Goal: Entertainment & Leisure: Browse casually

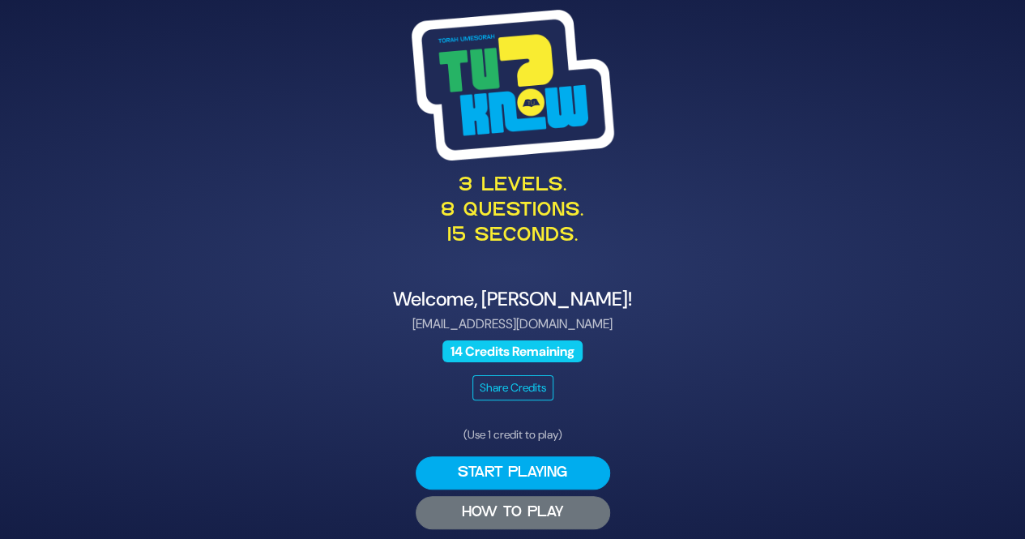
click at [567, 516] on button "HOW TO PLAY" at bounding box center [513, 512] width 194 height 33
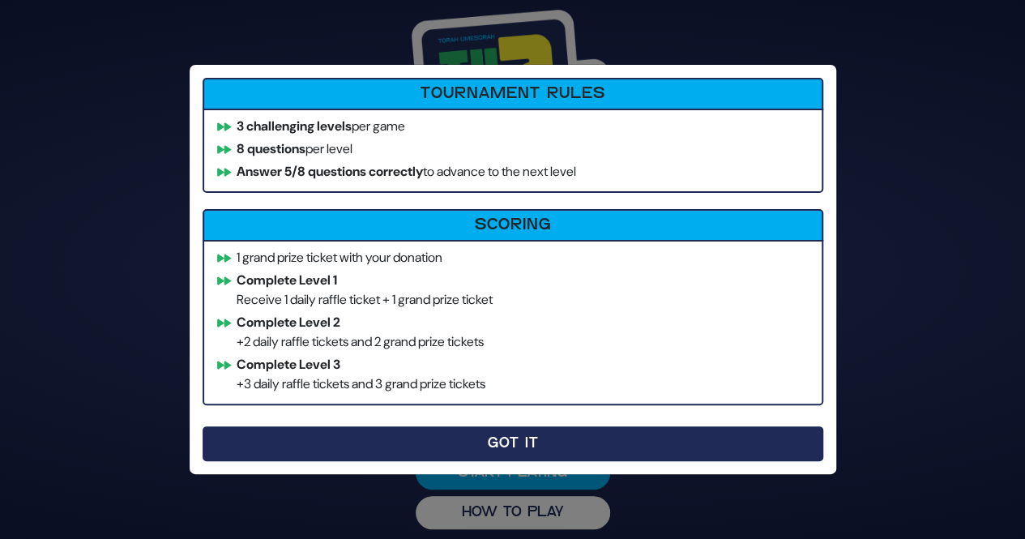
click at [533, 435] on button "Got It" at bounding box center [513, 443] width 620 height 35
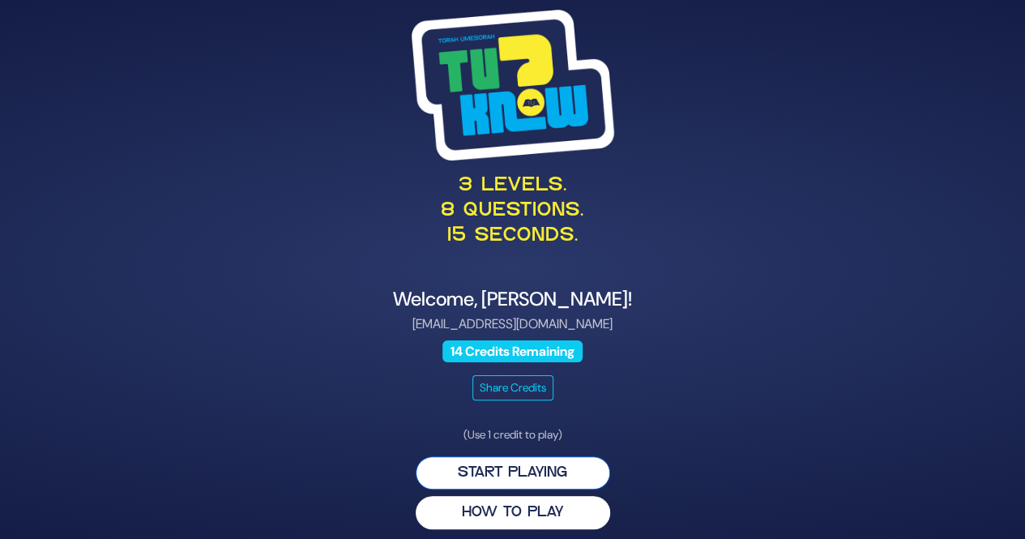
click at [533, 464] on button "Start Playing" at bounding box center [513, 472] width 194 height 33
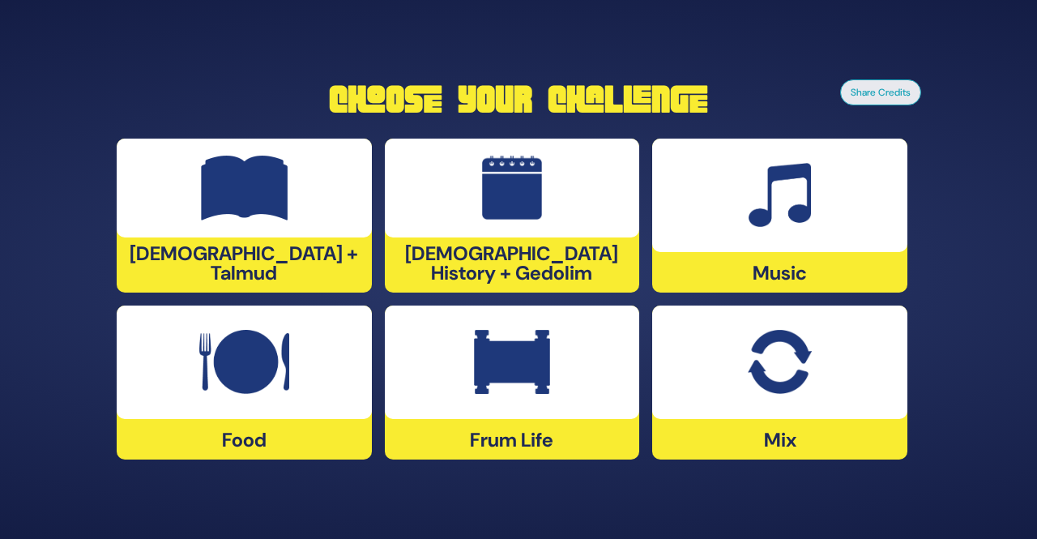
click at [277, 390] on img at bounding box center [244, 362] width 90 height 65
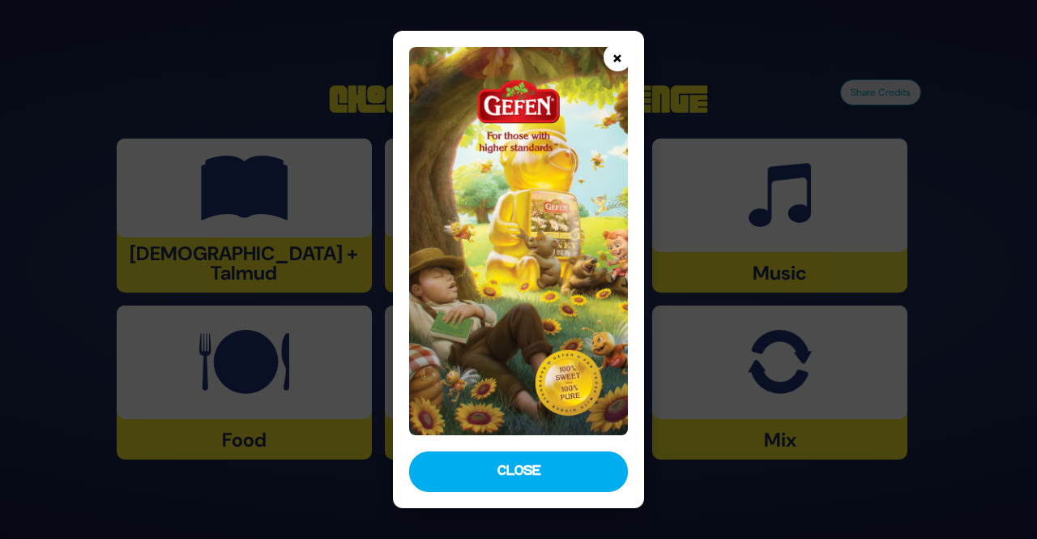
click at [618, 61] on button "×" at bounding box center [617, 57] width 28 height 28
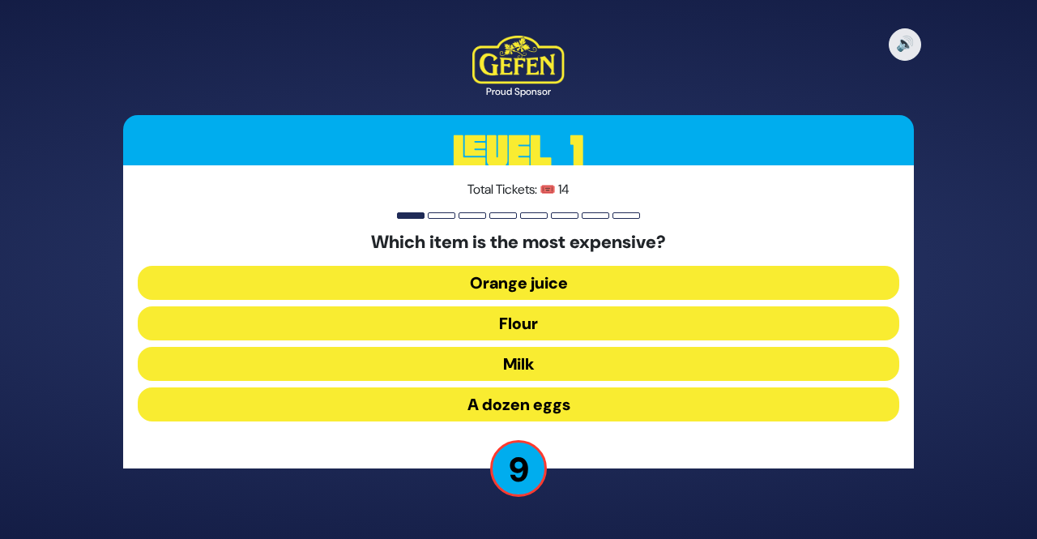
click at [583, 403] on button "A dozen eggs" at bounding box center [518, 404] width 761 height 34
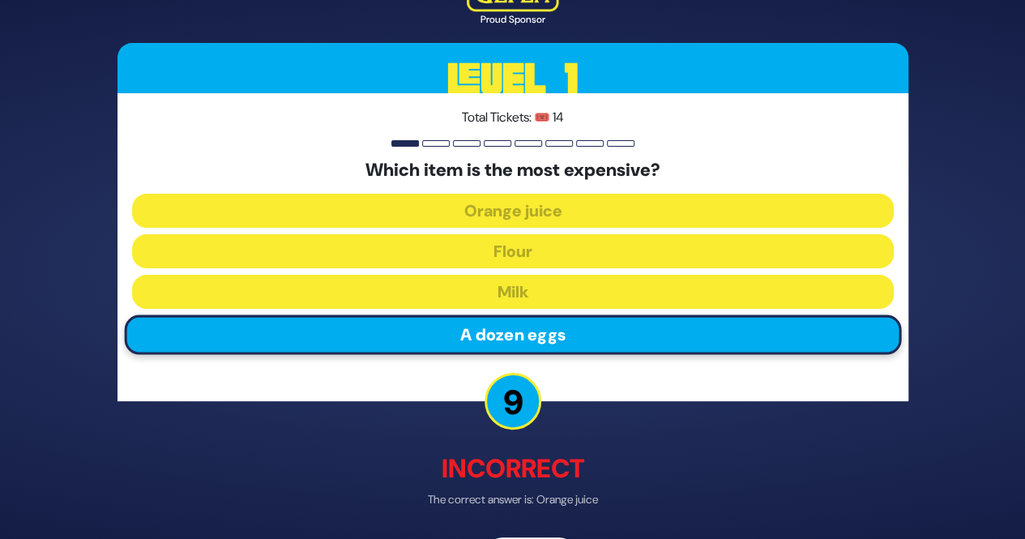
click at [516, 403] on p "9" at bounding box center [512, 401] width 57 height 57
click at [671, 460] on p "Incorrect" at bounding box center [512, 469] width 791 height 39
click at [566, 332] on div "Which item is the most expensive? Orange juice Flour Milk A dozen eggs" at bounding box center [512, 260] width 761 height 201
click at [437, 142] on div at bounding box center [436, 143] width 28 height 6
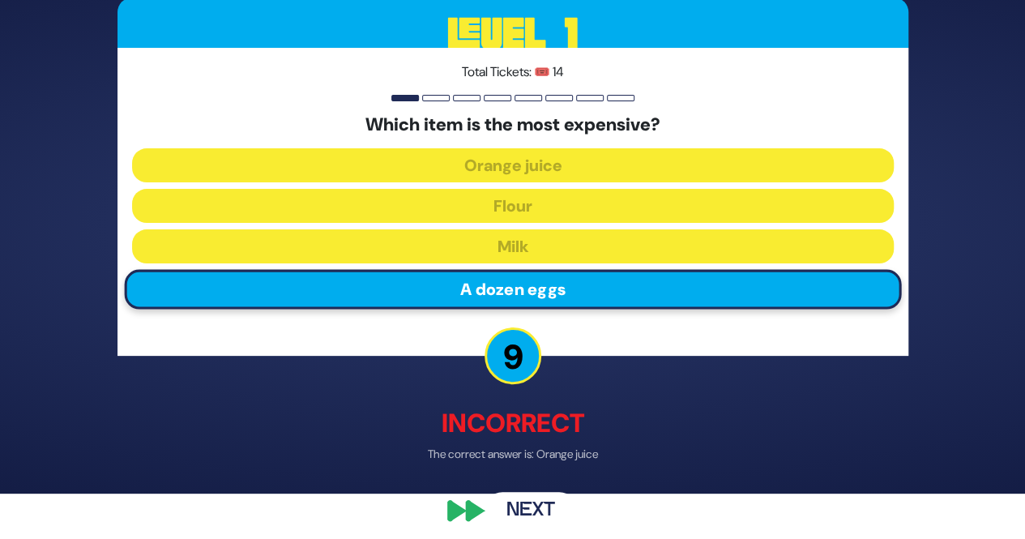
scroll to position [52, 0]
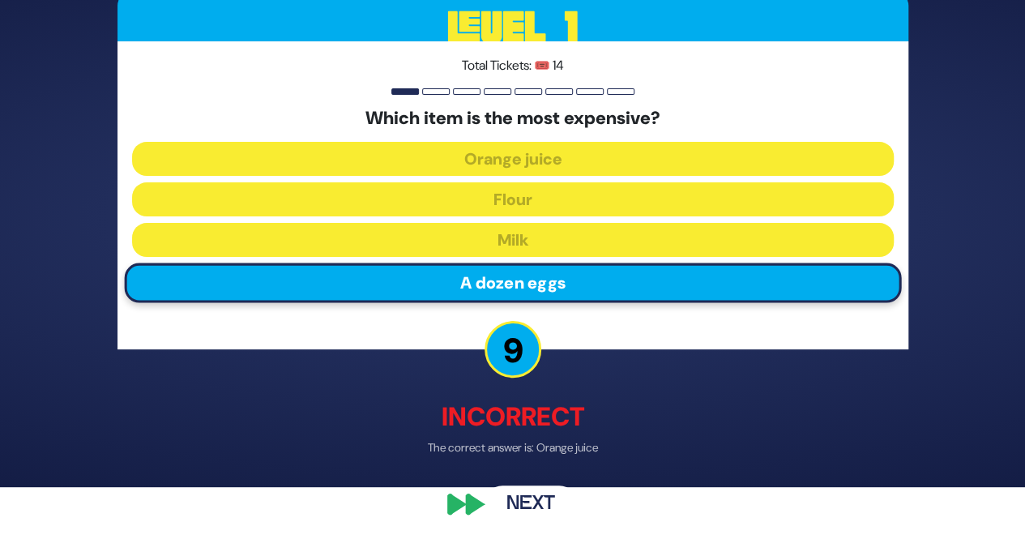
click at [521, 498] on button "Next" at bounding box center [531, 504] width 94 height 37
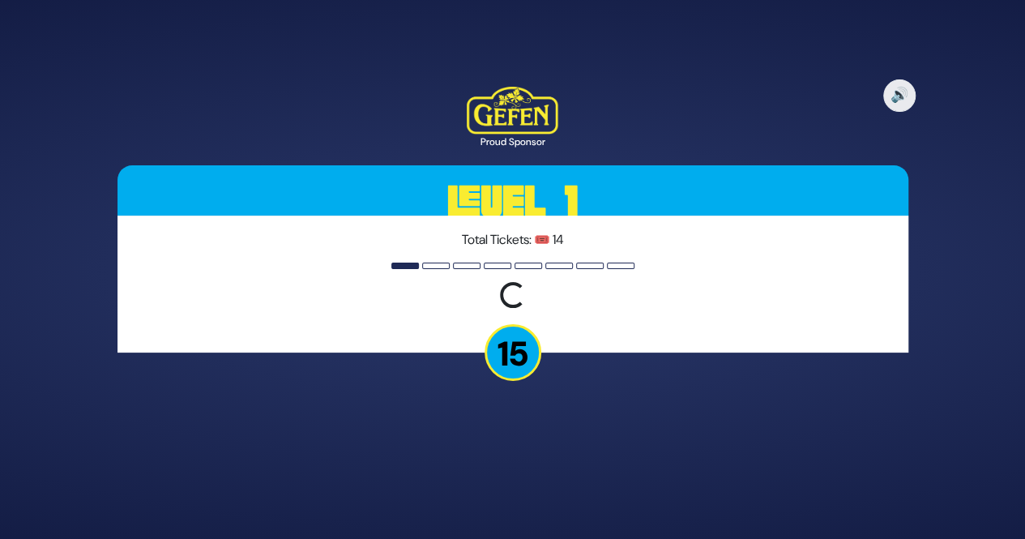
scroll to position [0, 0]
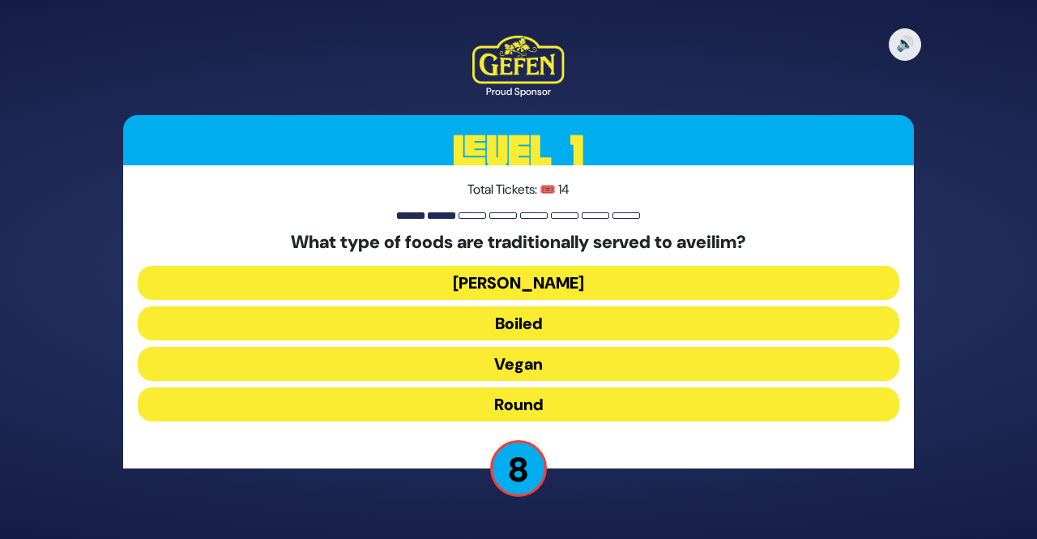
click at [617, 317] on button "Boiled" at bounding box center [518, 323] width 761 height 34
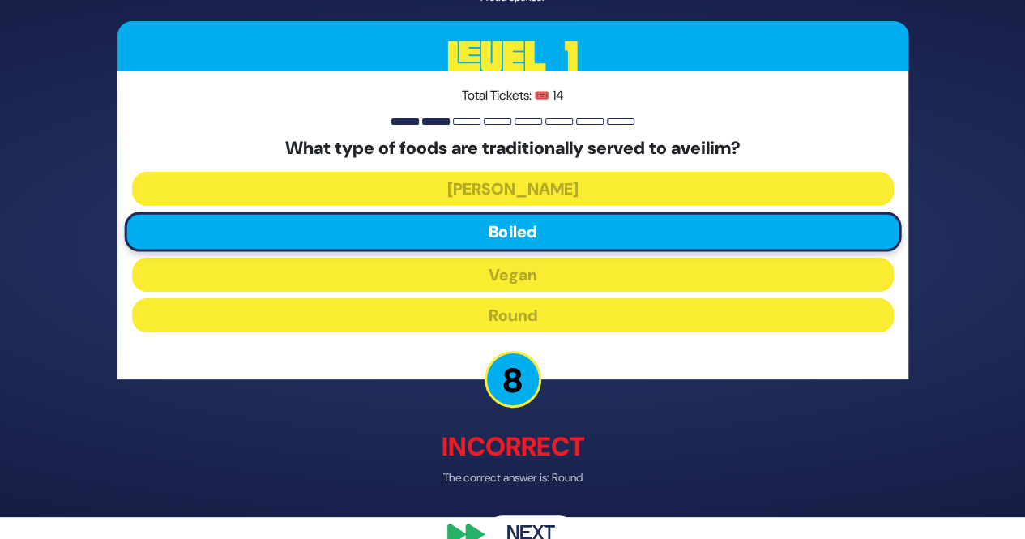
scroll to position [32, 0]
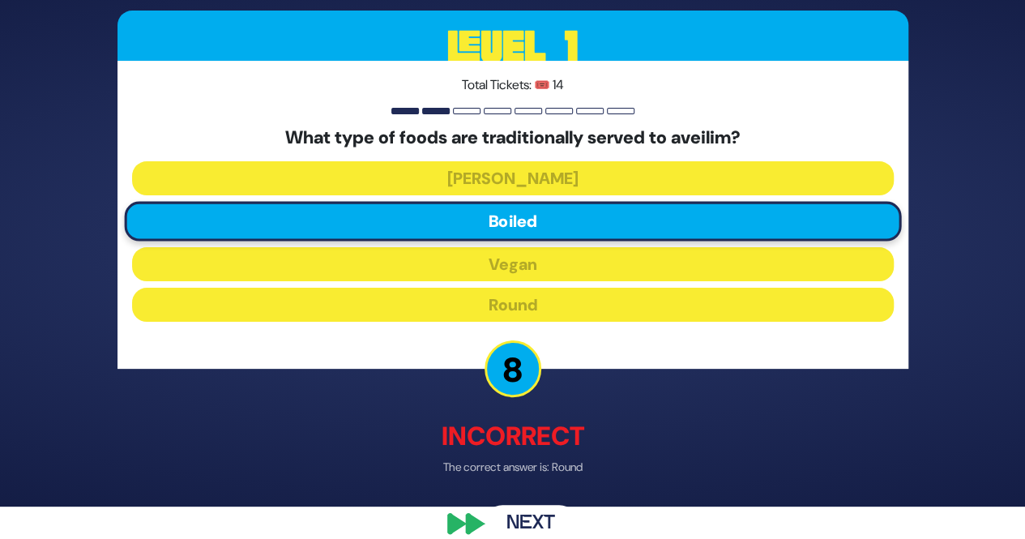
click at [544, 519] on button "Next" at bounding box center [531, 523] width 94 height 37
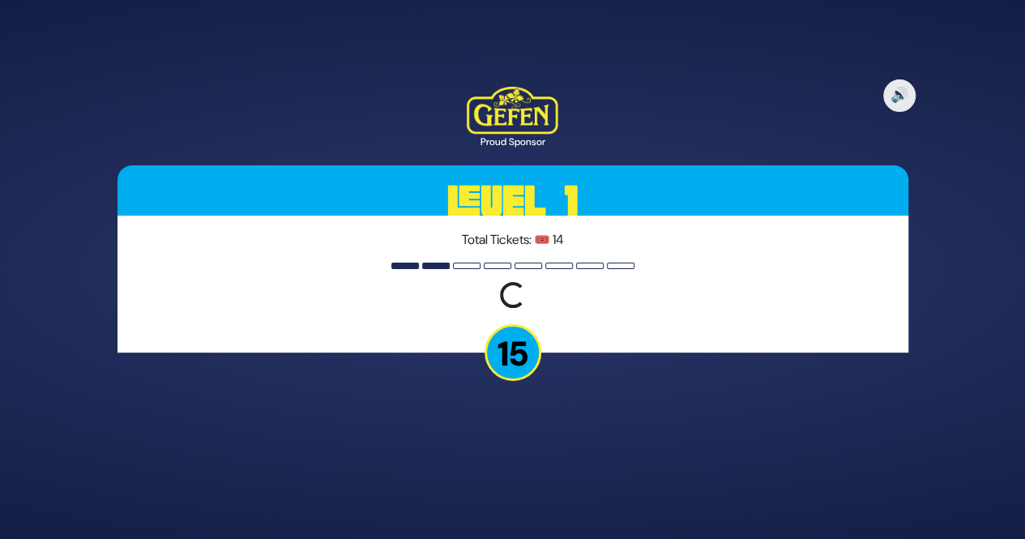
scroll to position [0, 0]
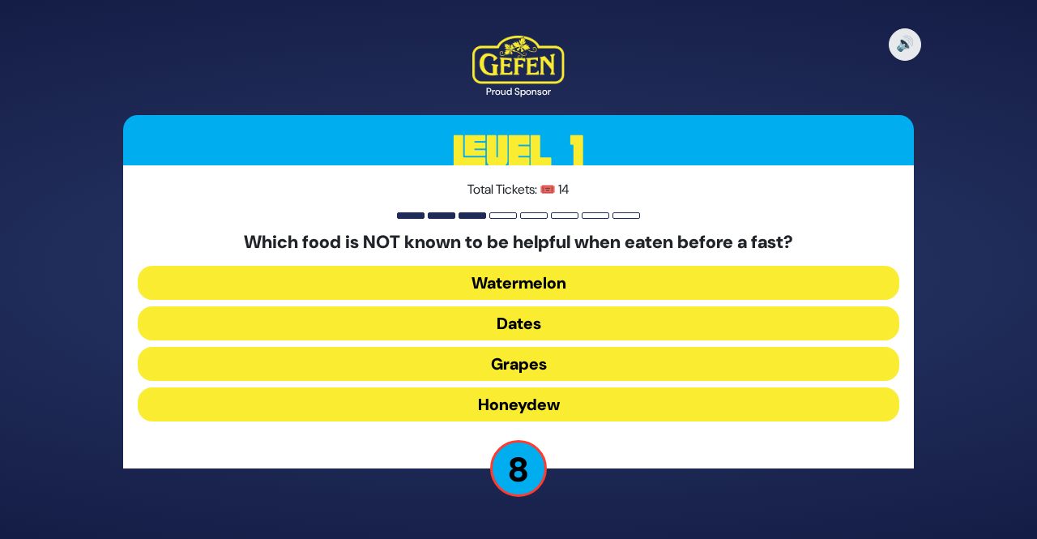
click at [651, 360] on button "Grapes" at bounding box center [518, 364] width 761 height 34
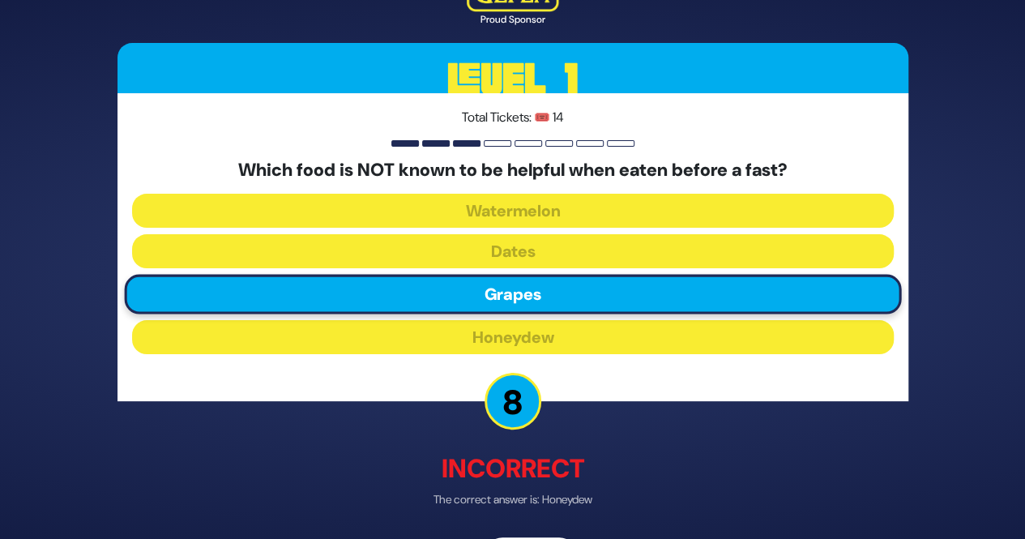
scroll to position [55, 0]
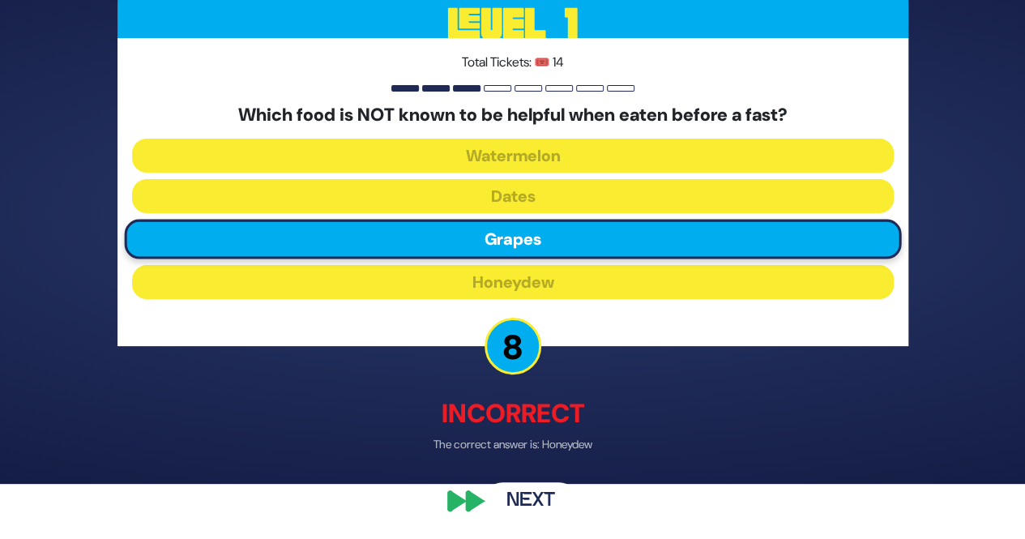
click at [514, 499] on button "Next" at bounding box center [531, 501] width 94 height 37
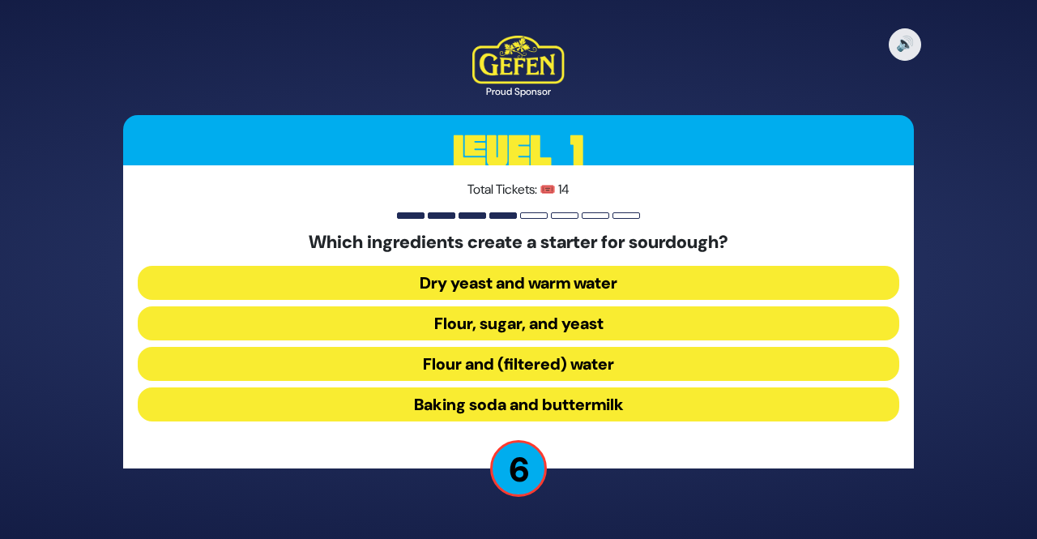
click at [616, 330] on button "Flour, sugar, and yeast" at bounding box center [518, 323] width 761 height 34
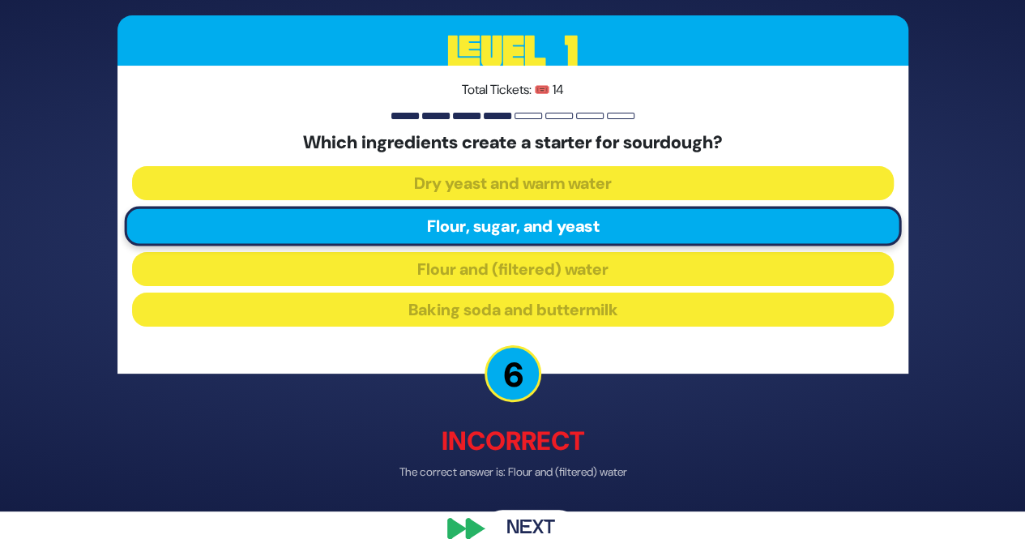
scroll to position [55, 0]
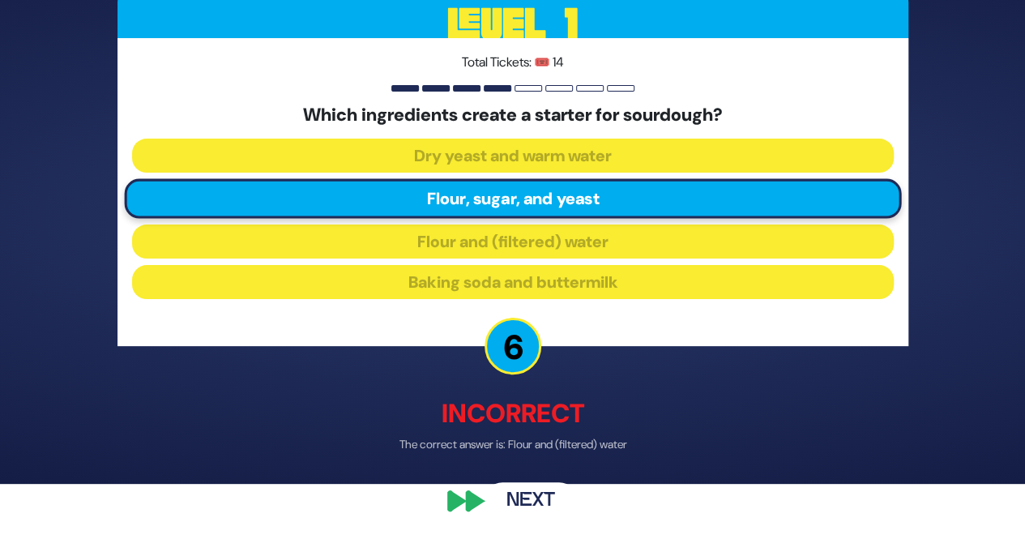
click at [521, 503] on button "Next" at bounding box center [531, 501] width 94 height 37
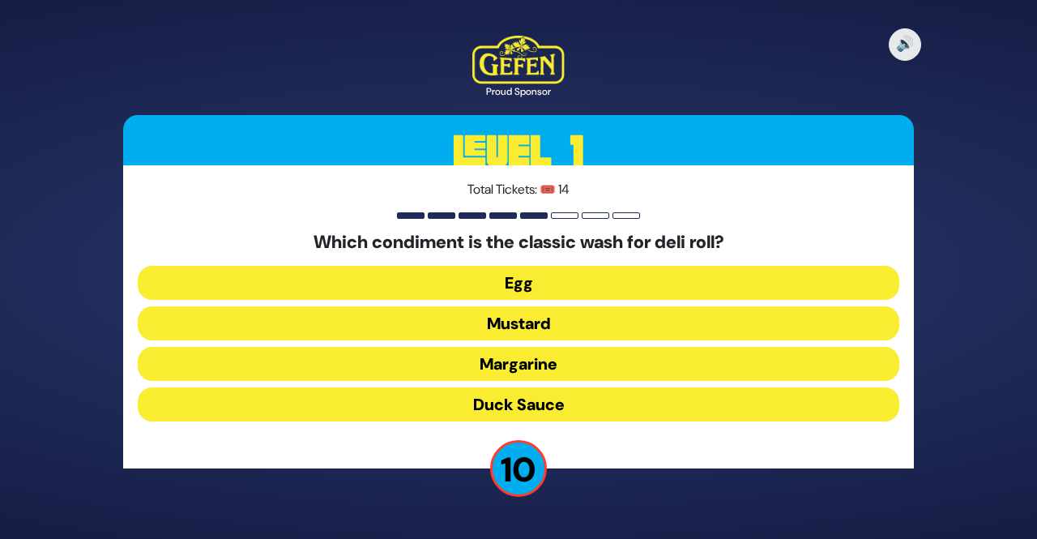
click at [565, 278] on button "Egg" at bounding box center [518, 283] width 761 height 34
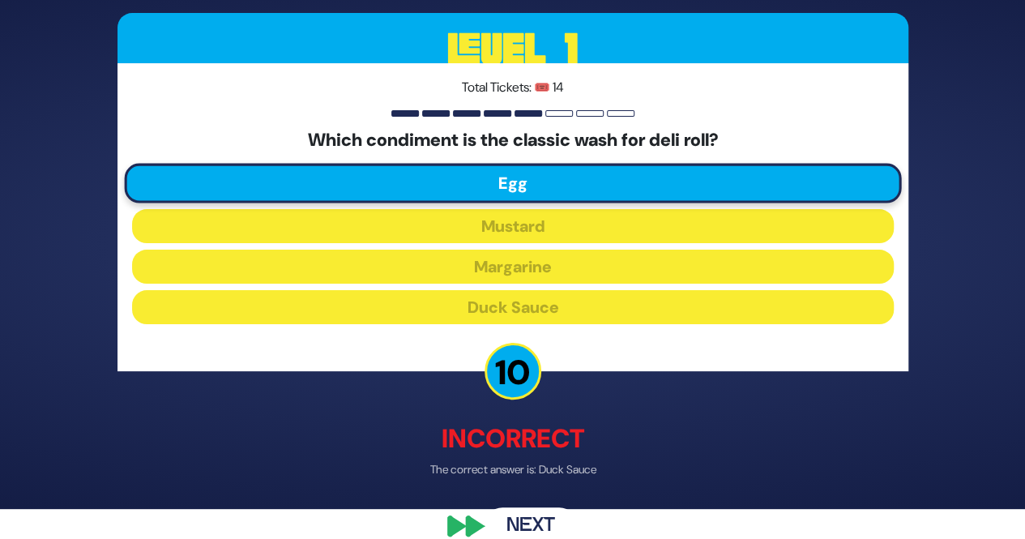
scroll to position [55, 0]
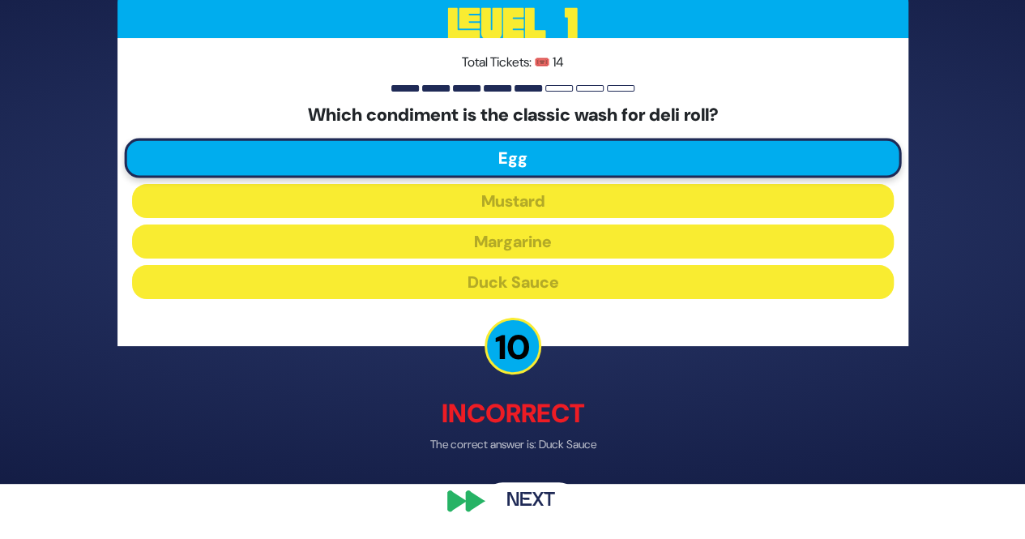
click at [537, 514] on button "Next" at bounding box center [531, 501] width 94 height 37
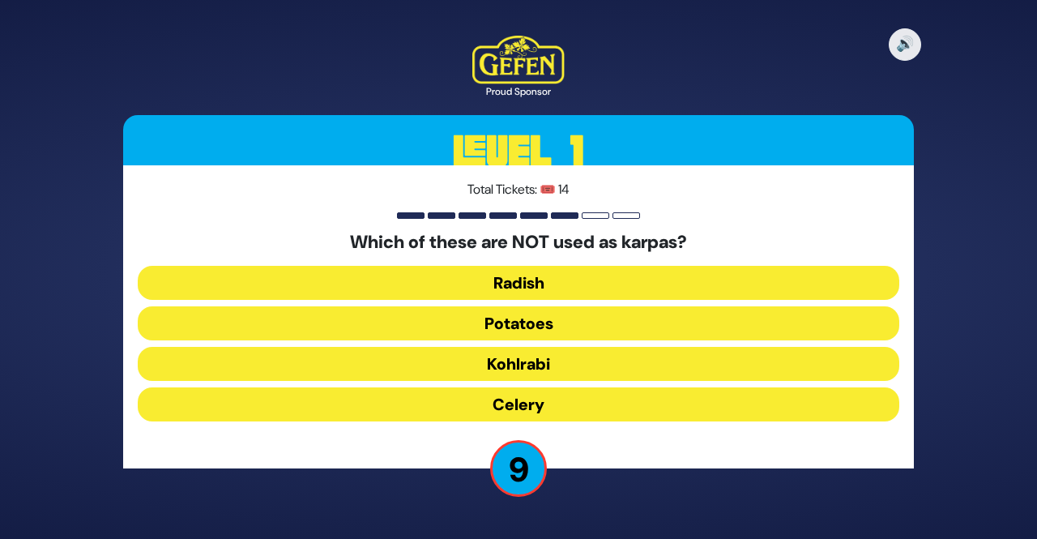
click at [621, 362] on button "Kohlrabi" at bounding box center [518, 364] width 761 height 34
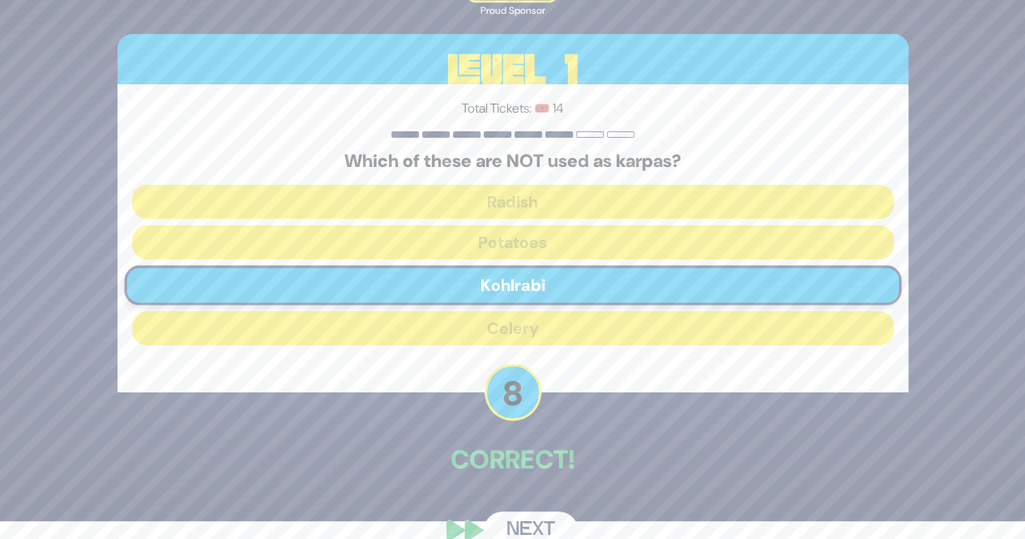
scroll to position [32, 0]
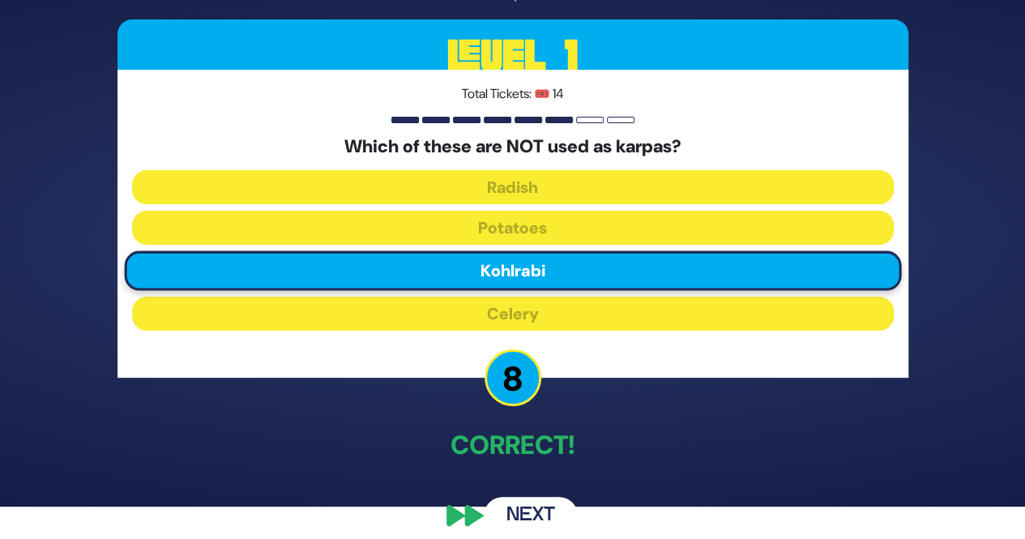
click at [507, 513] on button "Next" at bounding box center [531, 515] width 94 height 37
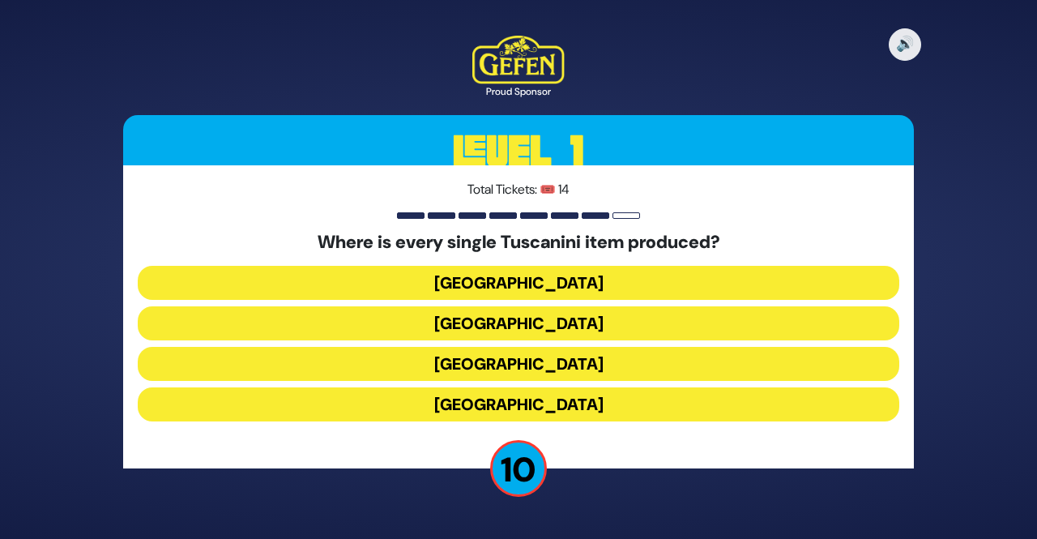
click at [582, 358] on button "[GEOGRAPHIC_DATA]" at bounding box center [518, 364] width 761 height 34
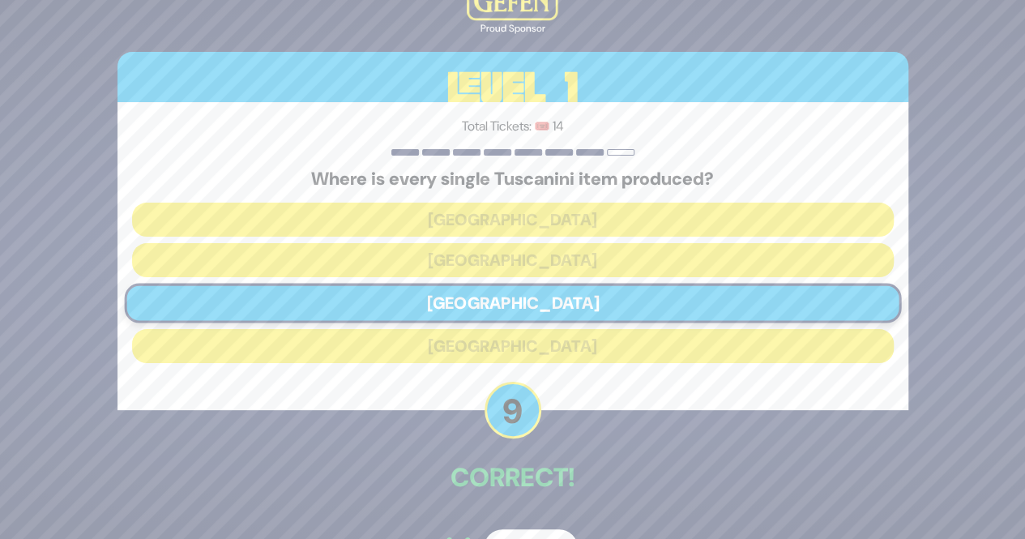
click at [532, 530] on button "Next" at bounding box center [531, 547] width 94 height 37
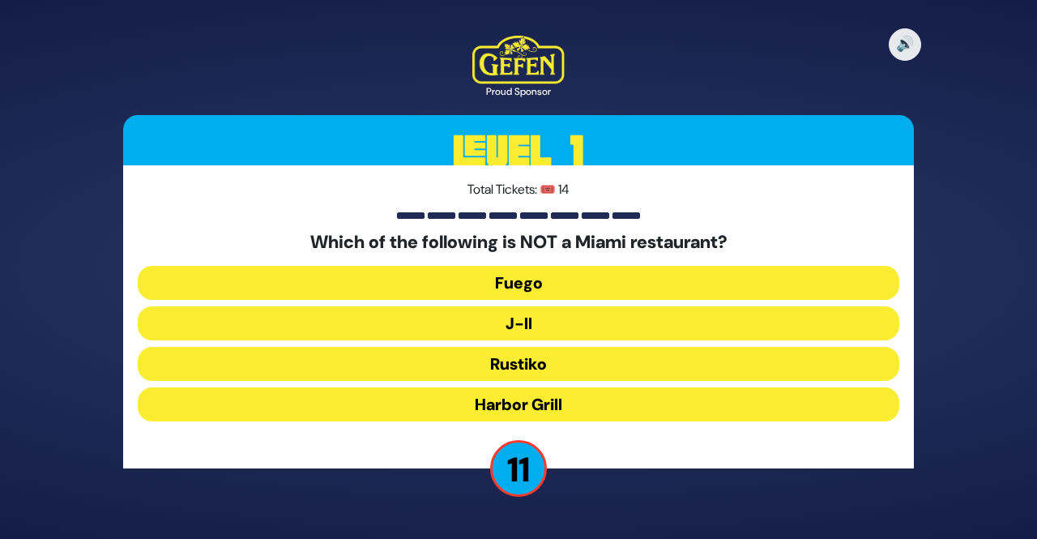
click at [575, 333] on button "J-II" at bounding box center [518, 323] width 761 height 34
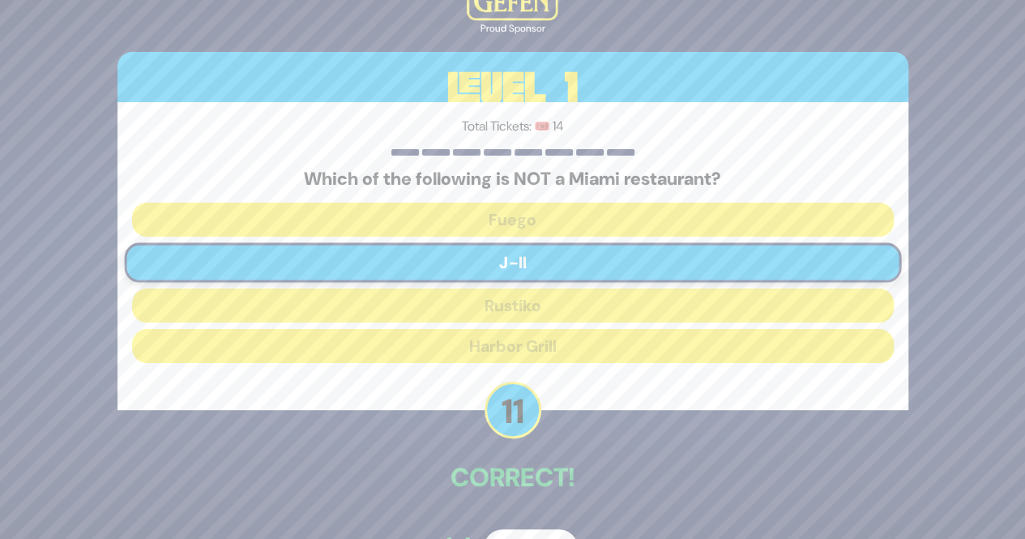
click at [533, 531] on button "Next" at bounding box center [531, 547] width 94 height 37
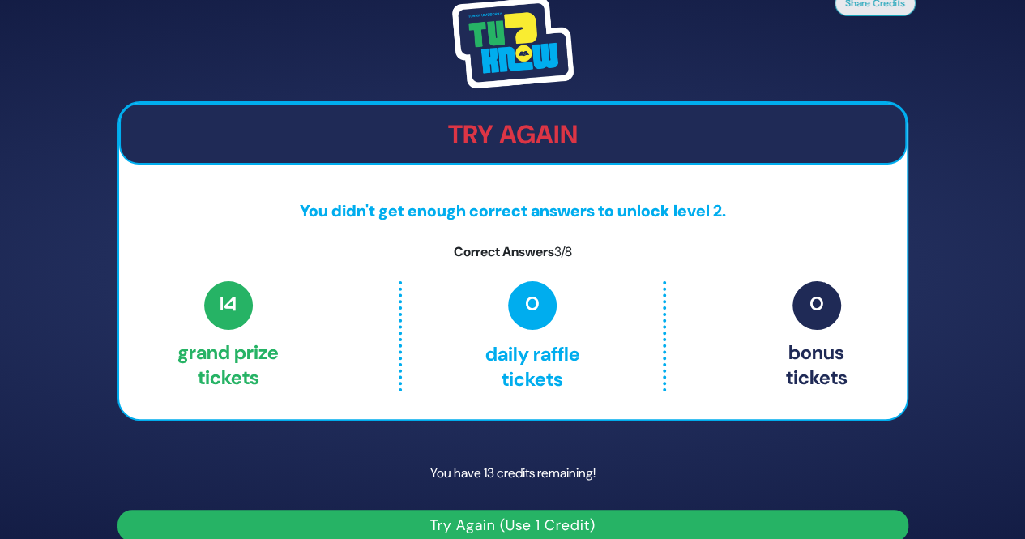
click at [632, 525] on button "Try Again (Use 1 Credit)" at bounding box center [512, 526] width 791 height 32
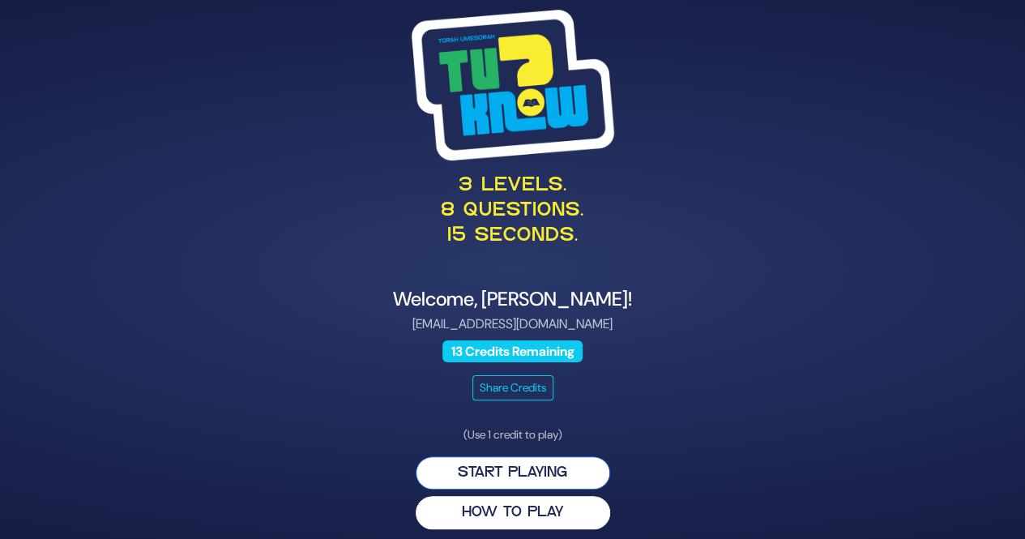
click at [587, 467] on button "Start Playing" at bounding box center [513, 472] width 194 height 33
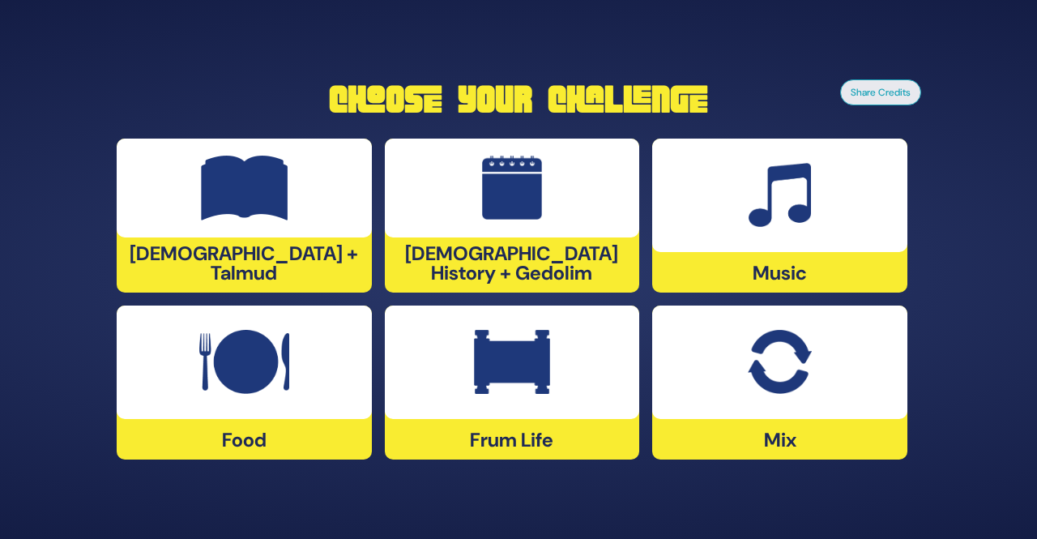
click at [326, 365] on div at bounding box center [244, 361] width 255 height 113
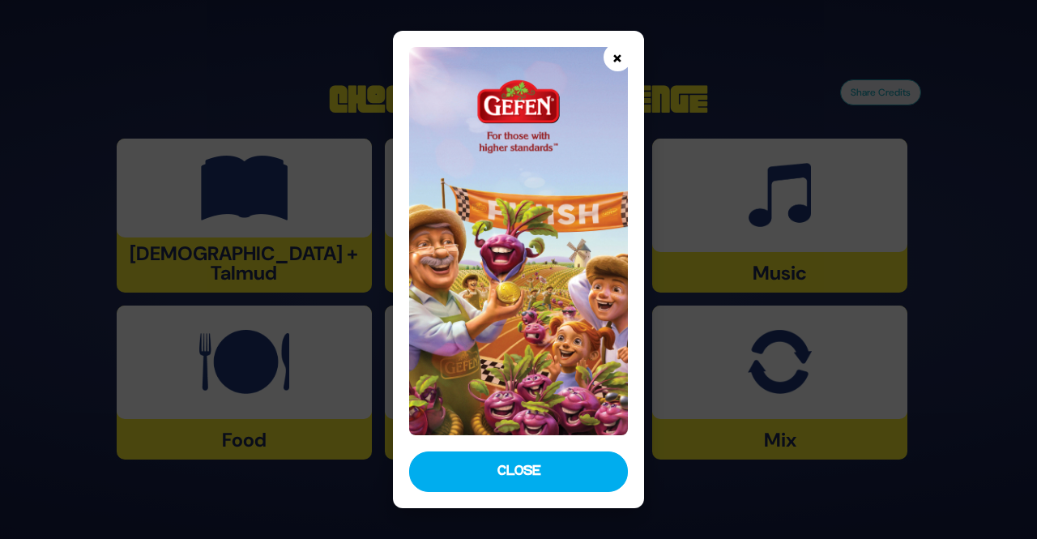
click at [611, 56] on button "×" at bounding box center [617, 57] width 28 height 28
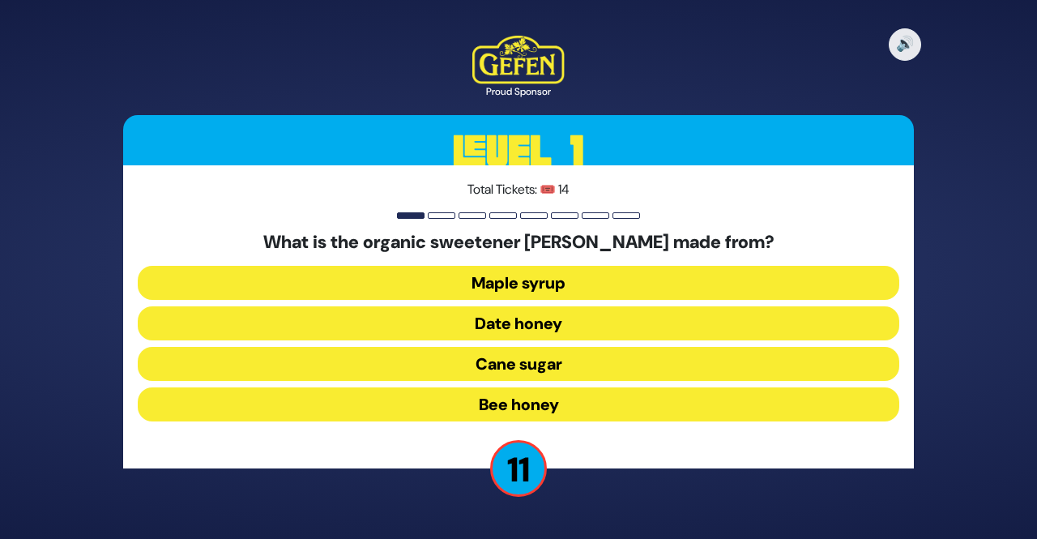
click at [586, 325] on button "Date honey" at bounding box center [518, 323] width 761 height 34
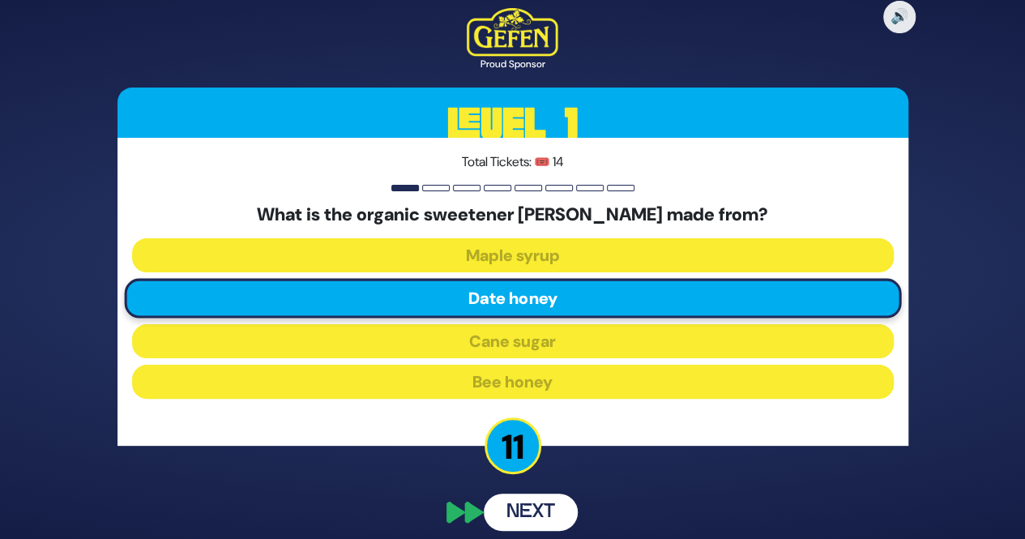
click at [543, 516] on div "🔊 Proud Sponsor Level 1 Total Tickets: 🎟️ 14 What is the organic sweetener sila…" at bounding box center [512, 269] width 829 height 561
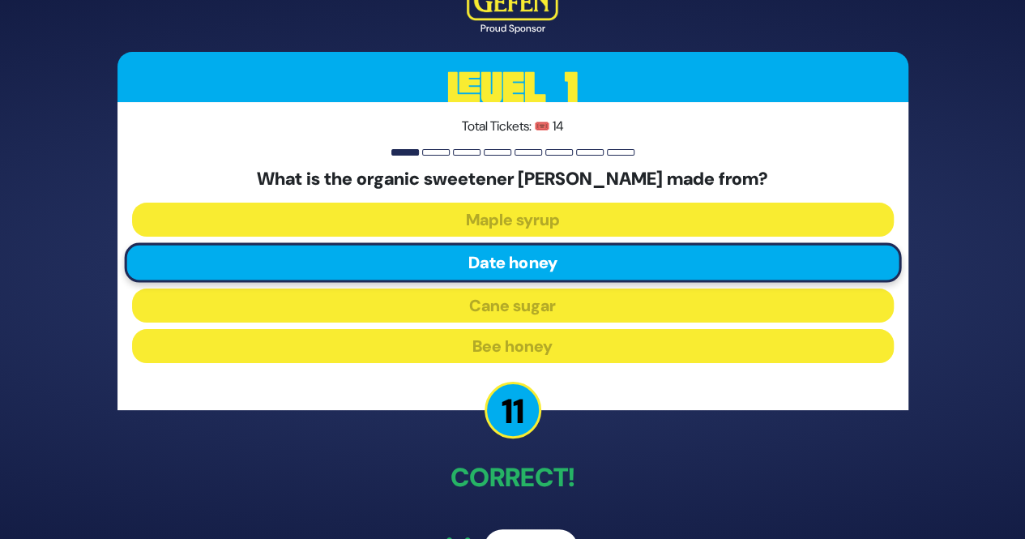
click at [538, 529] on button "Next" at bounding box center [531, 547] width 94 height 37
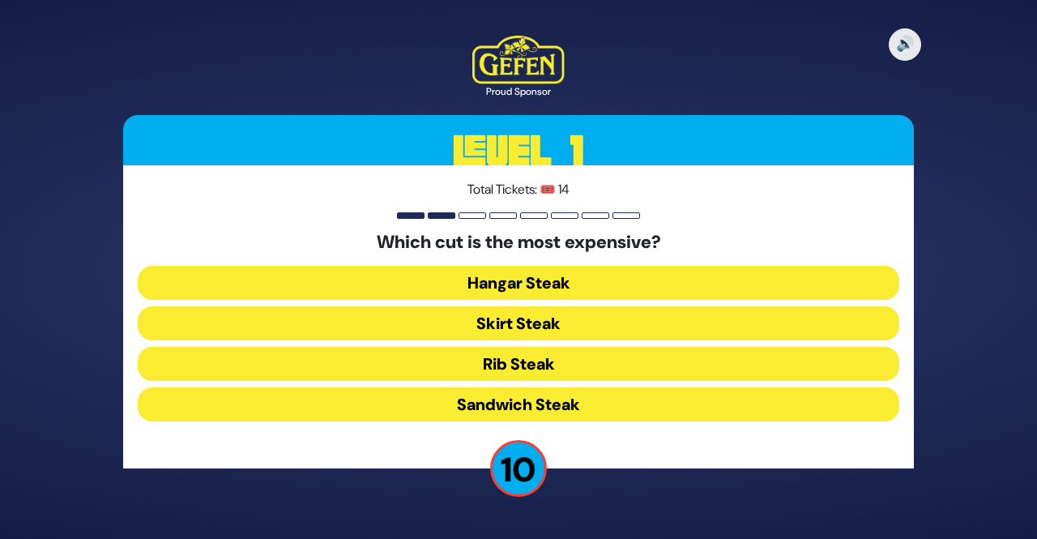
click at [612, 360] on button "Rib Steak" at bounding box center [518, 364] width 761 height 34
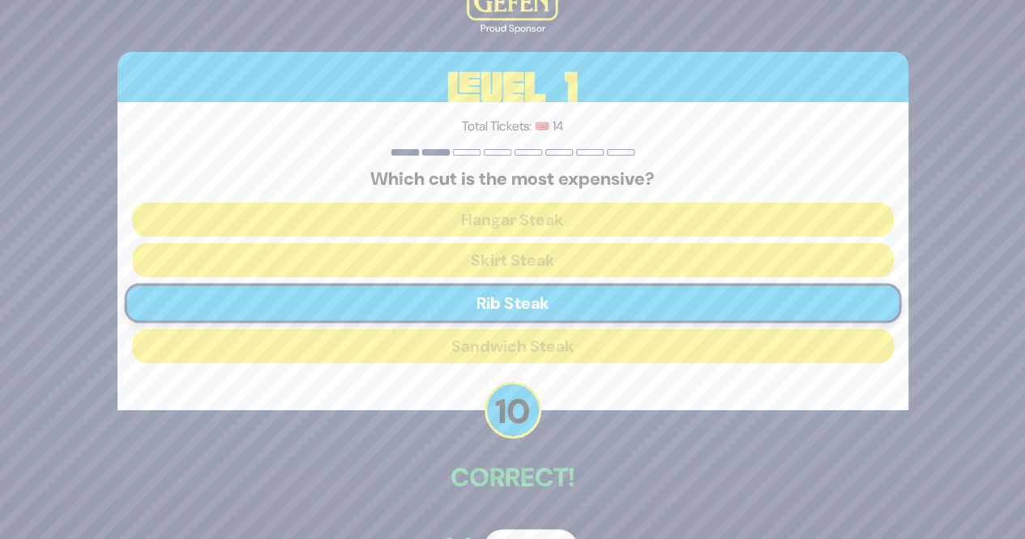
click at [533, 530] on button "Next" at bounding box center [531, 547] width 94 height 37
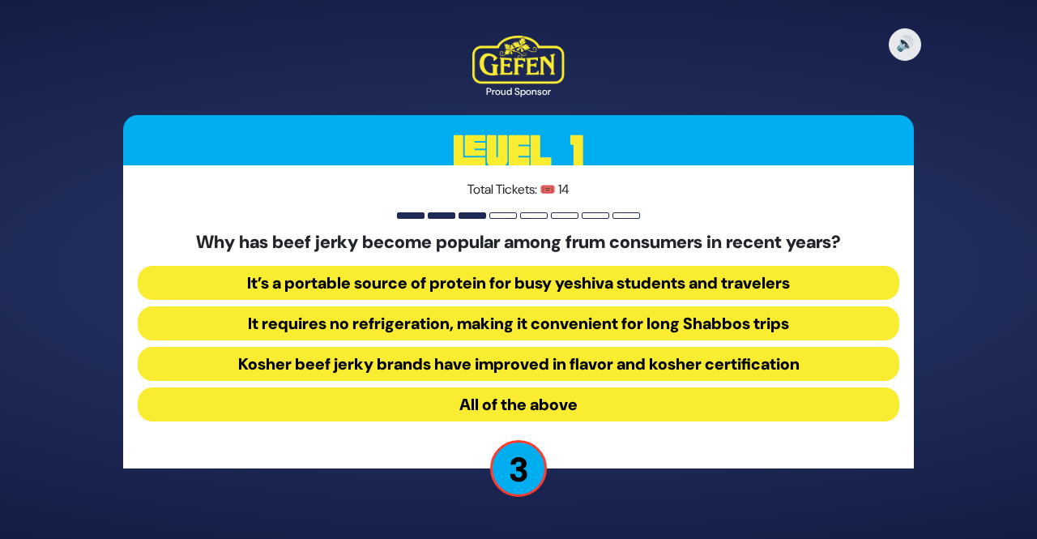
click at [621, 411] on button "All of the above" at bounding box center [518, 404] width 761 height 34
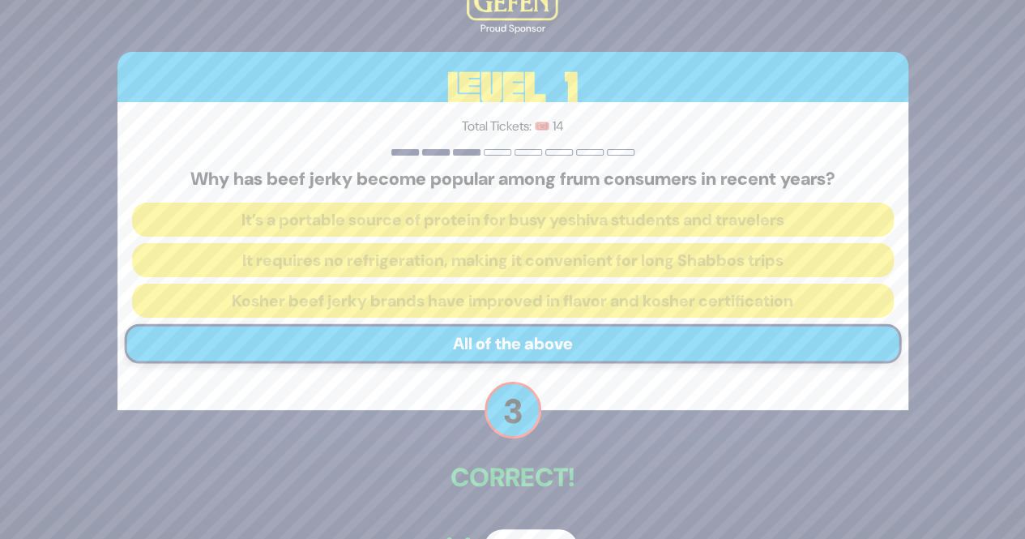
click at [539, 529] on button "Next" at bounding box center [531, 547] width 94 height 37
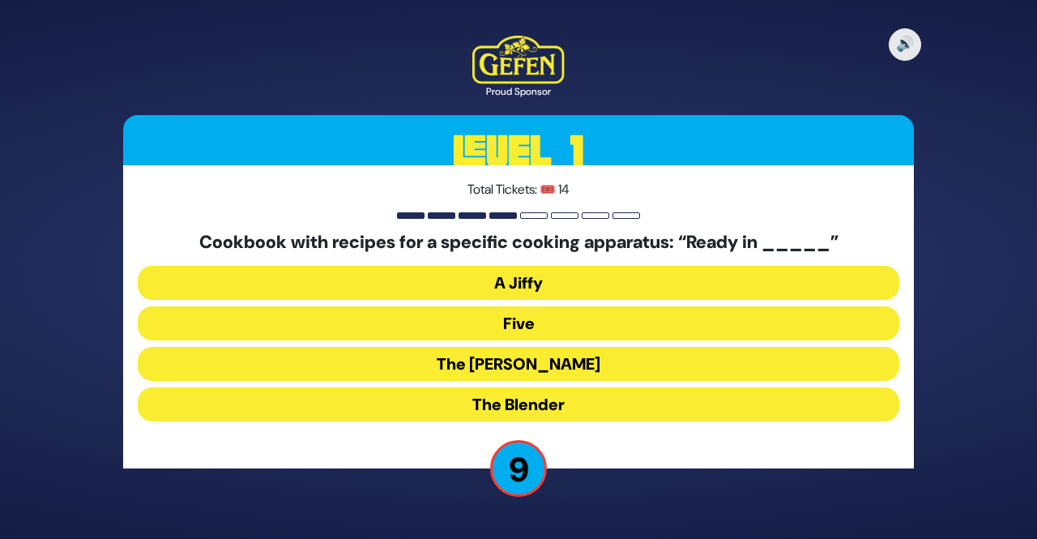
click at [667, 268] on button "A Jiffy" at bounding box center [518, 283] width 761 height 34
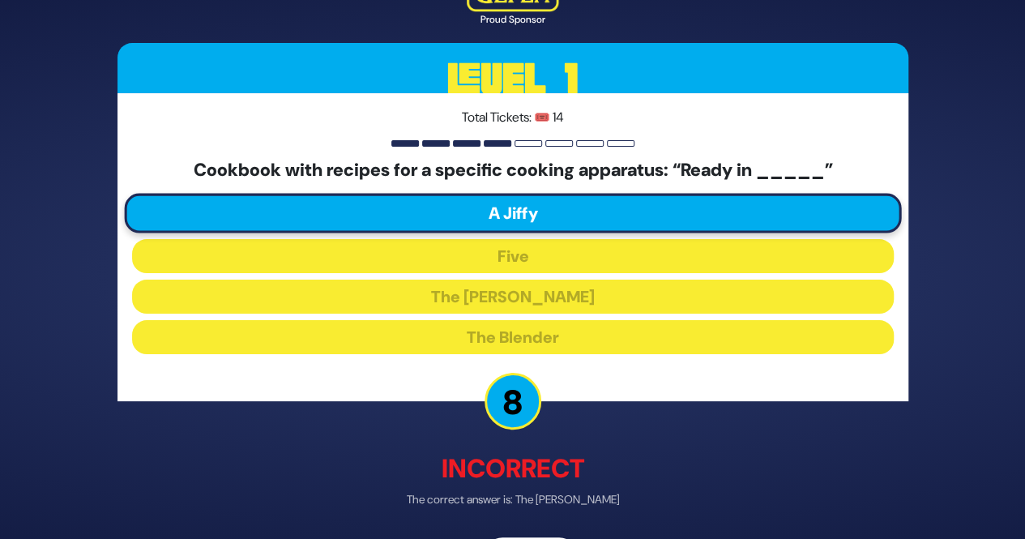
scroll to position [32, 0]
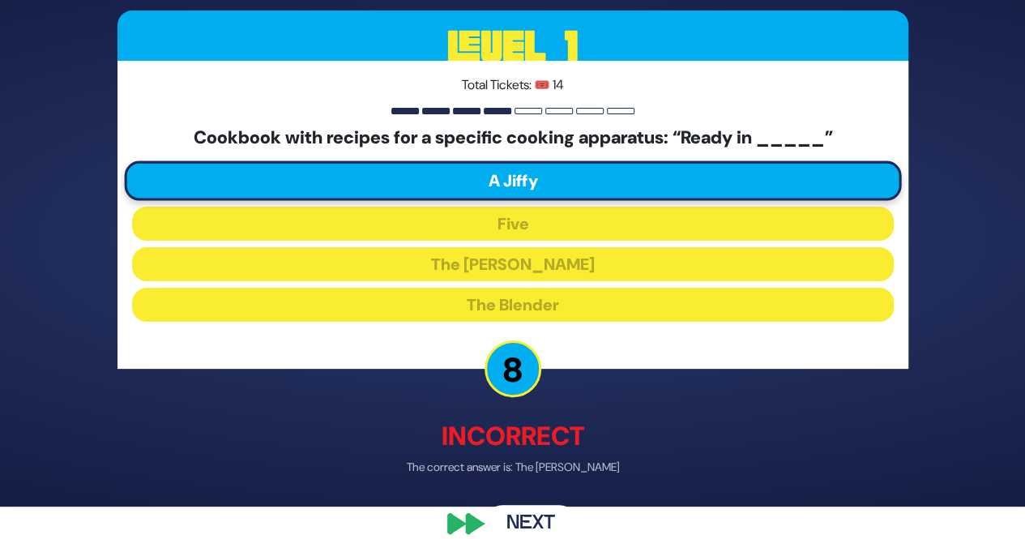
click at [529, 519] on button "Next" at bounding box center [531, 523] width 94 height 37
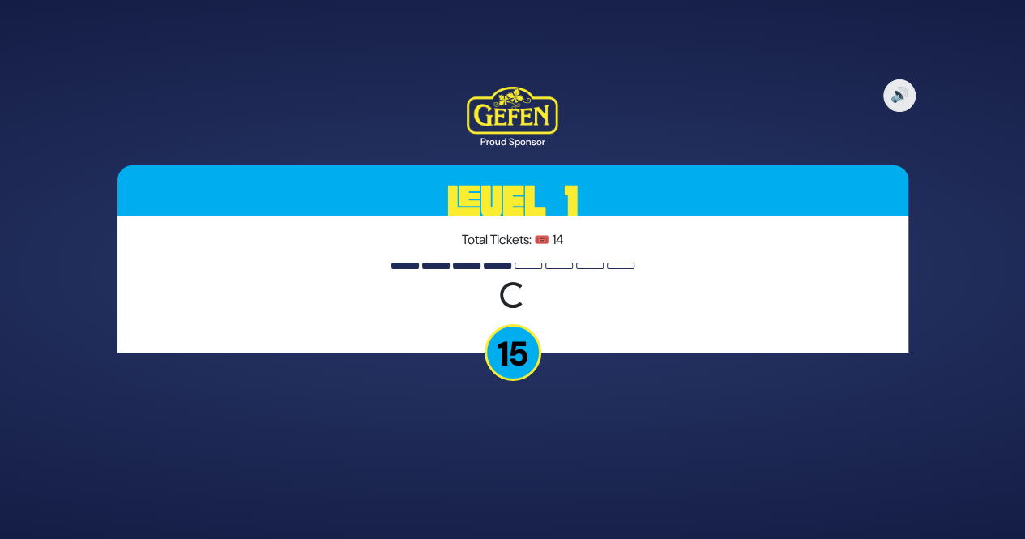
scroll to position [0, 0]
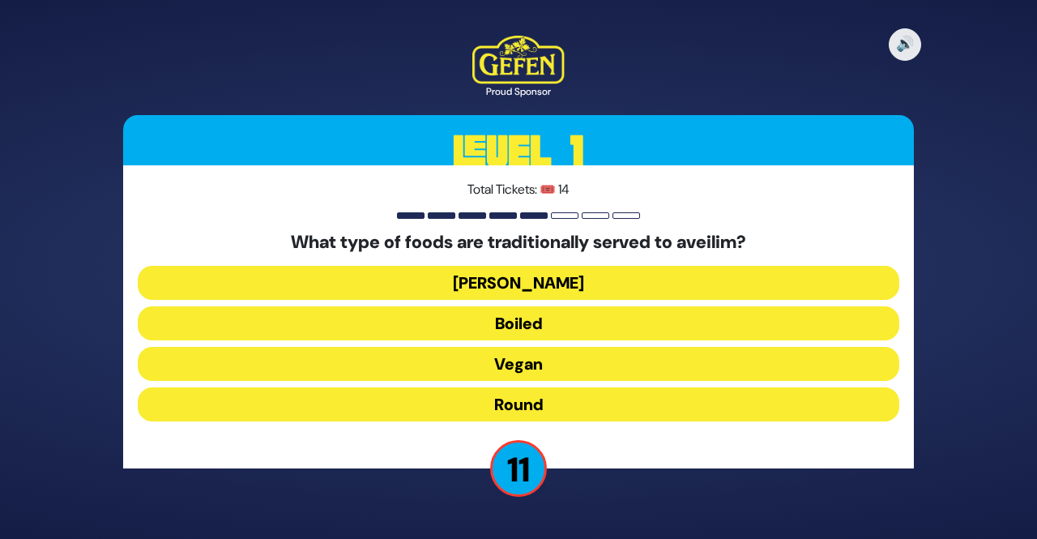
click at [616, 398] on button "Round" at bounding box center [518, 404] width 761 height 34
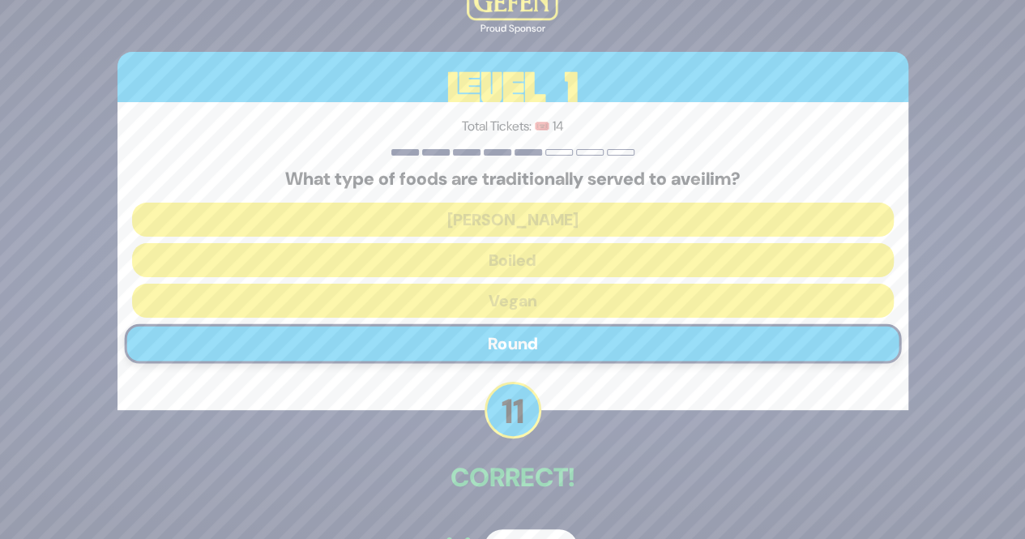
click at [539, 532] on button "Next" at bounding box center [531, 547] width 94 height 37
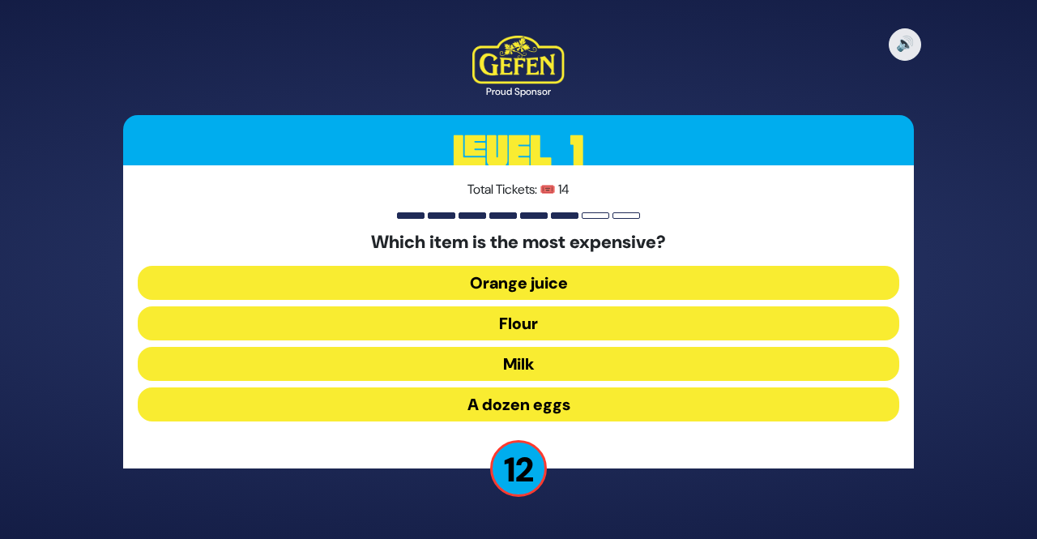
click at [624, 283] on button "Orange juice" at bounding box center [518, 283] width 761 height 34
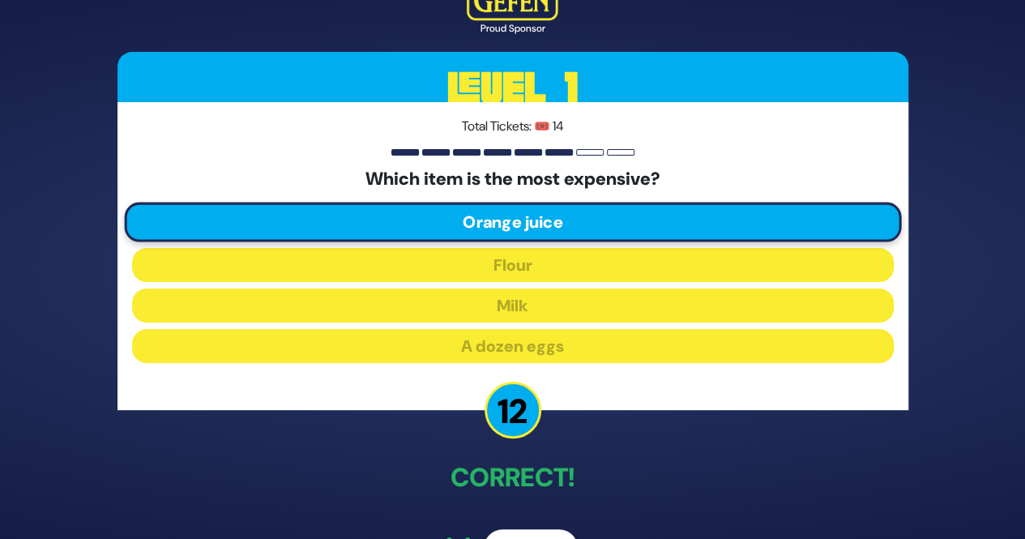
click at [531, 530] on button "Next" at bounding box center [531, 547] width 94 height 37
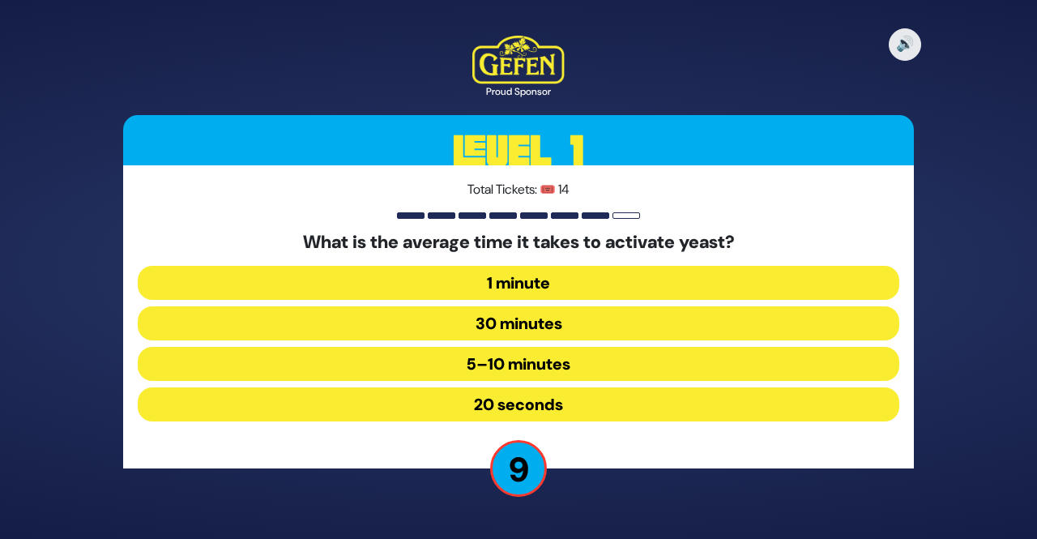
click at [602, 364] on button "5–10 minutes" at bounding box center [518, 364] width 761 height 34
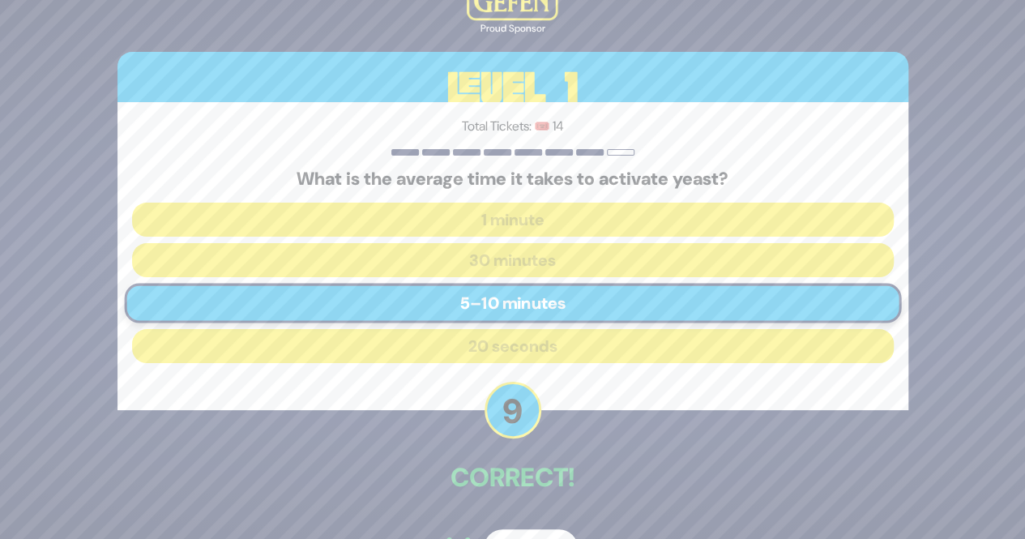
click at [543, 535] on button "Next" at bounding box center [531, 547] width 94 height 37
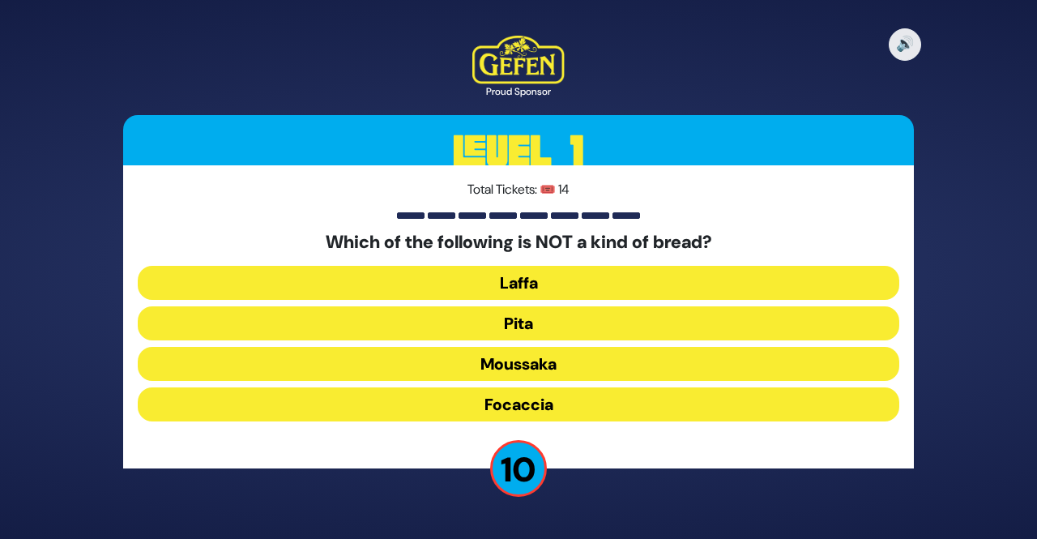
click at [655, 361] on button "Moussaka" at bounding box center [518, 364] width 761 height 34
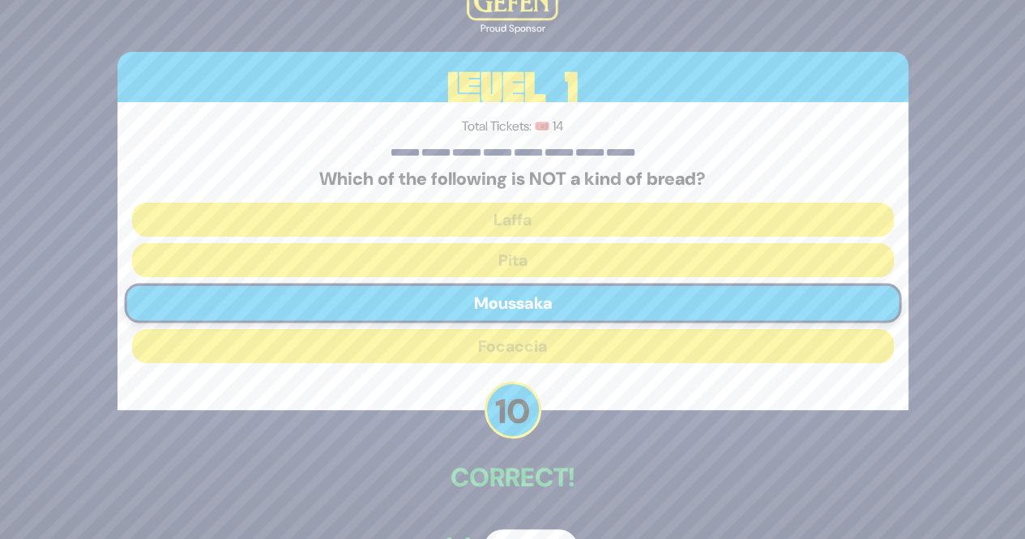
click at [531, 531] on button "Next" at bounding box center [531, 547] width 94 height 37
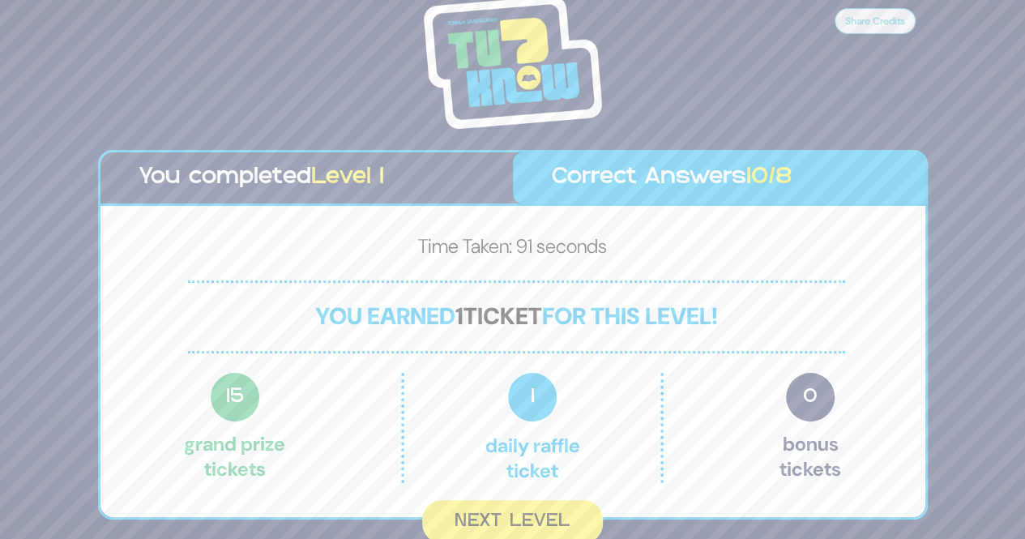
click at [531, 531] on button "Next Level" at bounding box center [512, 521] width 181 height 43
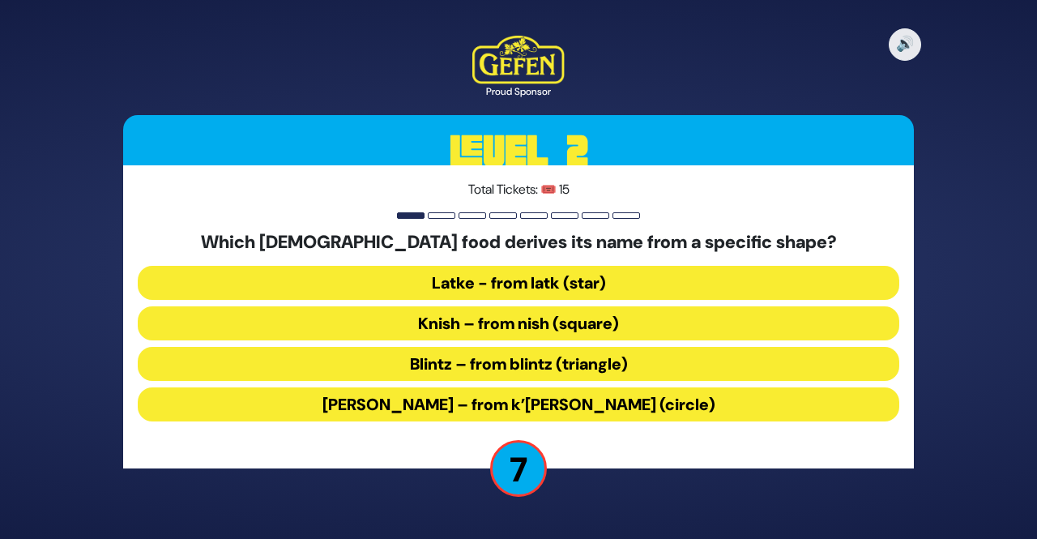
click at [613, 407] on button "Kugel – from k’igel (circle)" at bounding box center [518, 404] width 761 height 34
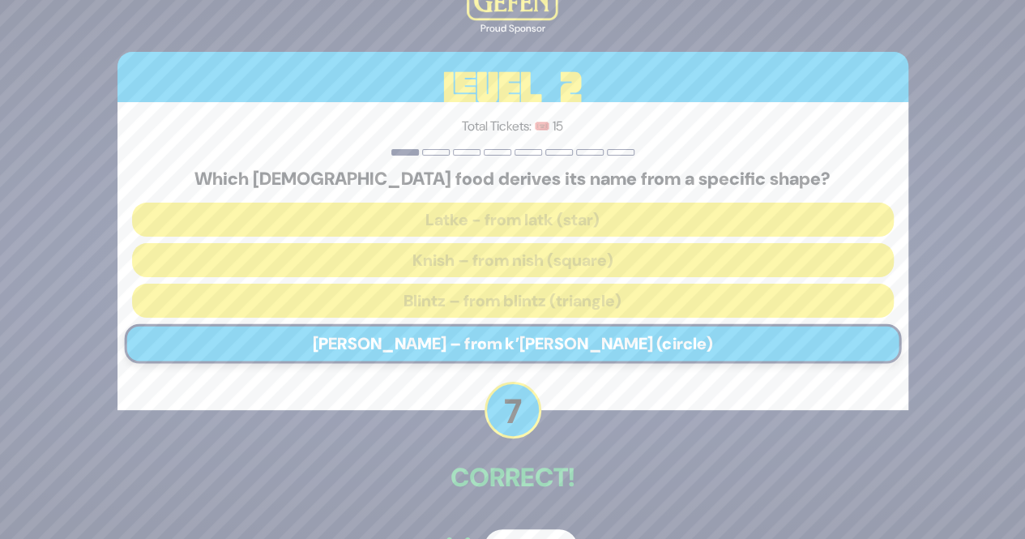
click at [528, 529] on button "Next" at bounding box center [531, 547] width 94 height 37
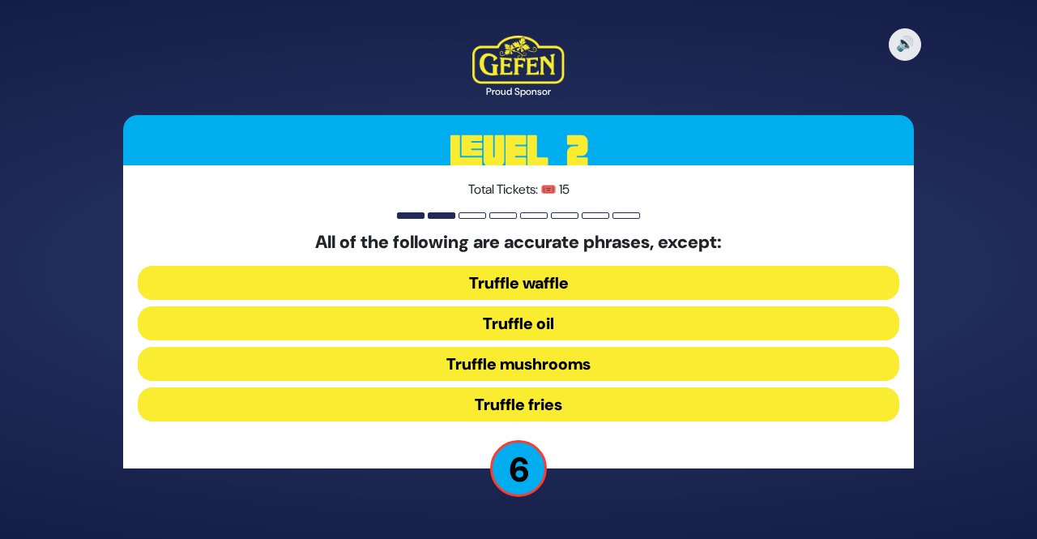
click at [628, 281] on button "Truffle waffle" at bounding box center [518, 283] width 761 height 34
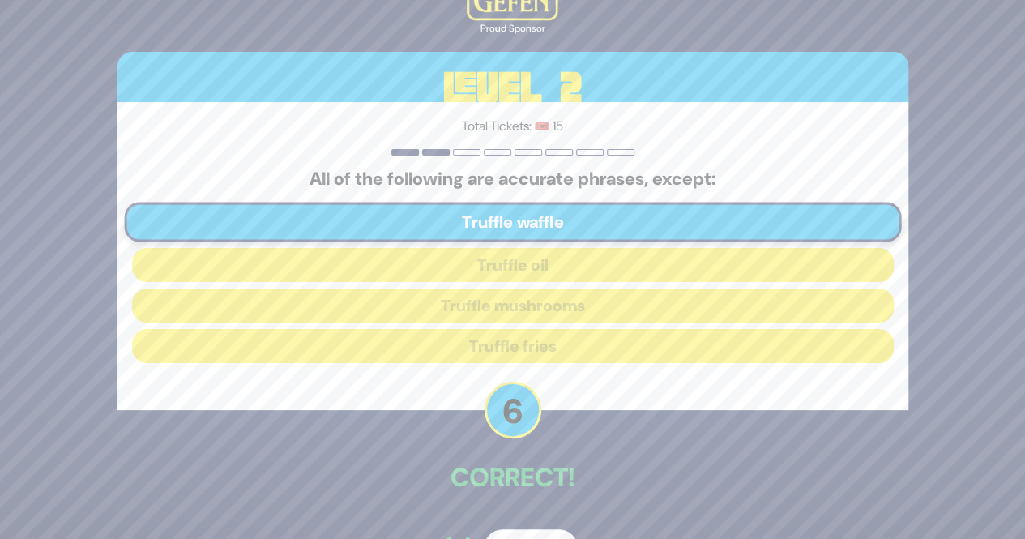
click at [519, 529] on button "Next" at bounding box center [531, 547] width 94 height 37
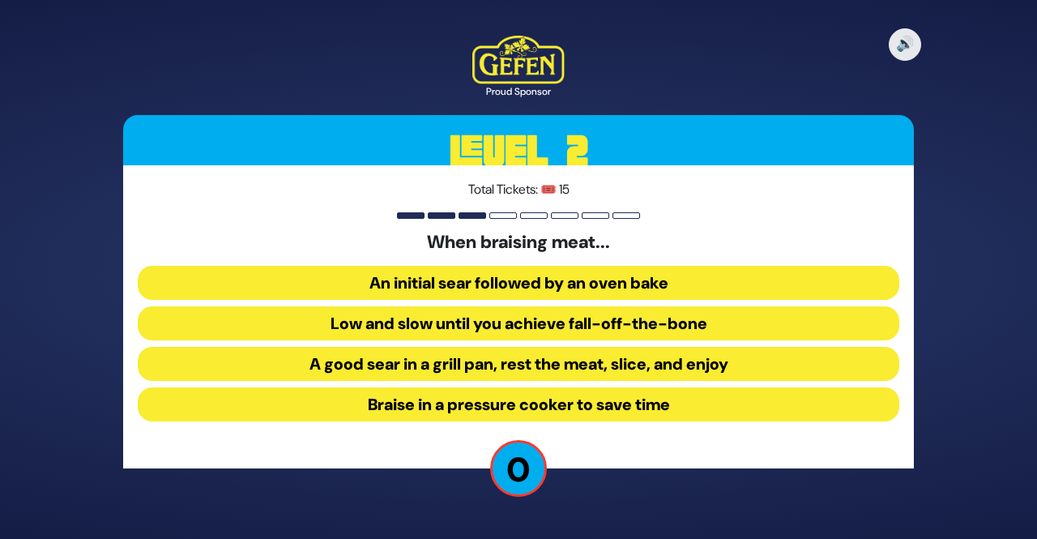
click at [584, 408] on button "Braise in a pressure cooker to save time" at bounding box center [518, 404] width 761 height 34
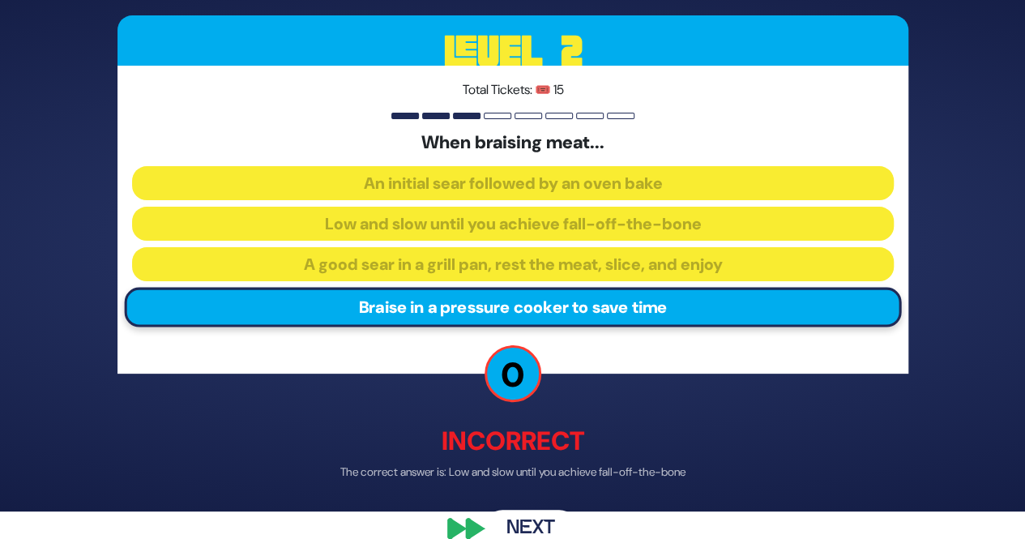
scroll to position [32, 0]
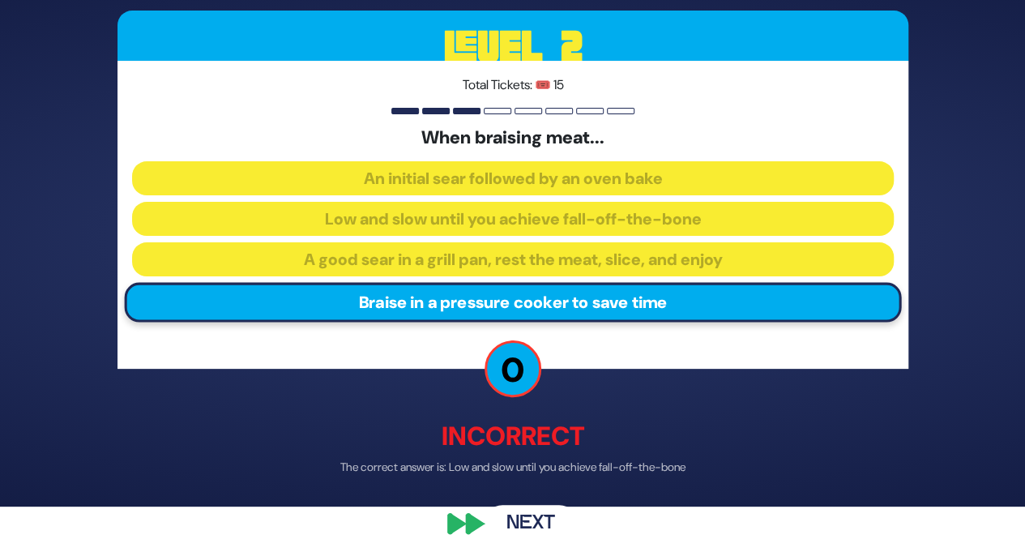
click at [528, 522] on button "Next" at bounding box center [531, 523] width 94 height 37
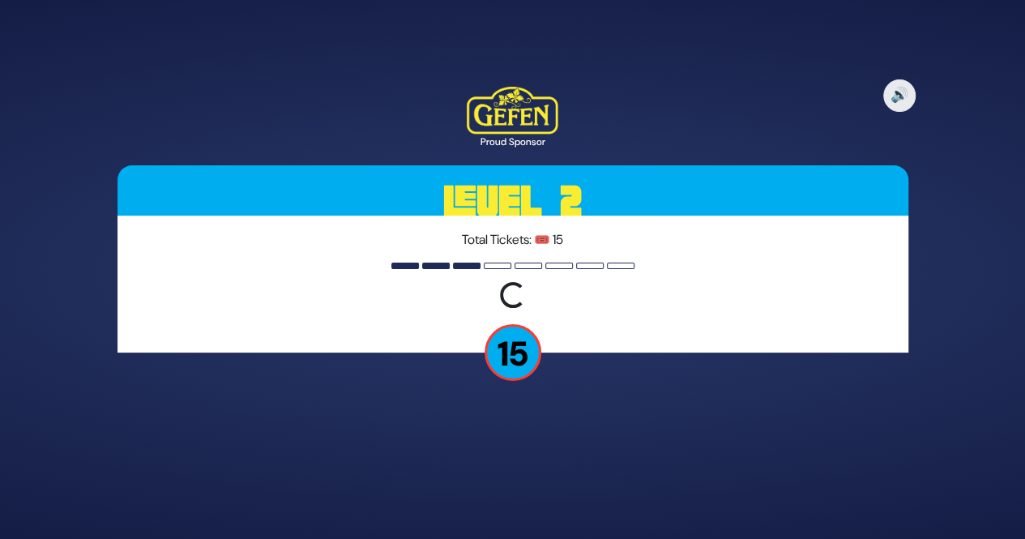
scroll to position [0, 0]
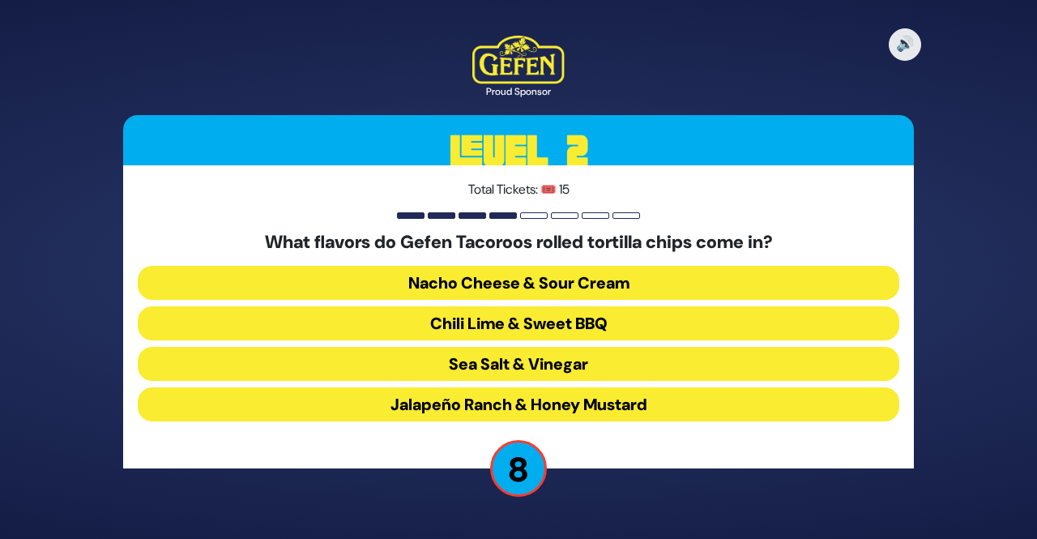
click at [611, 318] on button "Chili Lime & Sweet BBQ" at bounding box center [518, 323] width 761 height 34
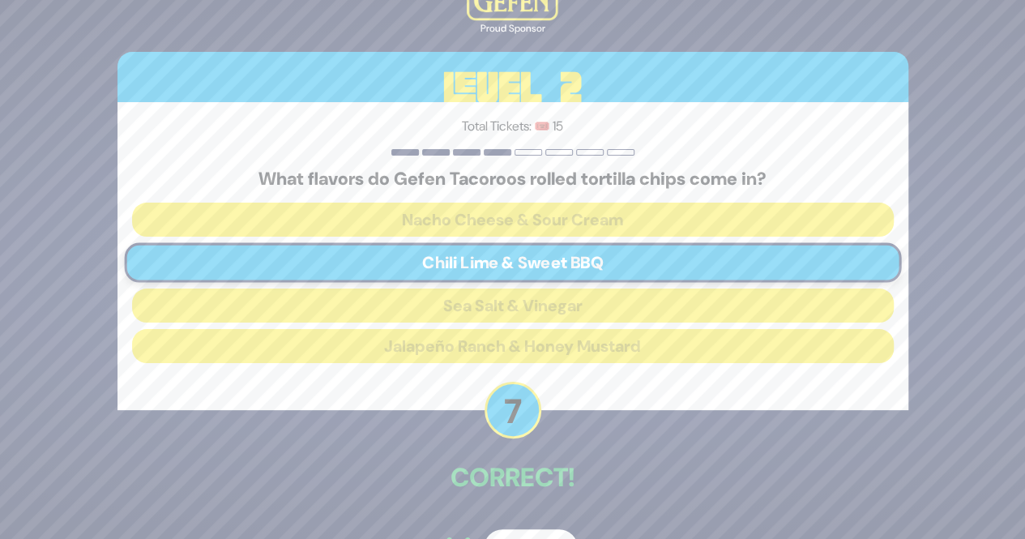
click at [544, 531] on button "Next" at bounding box center [531, 547] width 94 height 37
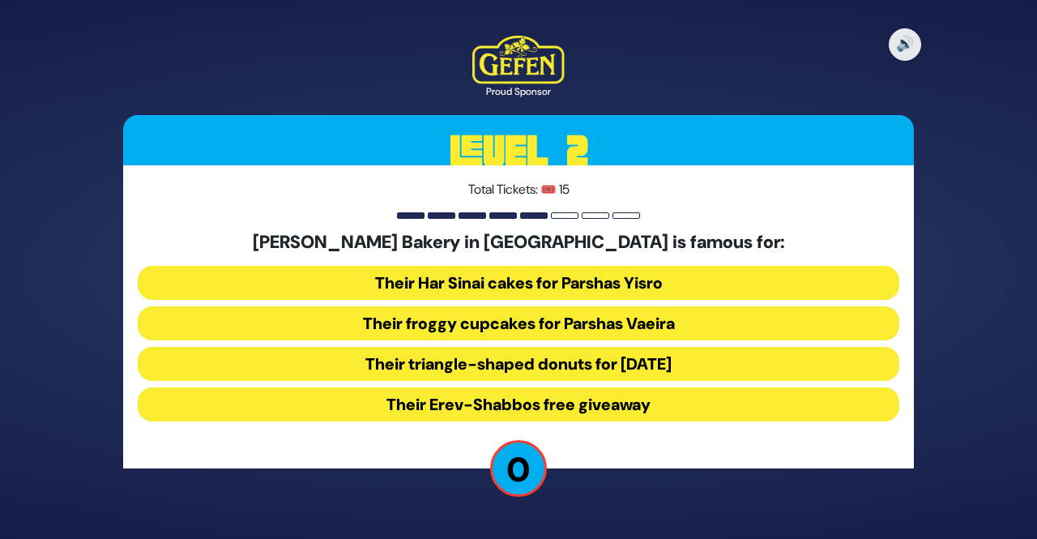
click at [719, 278] on button "Their Har Sinai cakes for Parshas Yisro" at bounding box center [518, 283] width 761 height 34
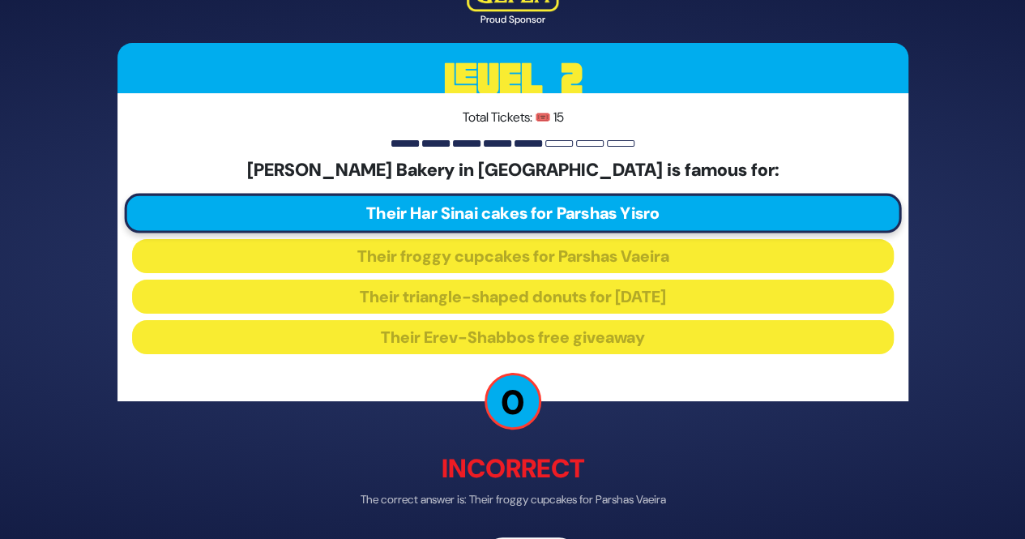
scroll to position [32, 0]
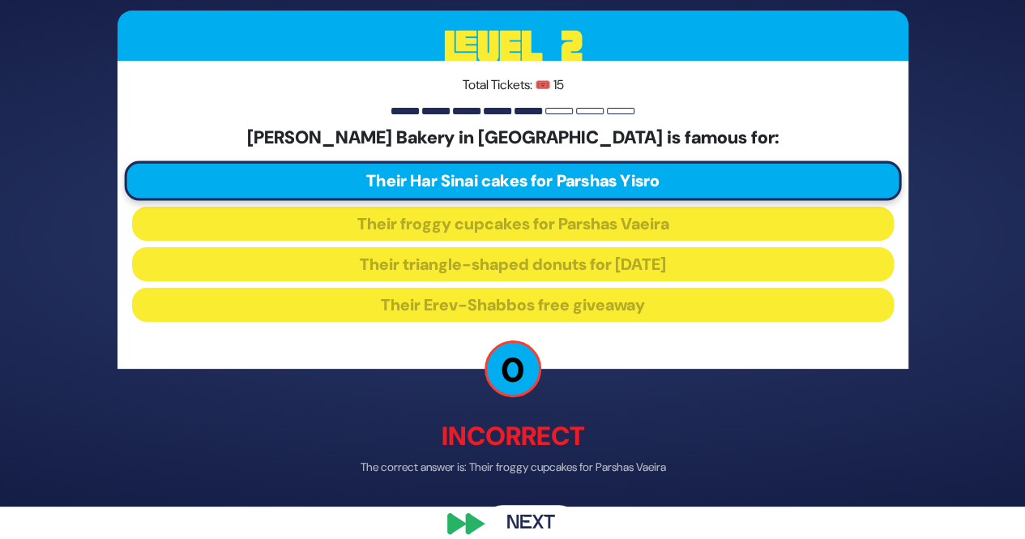
click at [533, 523] on button "Next" at bounding box center [531, 523] width 94 height 37
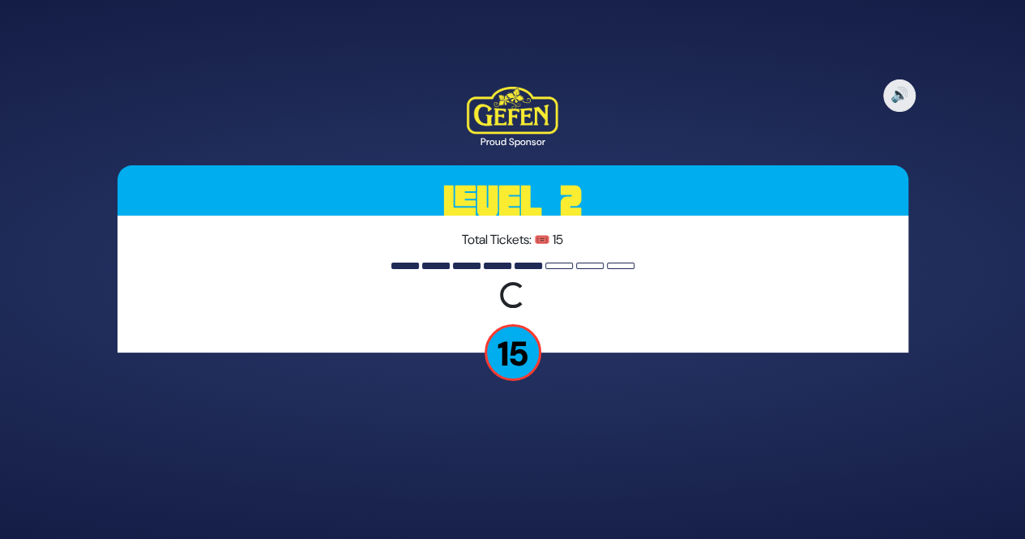
scroll to position [0, 0]
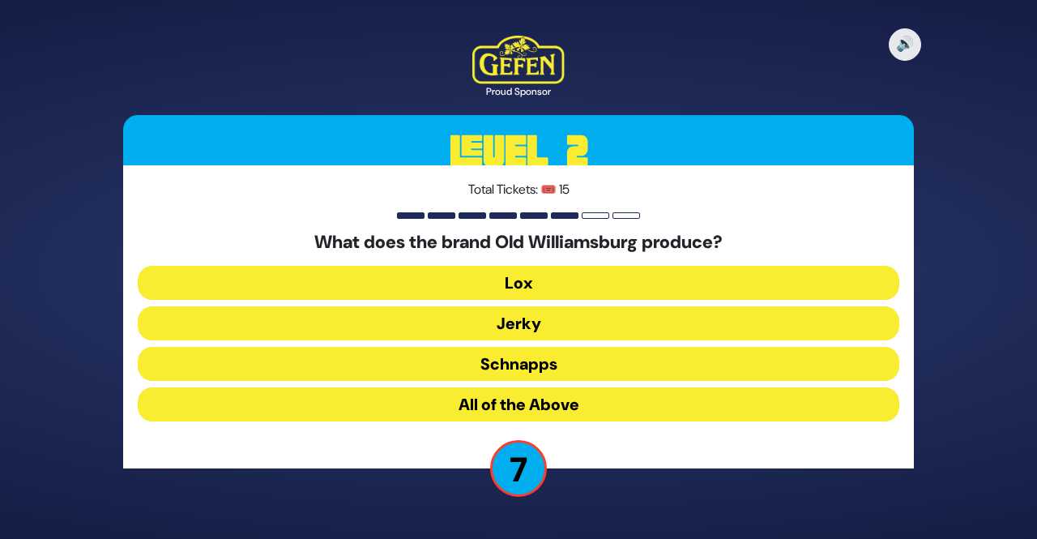
click at [640, 409] on button "All of the Above" at bounding box center [518, 404] width 761 height 34
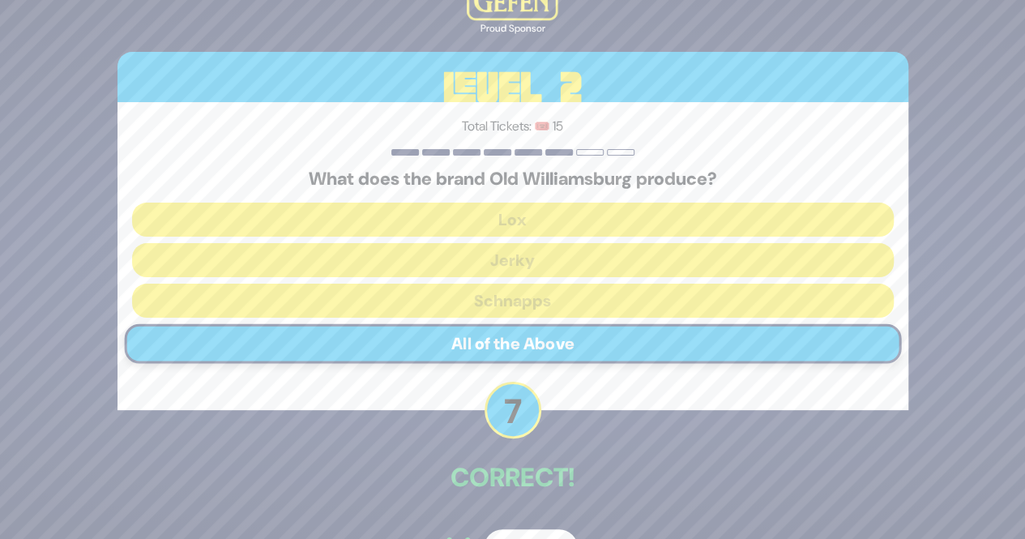
click at [537, 531] on button "Next" at bounding box center [531, 547] width 94 height 37
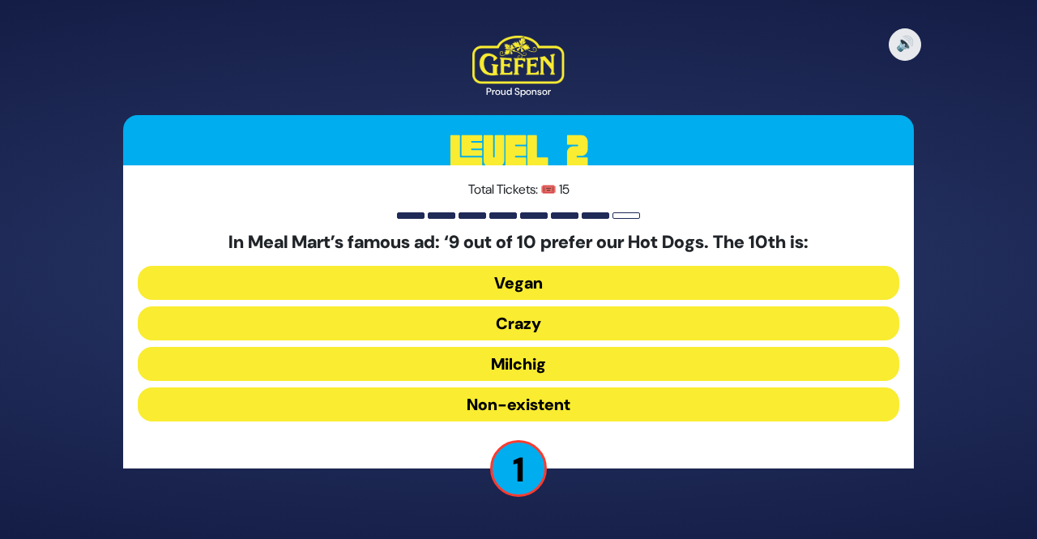
click at [666, 283] on button "Vegan" at bounding box center [518, 283] width 761 height 34
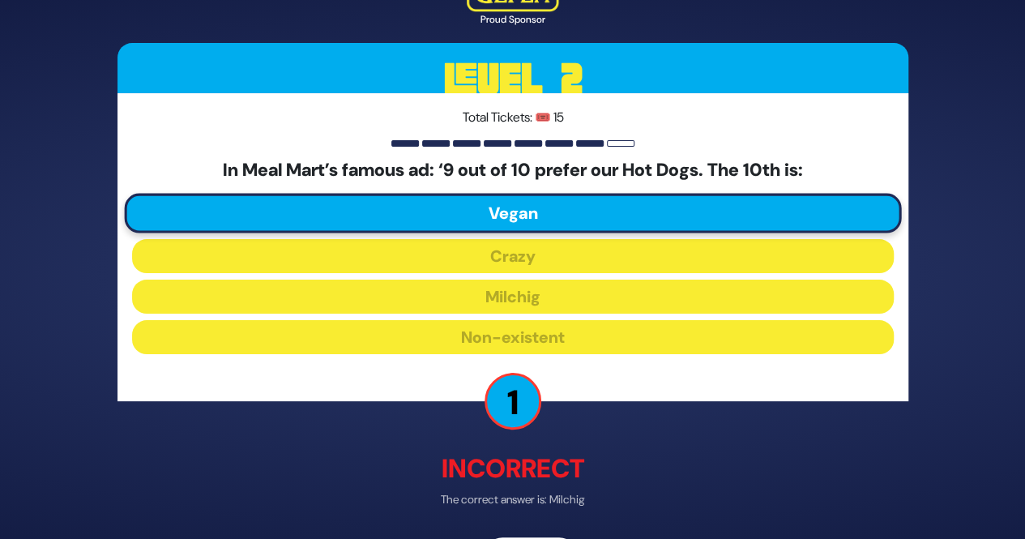
scroll to position [32, 0]
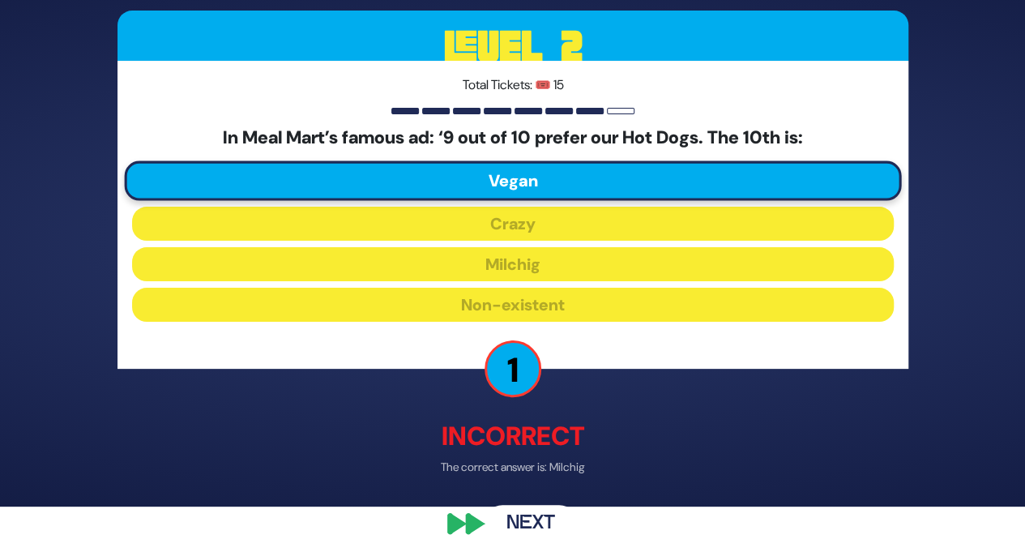
click at [528, 520] on button "Next" at bounding box center [531, 523] width 94 height 37
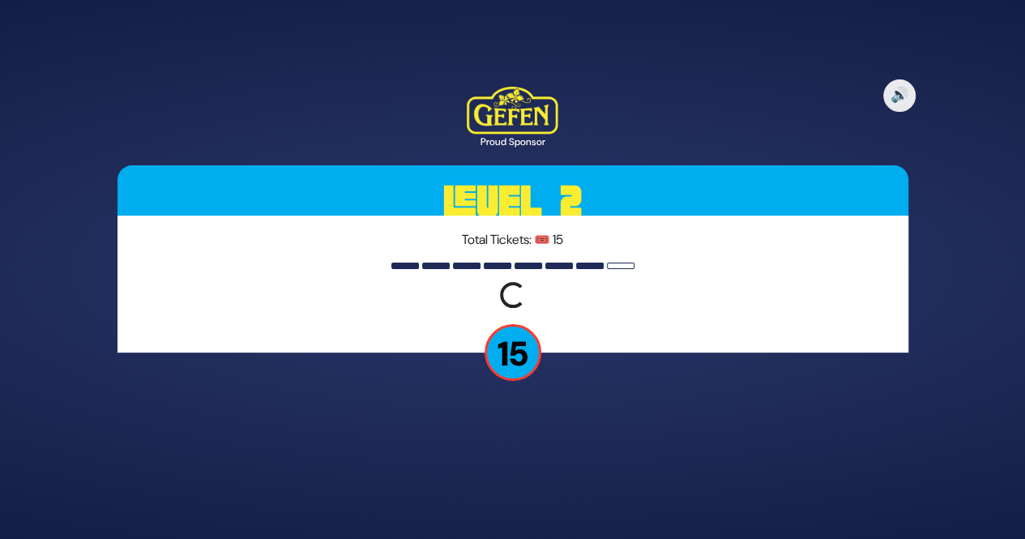
scroll to position [0, 0]
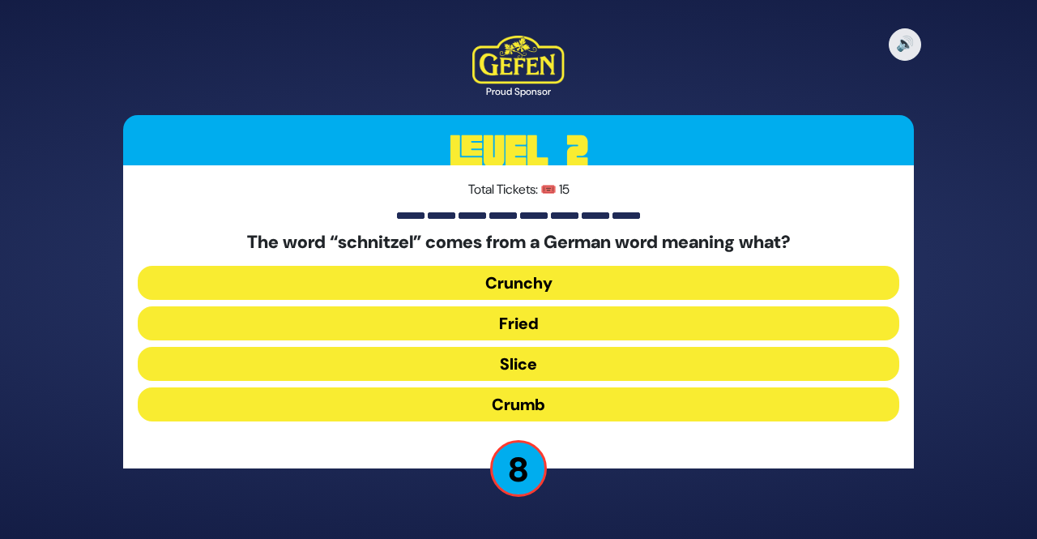
click at [622, 323] on button "Fried" at bounding box center [518, 323] width 761 height 34
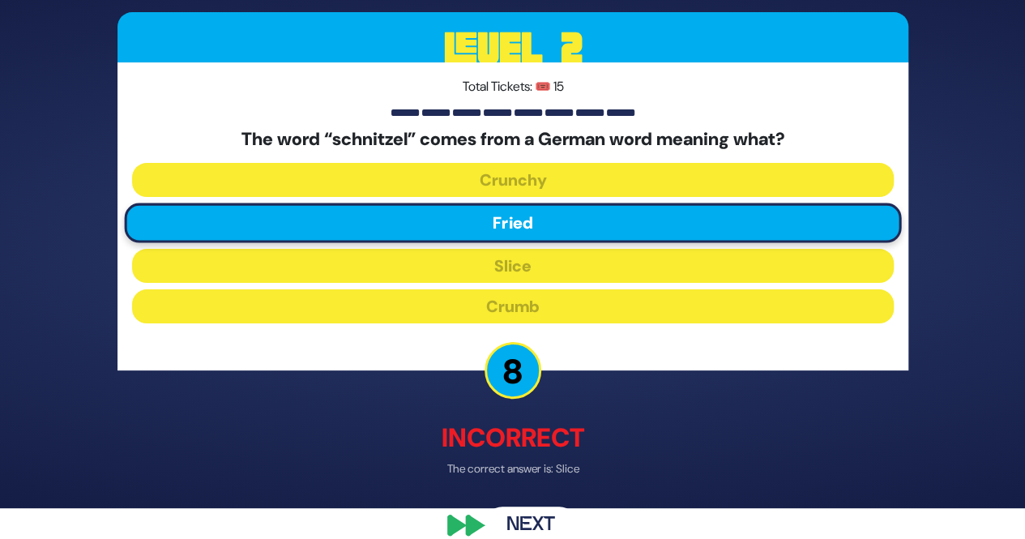
scroll to position [32, 0]
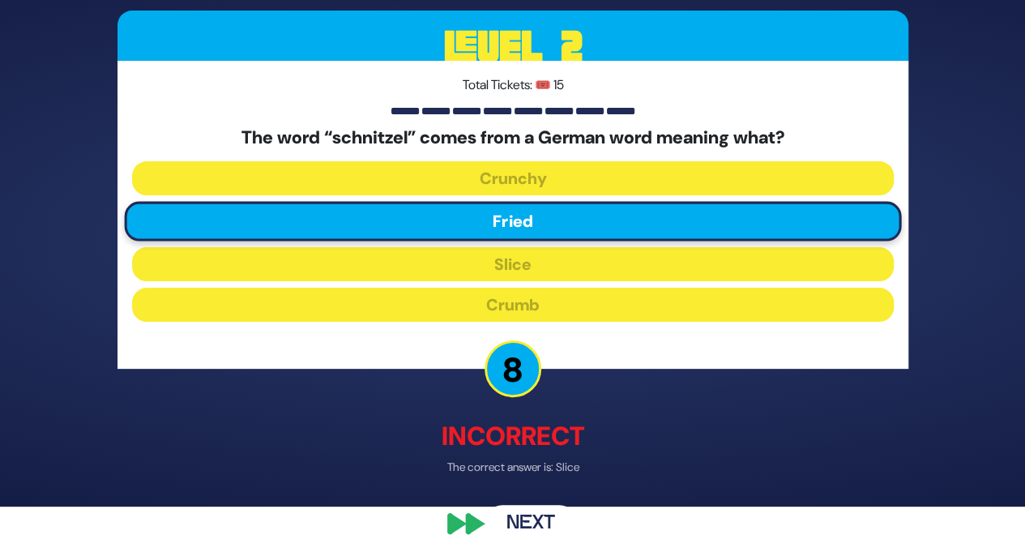
click at [526, 523] on button "Next" at bounding box center [531, 523] width 94 height 37
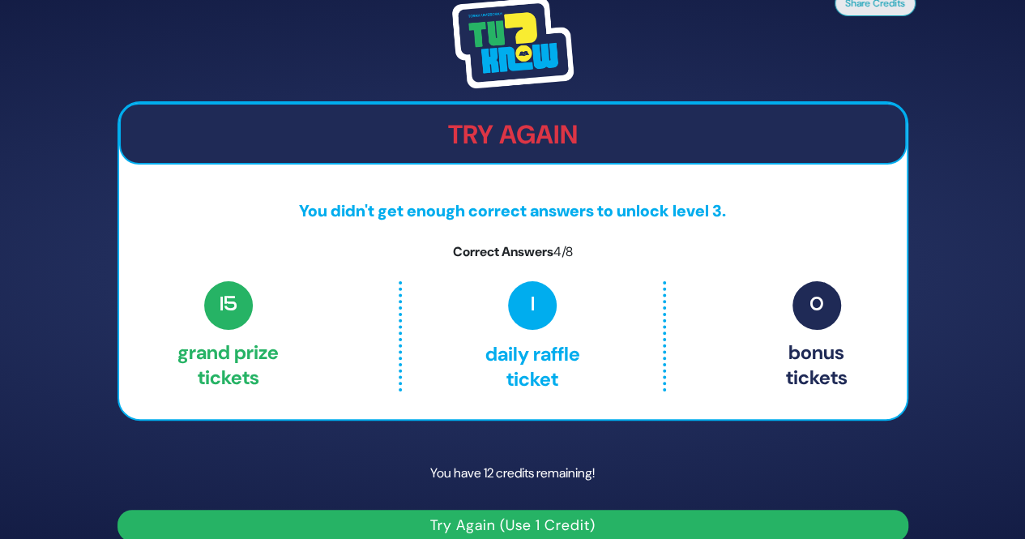
scroll to position [21, 0]
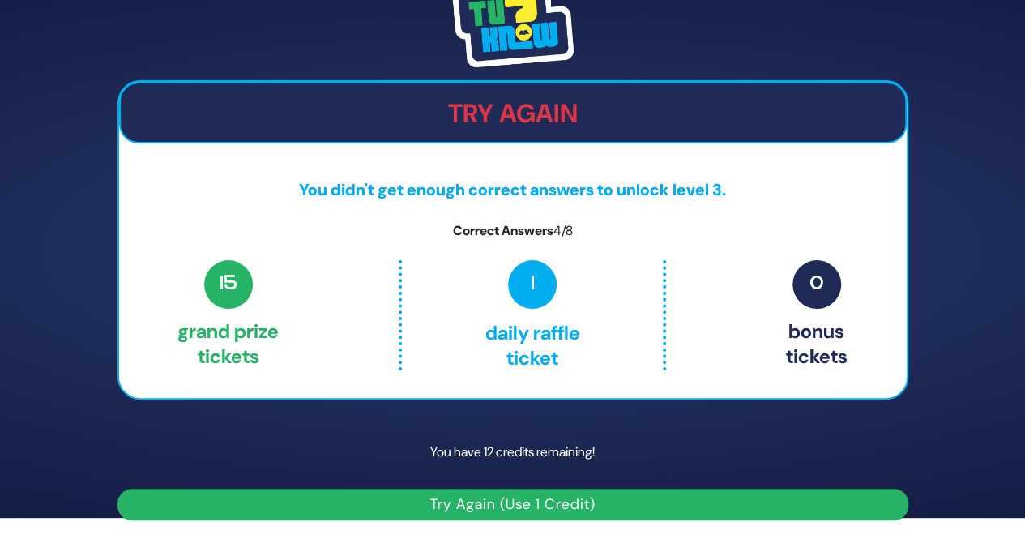
click at [565, 505] on button "Try Again (Use 1 Credit)" at bounding box center [512, 504] width 791 height 32
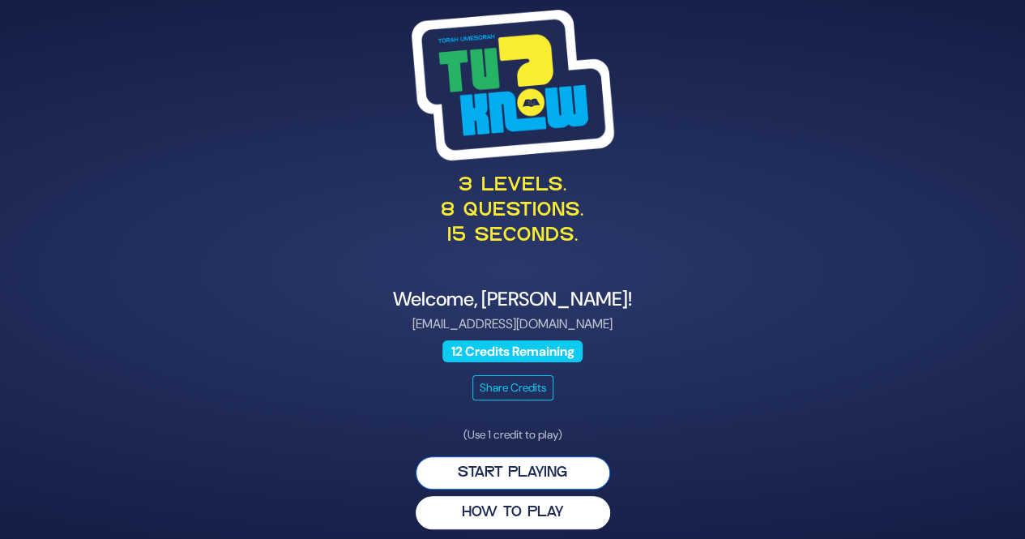
click at [565, 479] on button "Start Playing" at bounding box center [513, 472] width 194 height 33
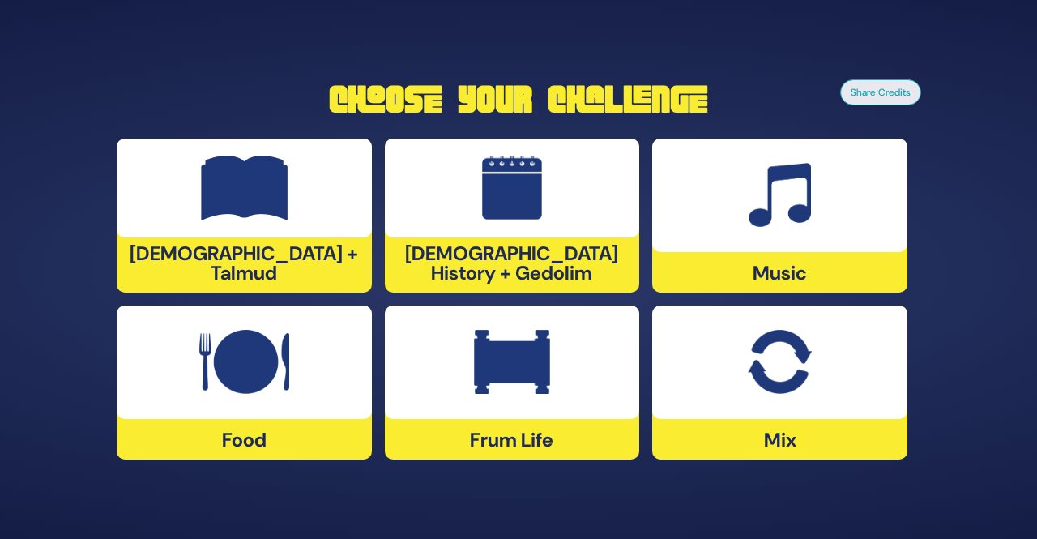
click at [315, 389] on div at bounding box center [244, 361] width 255 height 113
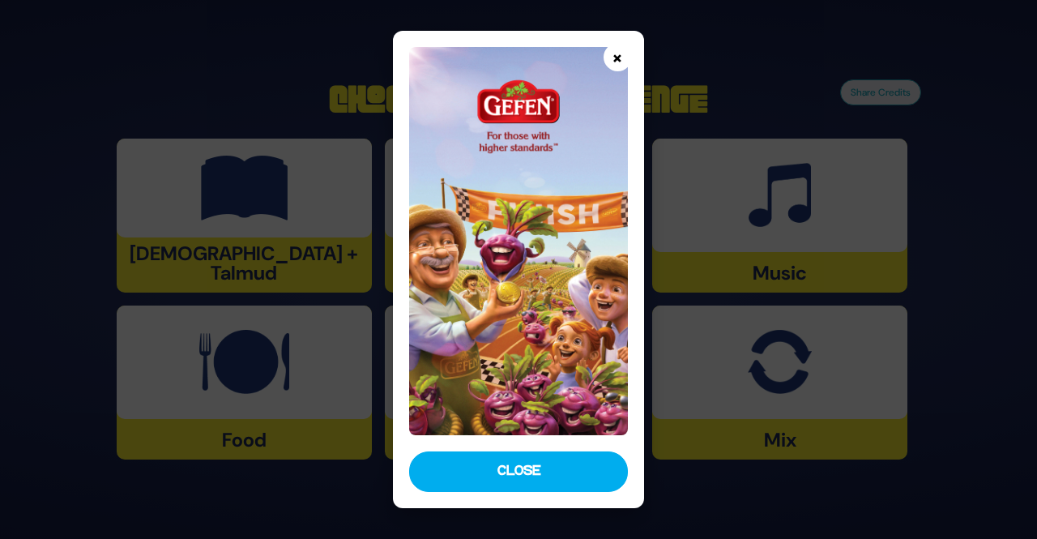
click at [616, 59] on button "×" at bounding box center [617, 57] width 28 height 28
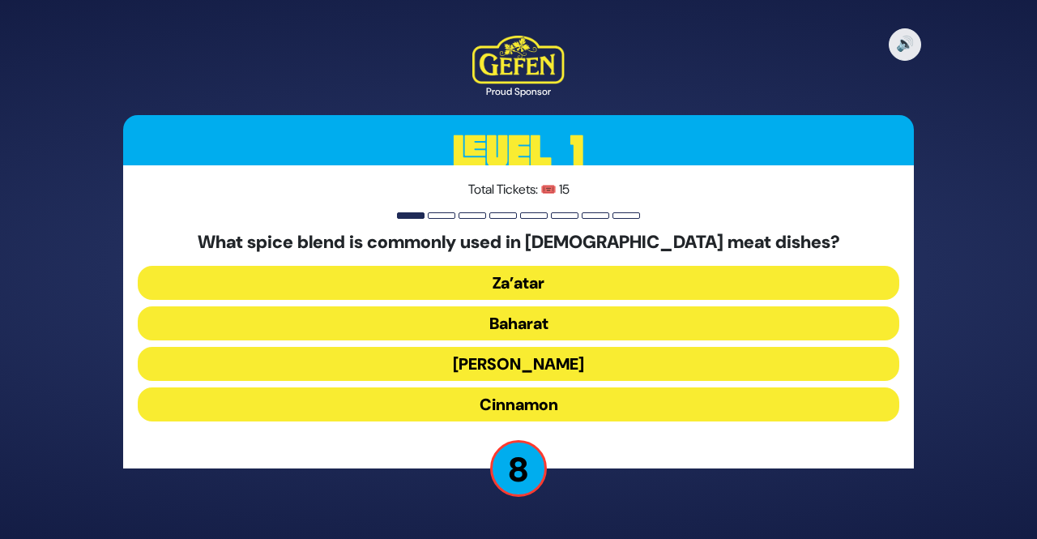
click at [552, 360] on button "Schug" at bounding box center [518, 364] width 761 height 34
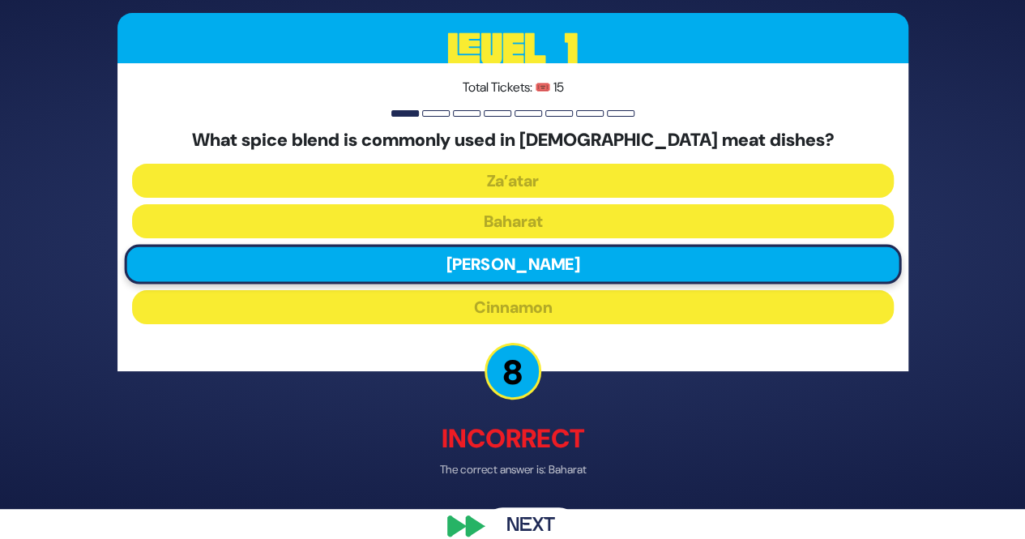
scroll to position [32, 0]
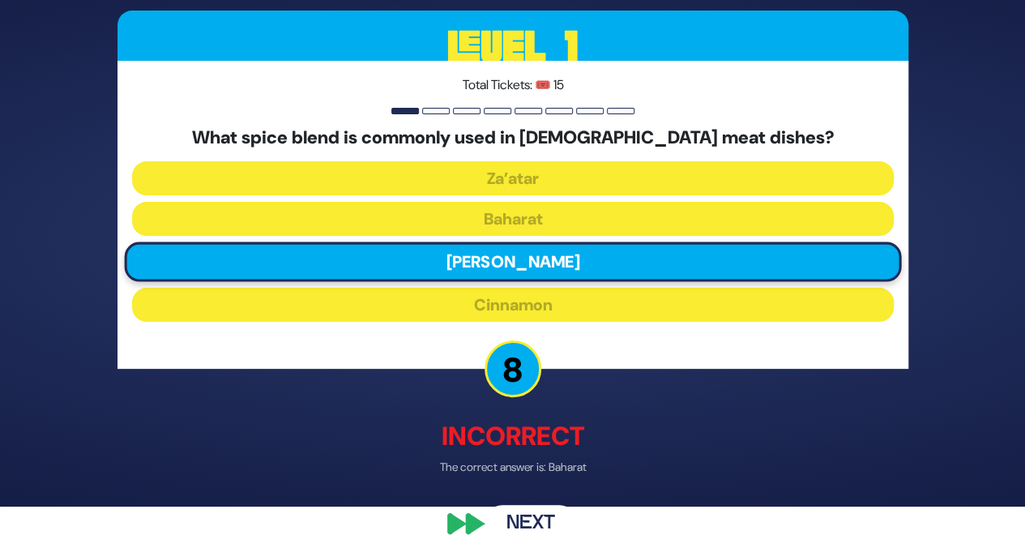
click at [556, 519] on button "Next" at bounding box center [531, 523] width 94 height 37
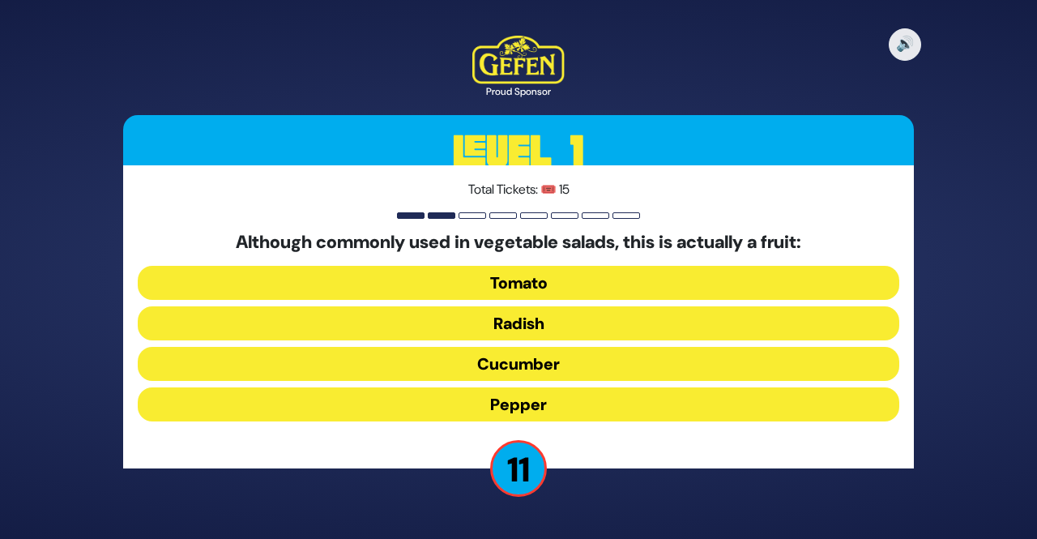
click at [556, 519] on div "🔊 Proud Sponsor Level 1 Total Tickets: 🎟️ 15 Although commonly used in vegetabl…" at bounding box center [518, 269] width 829 height 506
click at [663, 291] on button "Tomato" at bounding box center [518, 283] width 761 height 34
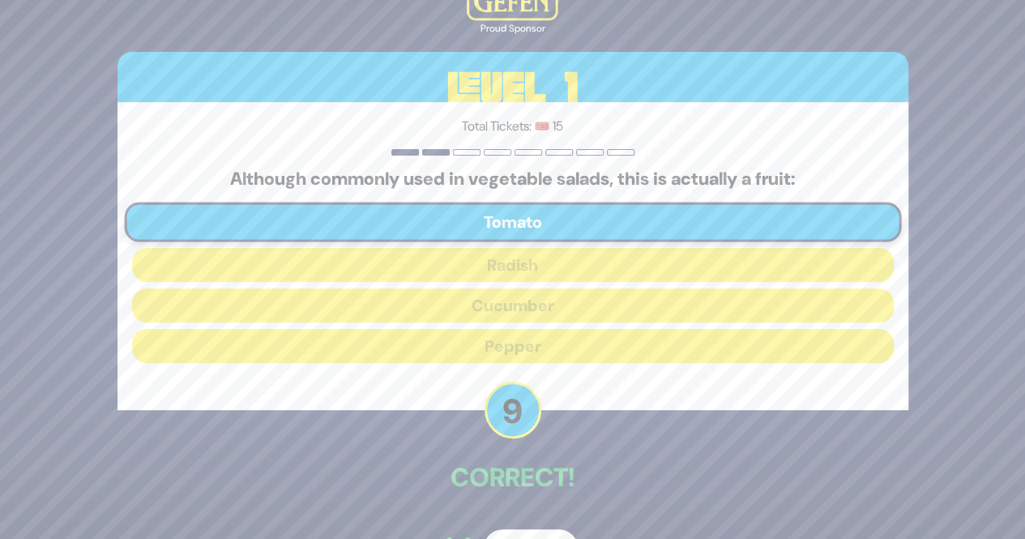
click at [522, 530] on button "Next" at bounding box center [531, 547] width 94 height 37
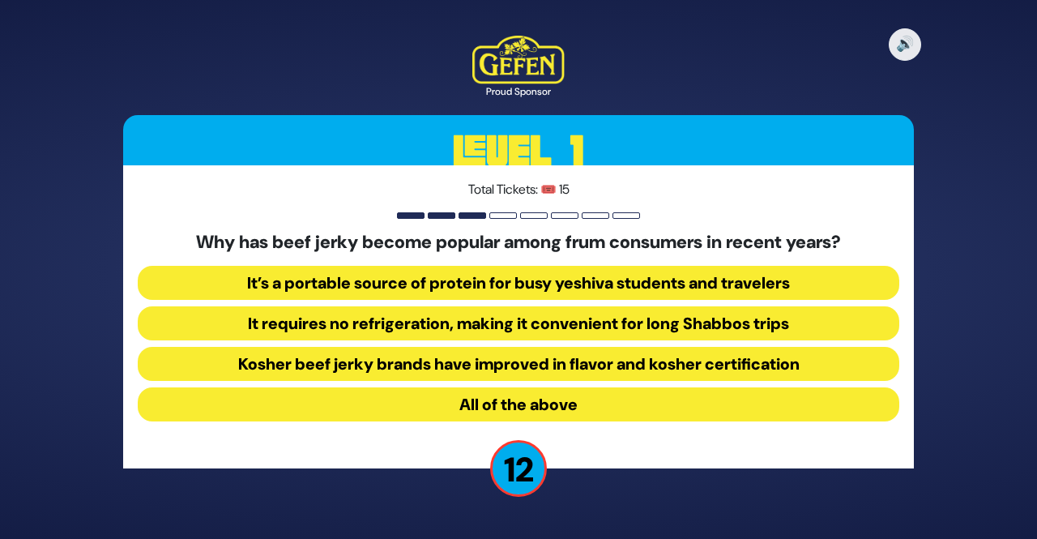
click at [572, 407] on button "All of the above" at bounding box center [518, 404] width 761 height 34
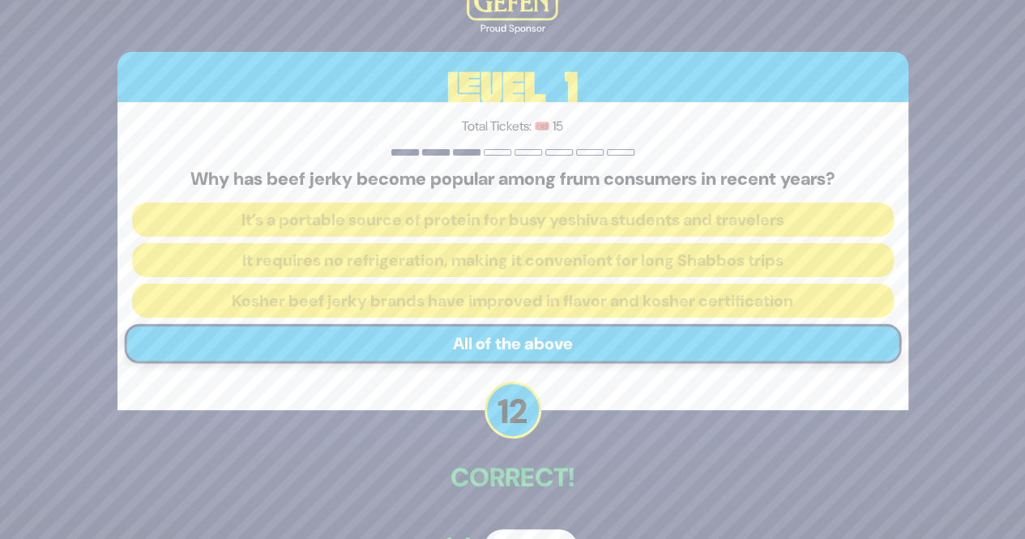
click at [522, 529] on button "Next" at bounding box center [531, 547] width 94 height 37
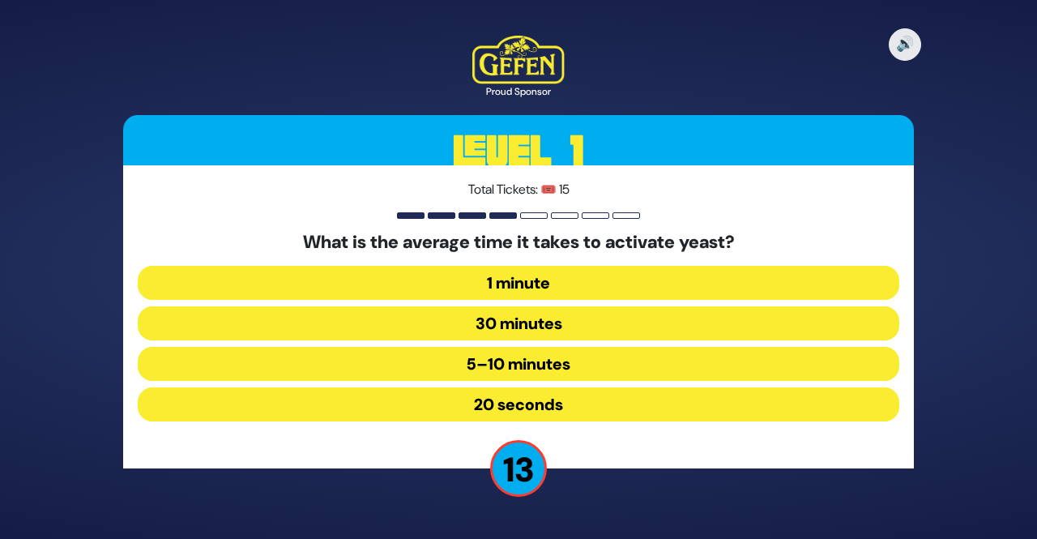
click at [605, 348] on button "5–10 minutes" at bounding box center [518, 364] width 761 height 34
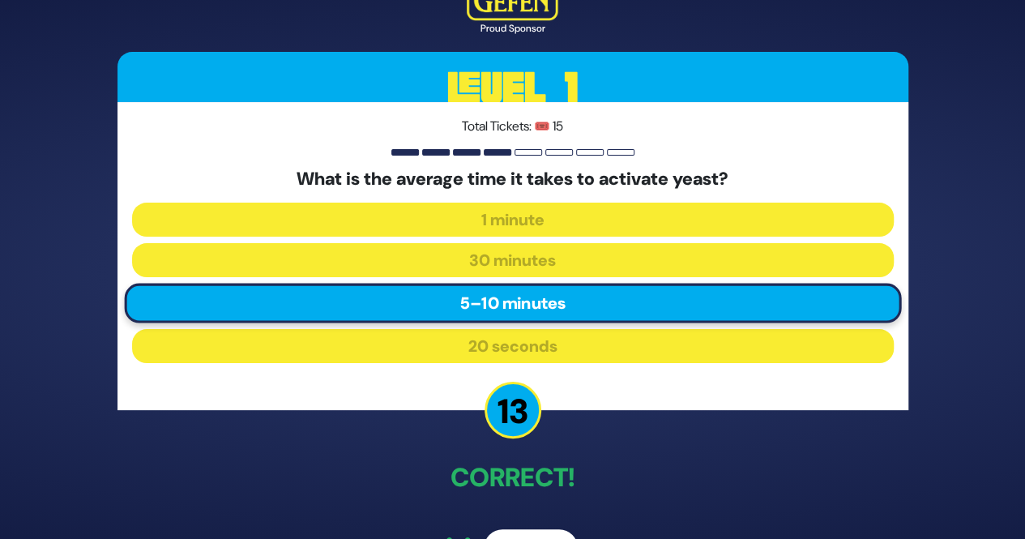
click at [531, 529] on button "Next" at bounding box center [531, 547] width 94 height 37
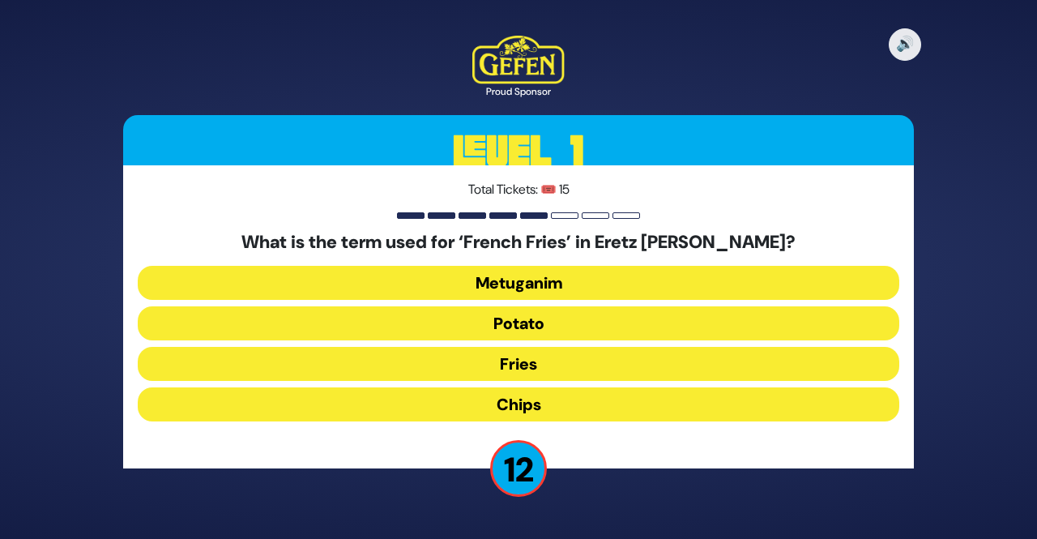
click at [583, 390] on button "Chips" at bounding box center [518, 404] width 761 height 34
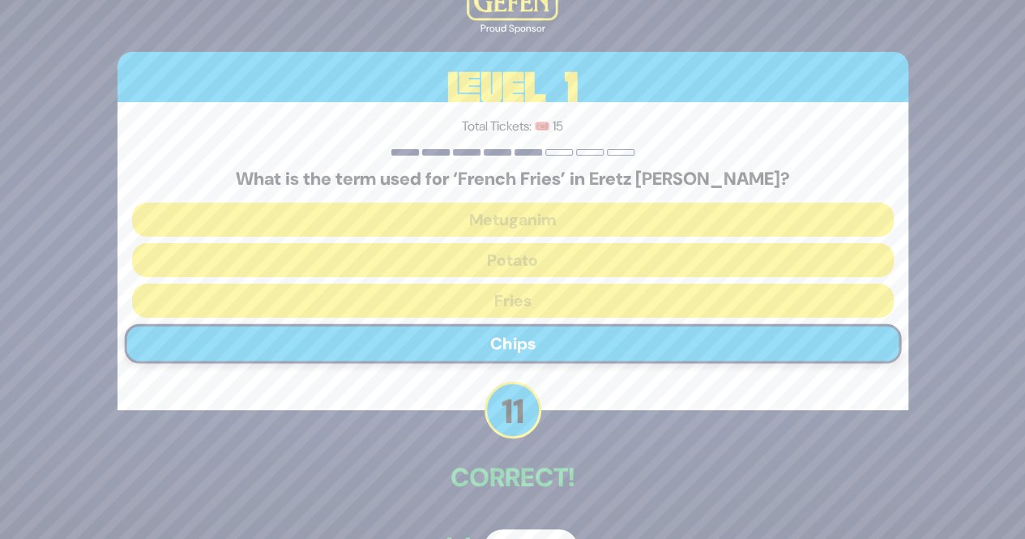
click at [511, 532] on button "Next" at bounding box center [531, 547] width 94 height 37
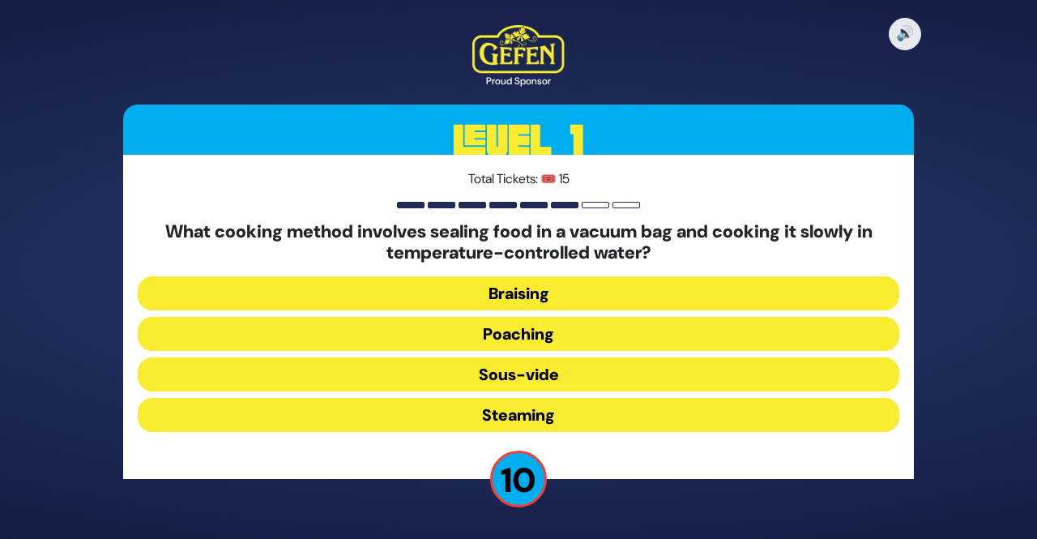
click at [624, 382] on button "Sous-vide" at bounding box center [518, 374] width 761 height 34
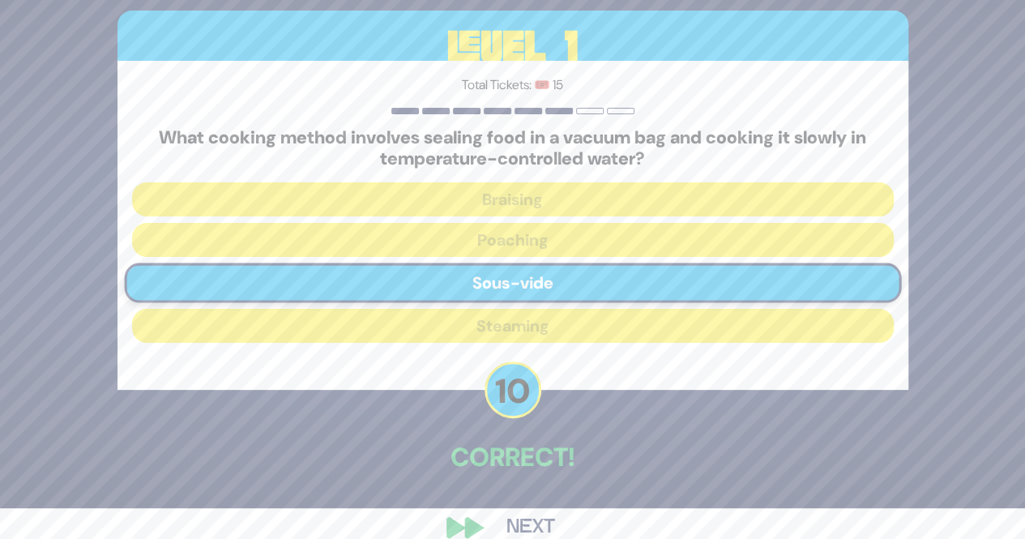
scroll to position [32, 0]
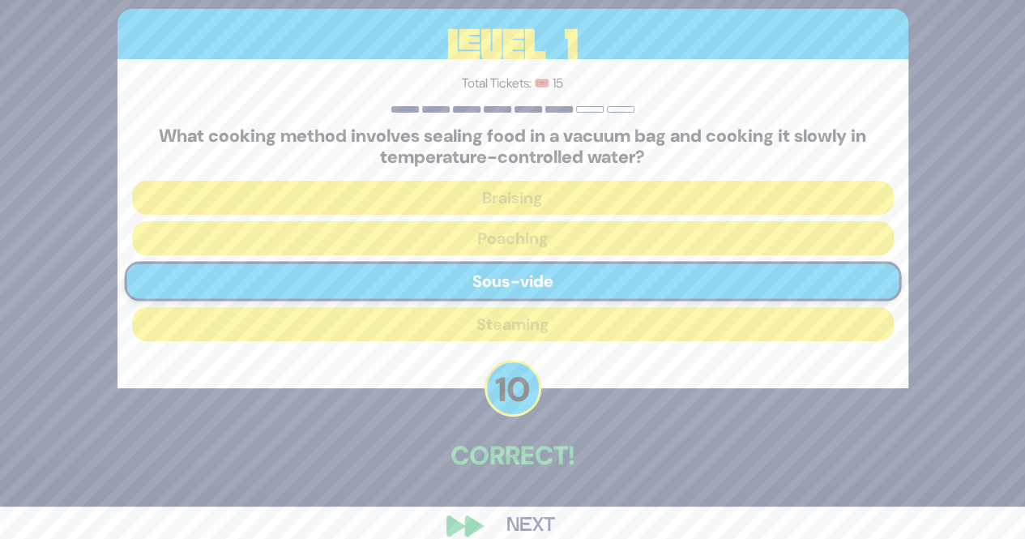
click at [520, 508] on button "Next" at bounding box center [531, 525] width 94 height 37
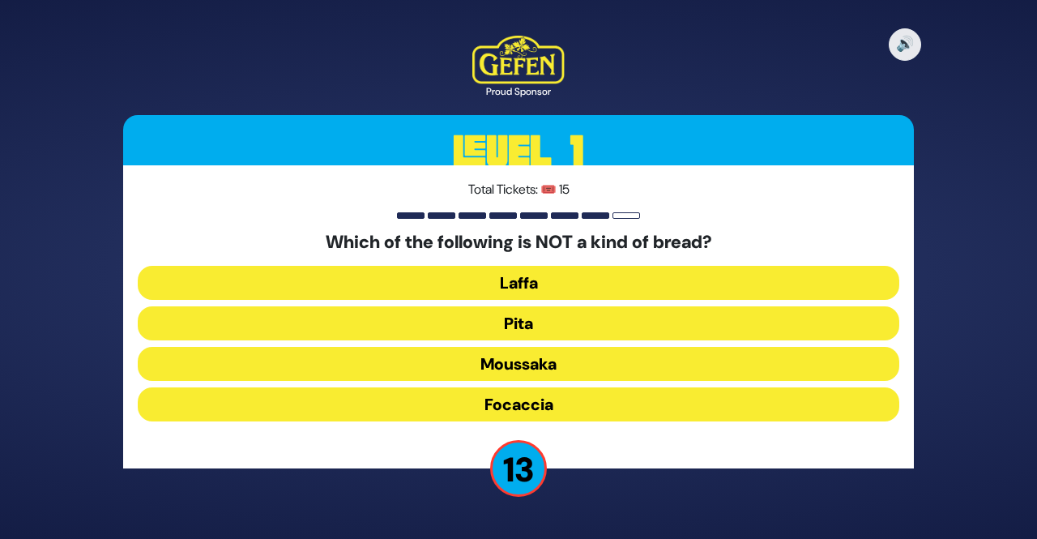
click at [586, 372] on button "Moussaka" at bounding box center [518, 364] width 761 height 34
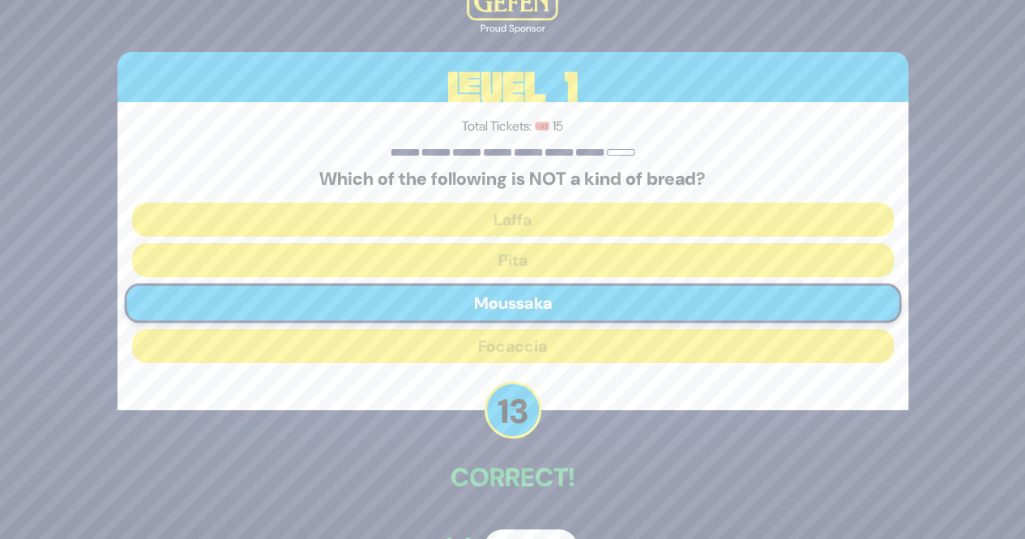
click at [536, 530] on button "Next" at bounding box center [531, 547] width 94 height 37
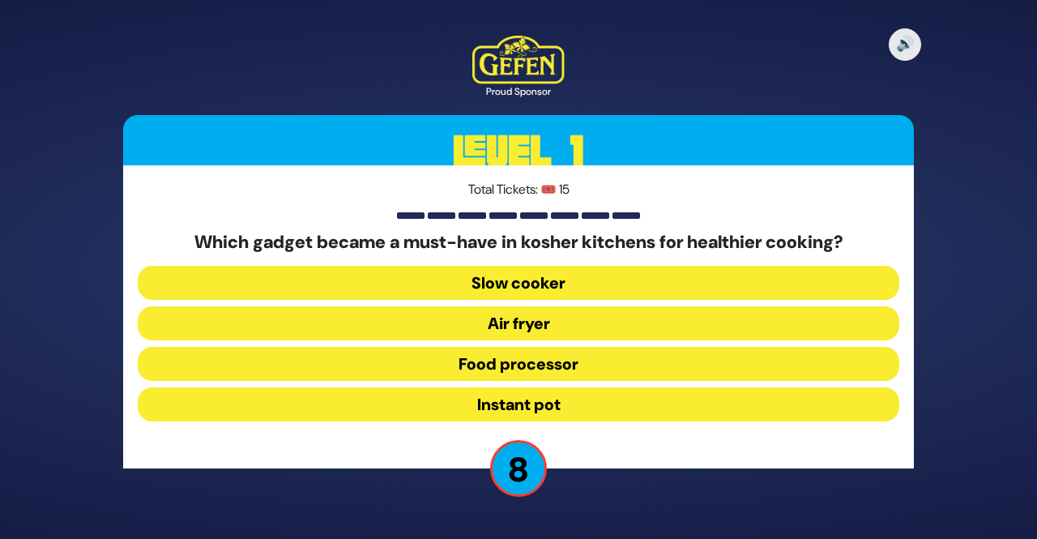
click at [671, 324] on button "Air fryer" at bounding box center [518, 323] width 761 height 34
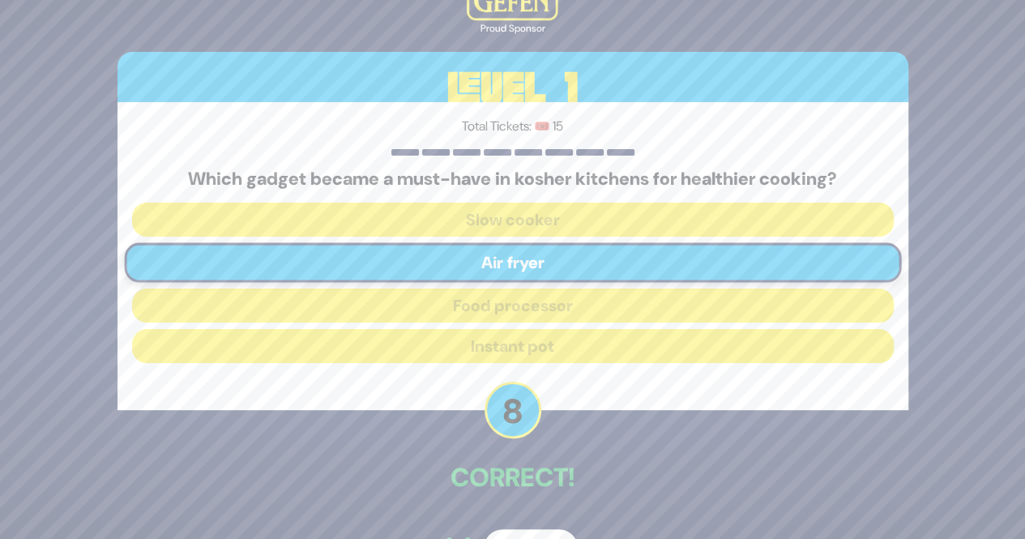
click at [538, 535] on button "Next" at bounding box center [531, 547] width 94 height 37
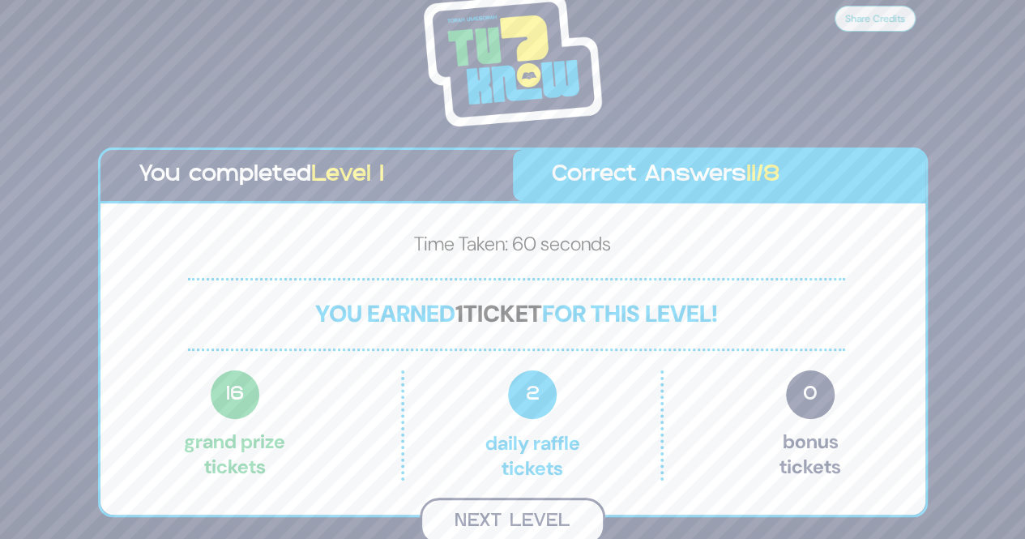
click at [543, 501] on button "Next Level" at bounding box center [512, 521] width 185 height 48
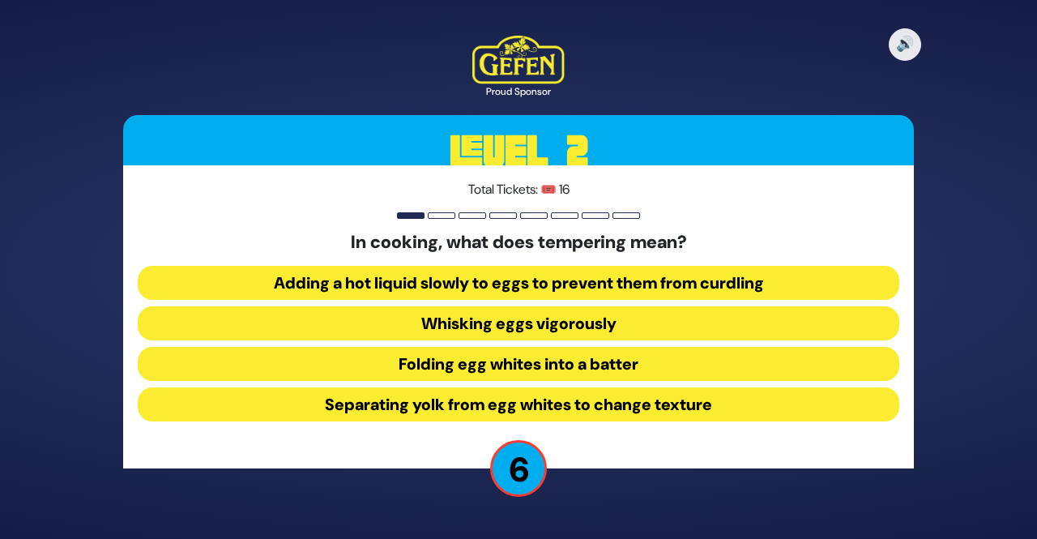
click at [682, 291] on button "Adding a hot liquid slowly to eggs to prevent them from curdling" at bounding box center [518, 283] width 761 height 34
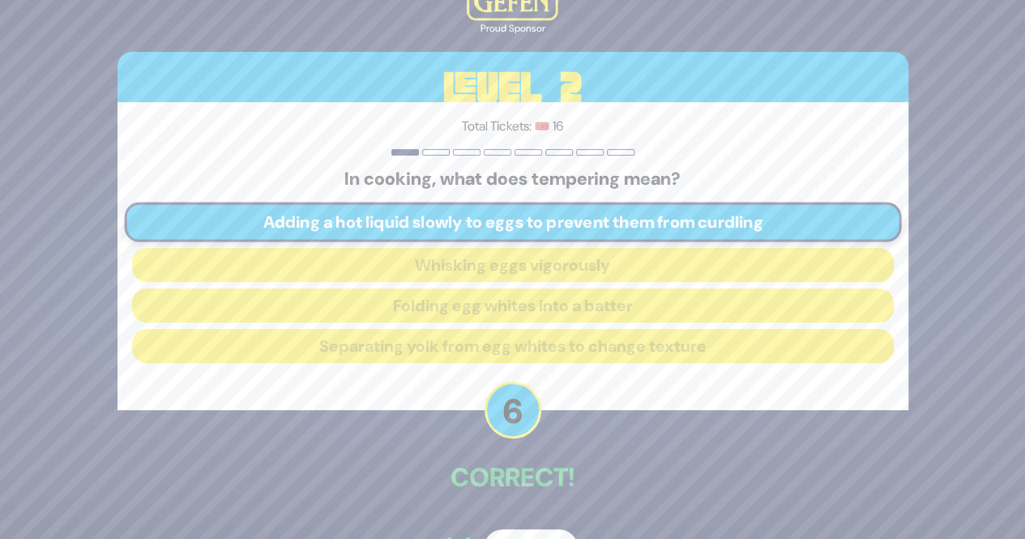
click at [533, 532] on button "Next" at bounding box center [531, 547] width 94 height 37
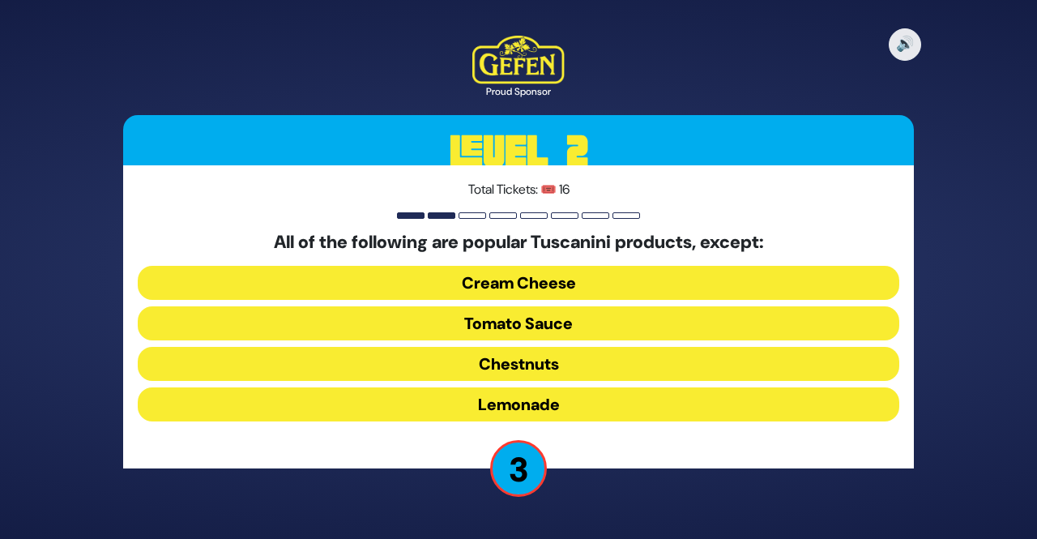
click at [637, 357] on button "Chestnuts" at bounding box center [518, 364] width 761 height 34
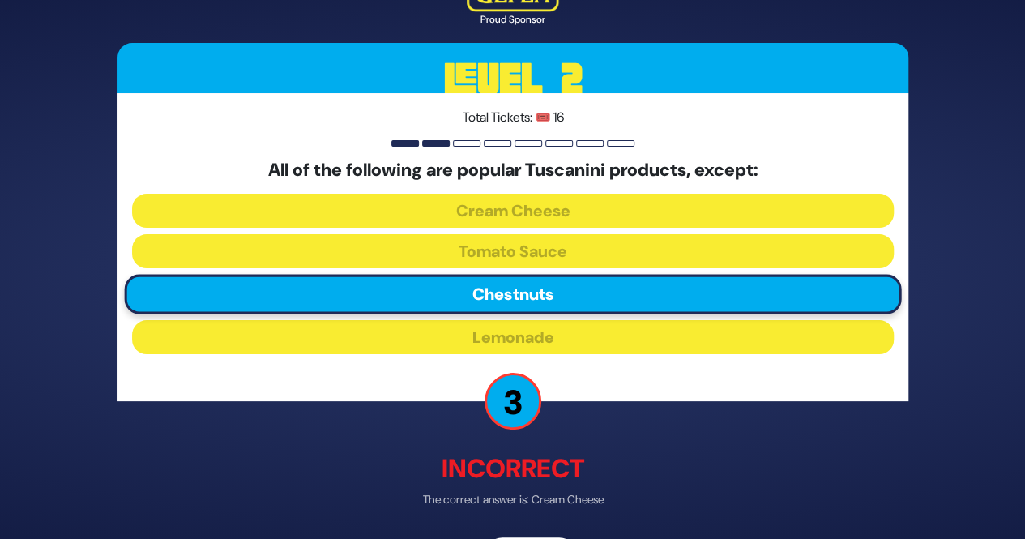
scroll to position [32, 0]
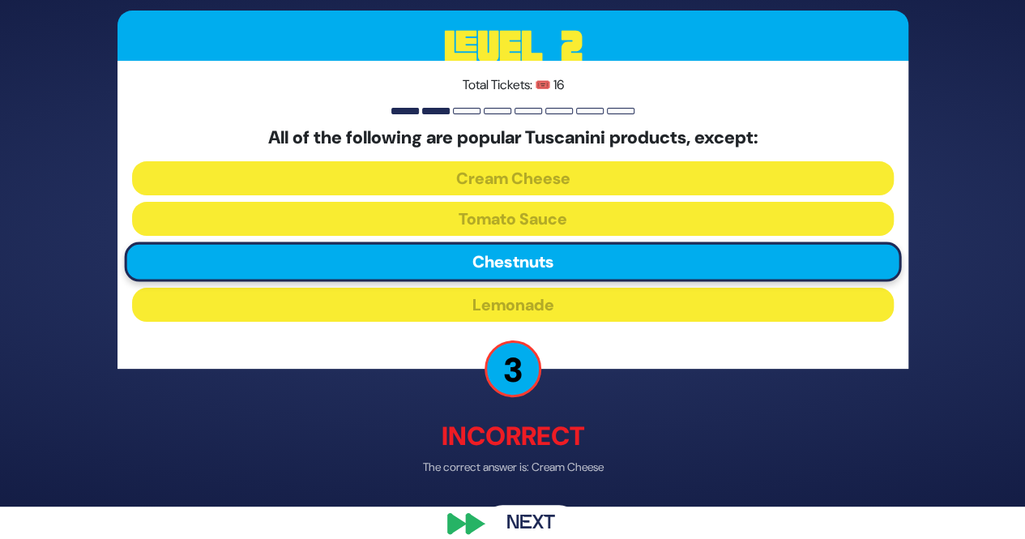
click at [549, 530] on button "Next" at bounding box center [531, 523] width 94 height 37
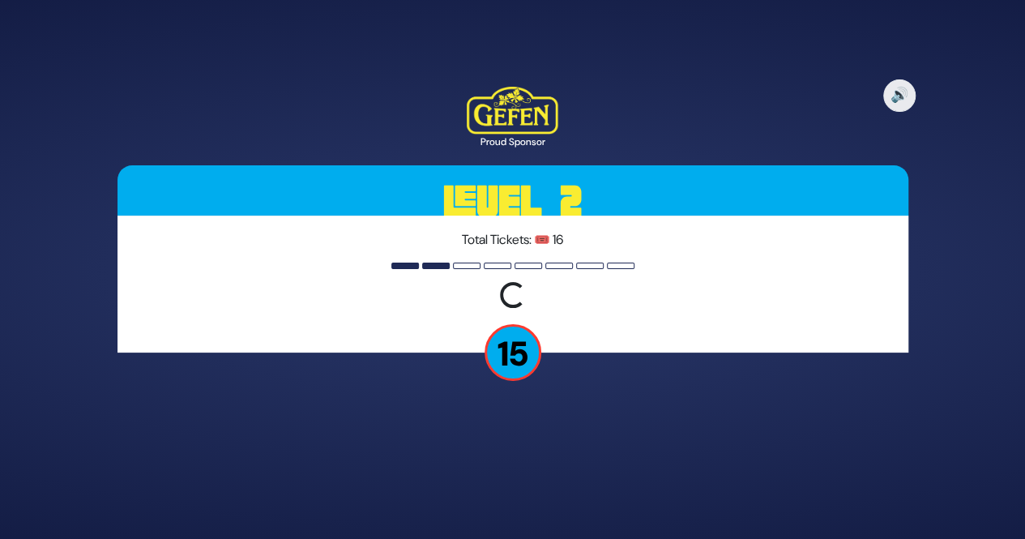
scroll to position [0, 0]
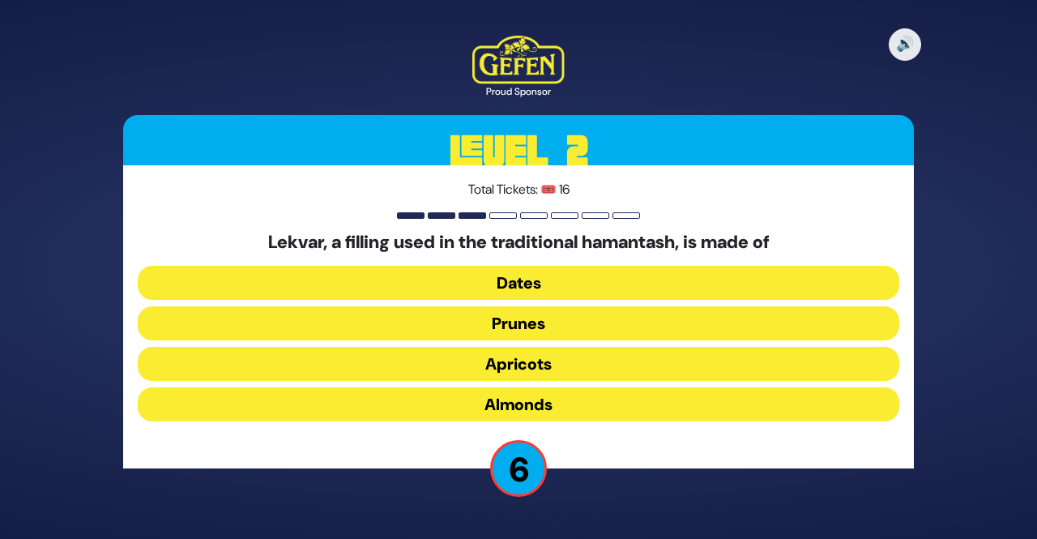
click at [572, 369] on button "Apricots" at bounding box center [518, 364] width 761 height 34
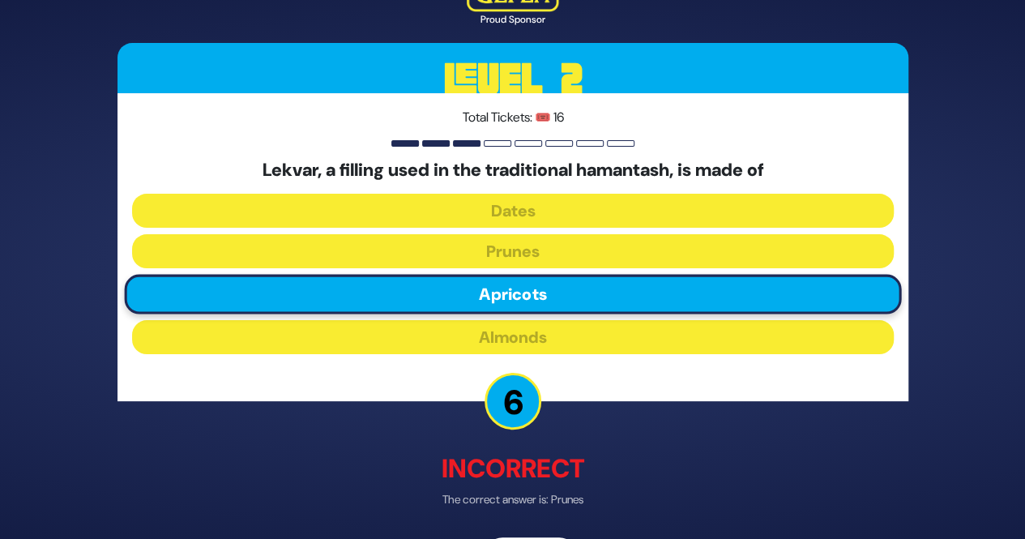
scroll to position [32, 0]
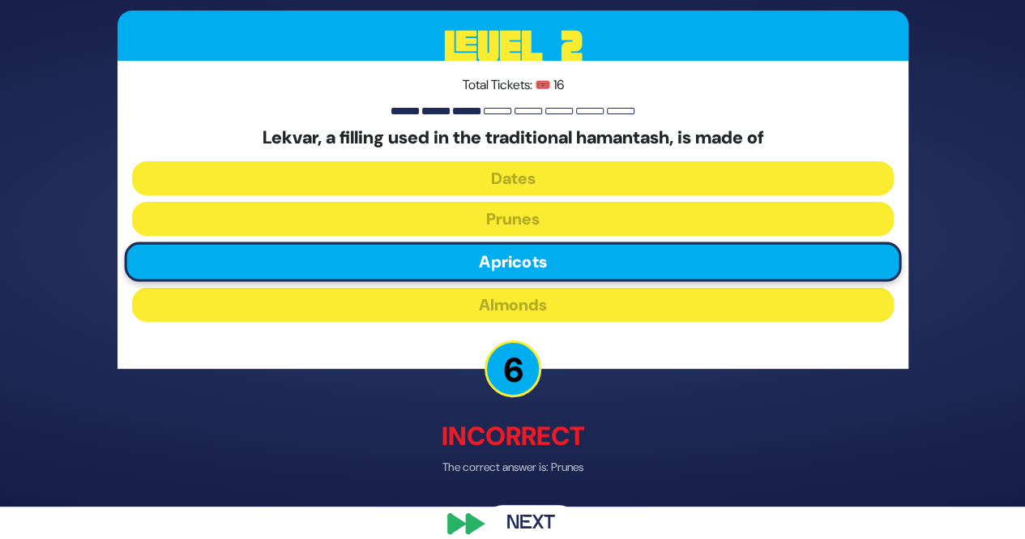
click at [505, 509] on button "Next" at bounding box center [531, 523] width 94 height 37
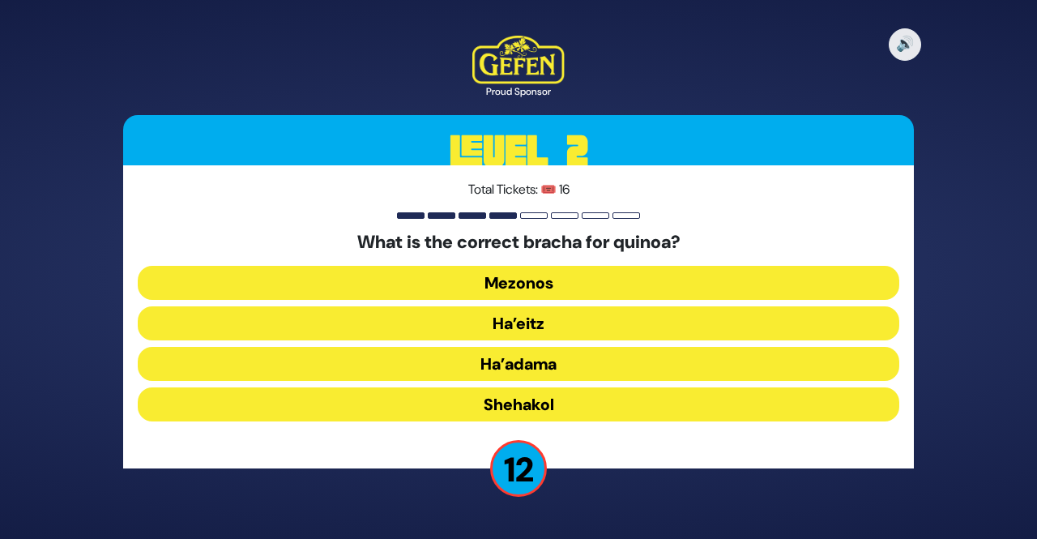
click at [620, 283] on button "Mezonos" at bounding box center [518, 283] width 761 height 34
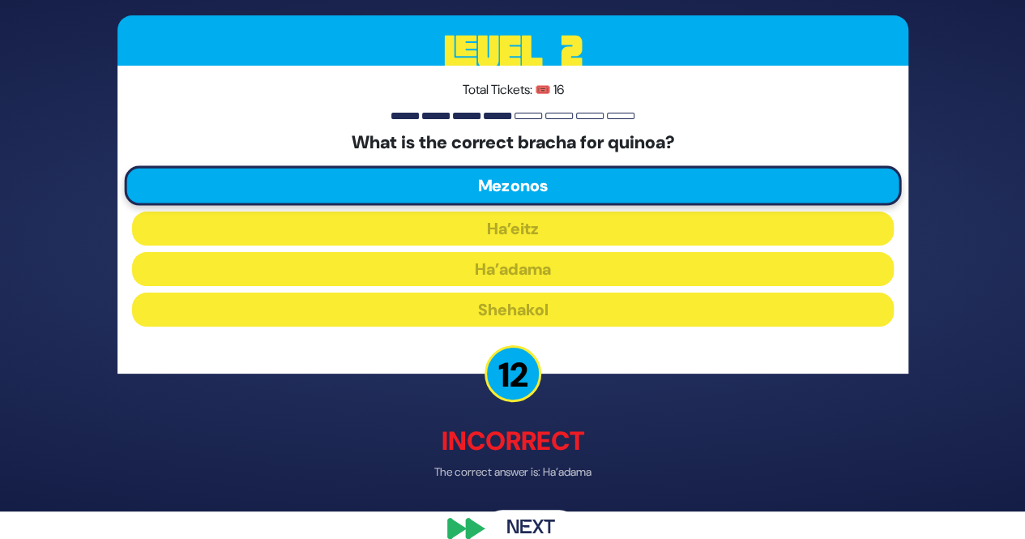
scroll to position [32, 0]
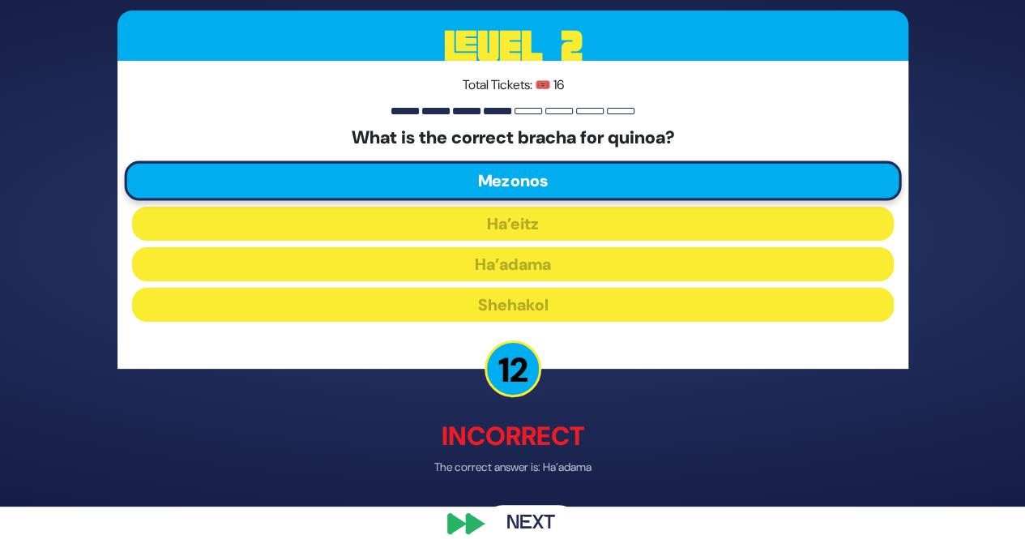
click at [516, 508] on button "Next" at bounding box center [531, 523] width 94 height 37
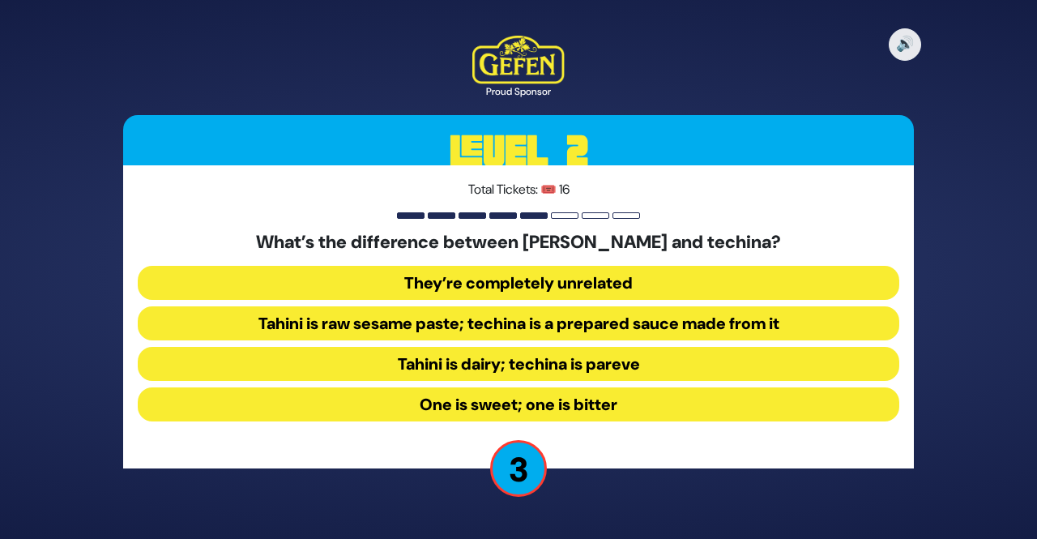
click at [591, 319] on button "Tahini is raw sesame paste; techina is a prepared sauce made from it" at bounding box center [518, 323] width 761 height 34
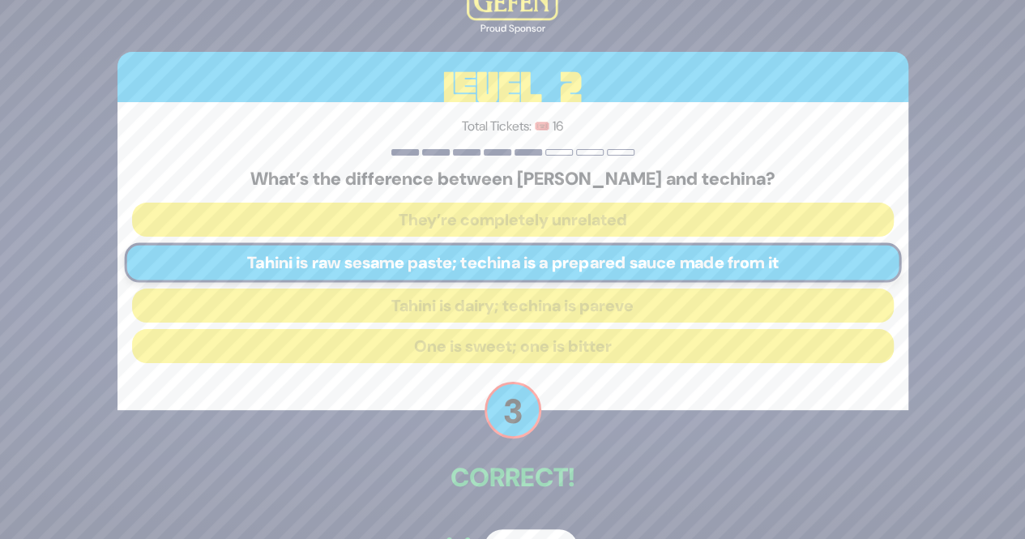
click at [519, 531] on button "Next" at bounding box center [531, 547] width 94 height 37
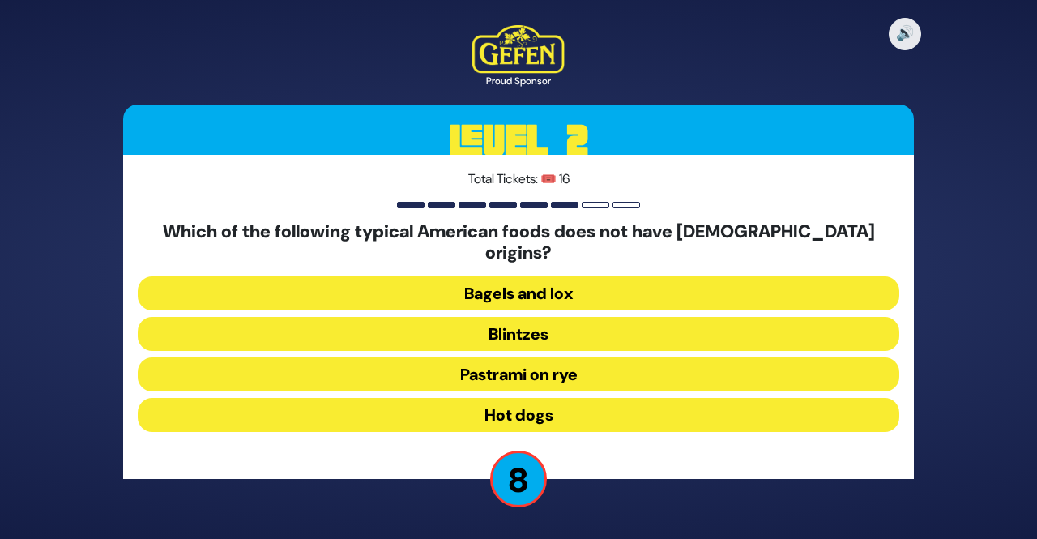
click at [606, 415] on button "Hot dogs" at bounding box center [518, 415] width 761 height 34
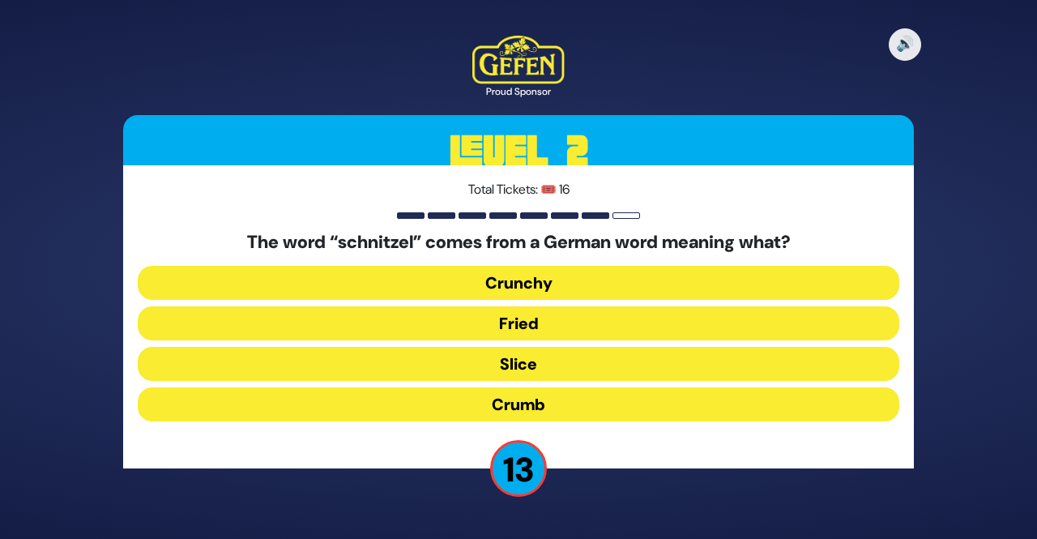
click at [613, 363] on button "Slice" at bounding box center [518, 364] width 761 height 34
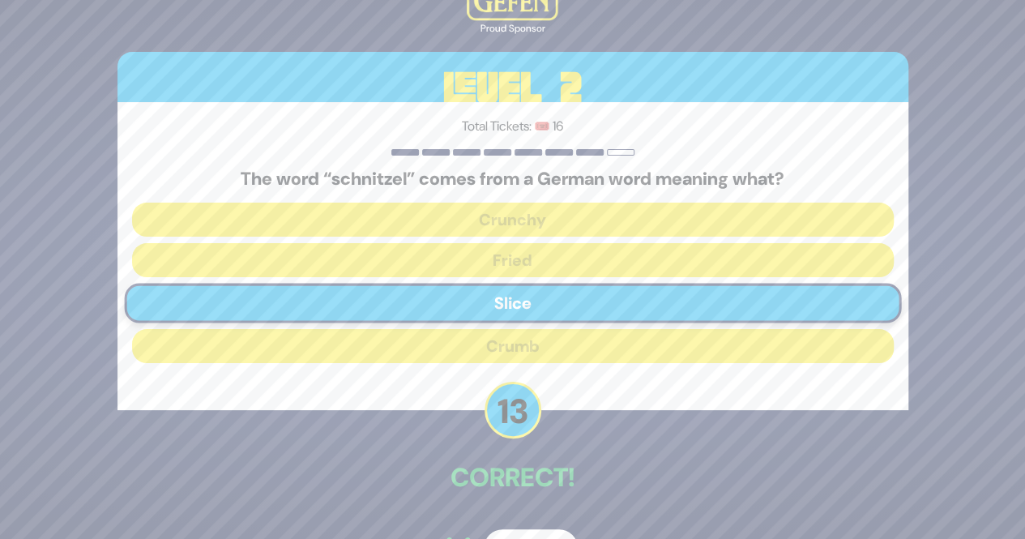
click at [523, 534] on button "Next" at bounding box center [531, 547] width 94 height 37
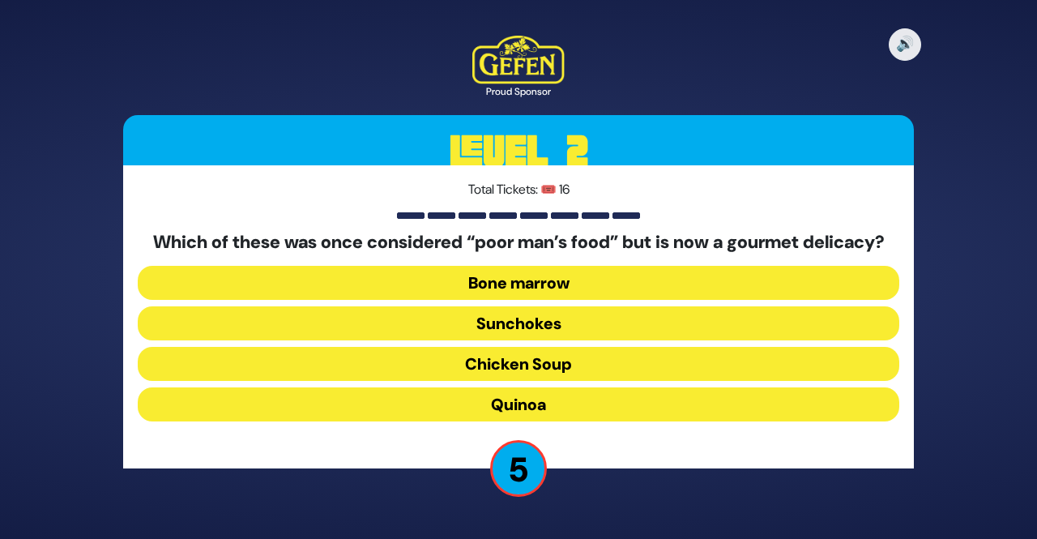
click at [617, 290] on button "Bone marrow" at bounding box center [518, 283] width 761 height 34
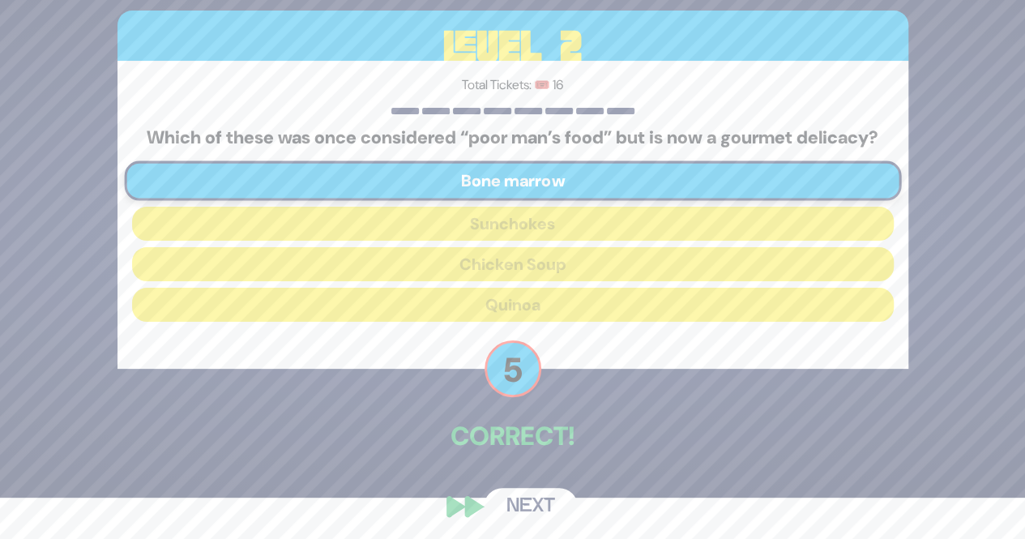
scroll to position [57, 0]
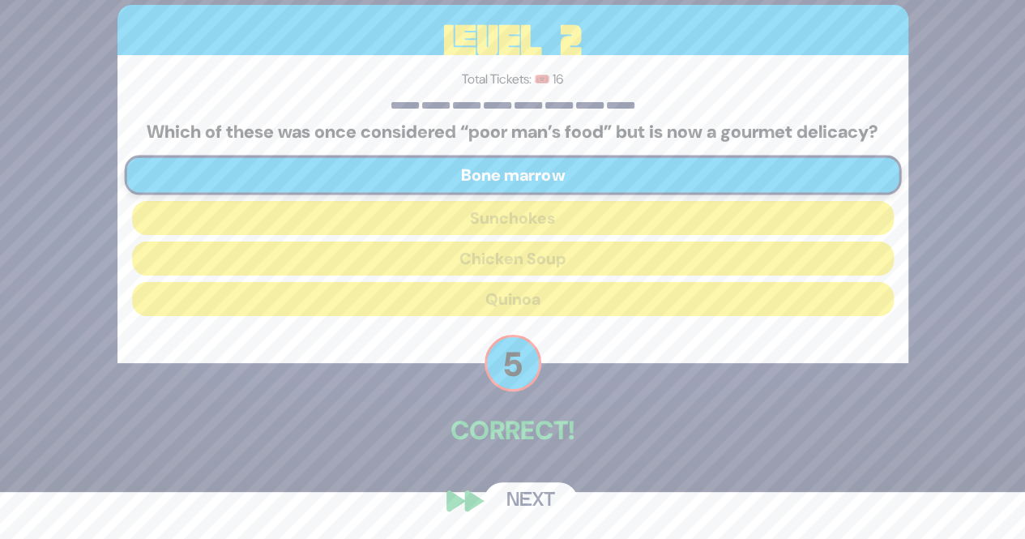
click at [508, 495] on button "Next" at bounding box center [531, 500] width 94 height 37
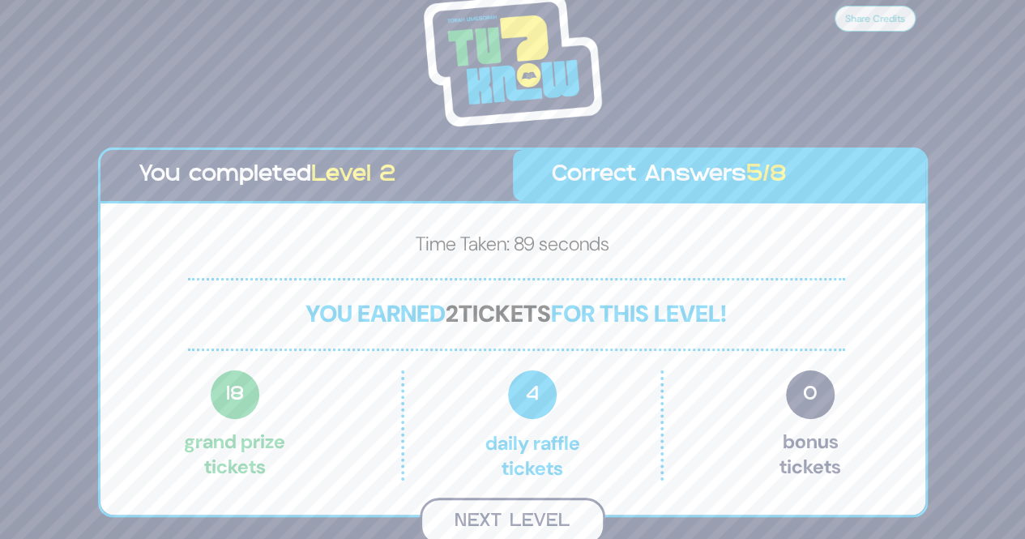
click at [499, 518] on button "Next Level" at bounding box center [512, 521] width 185 height 48
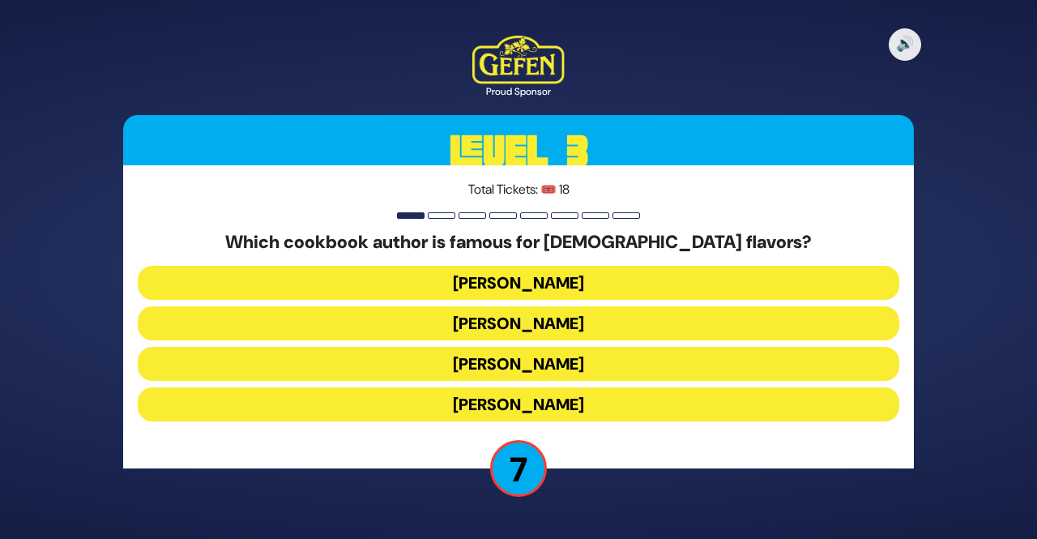
click at [629, 403] on button "Danielle Renov" at bounding box center [518, 404] width 761 height 34
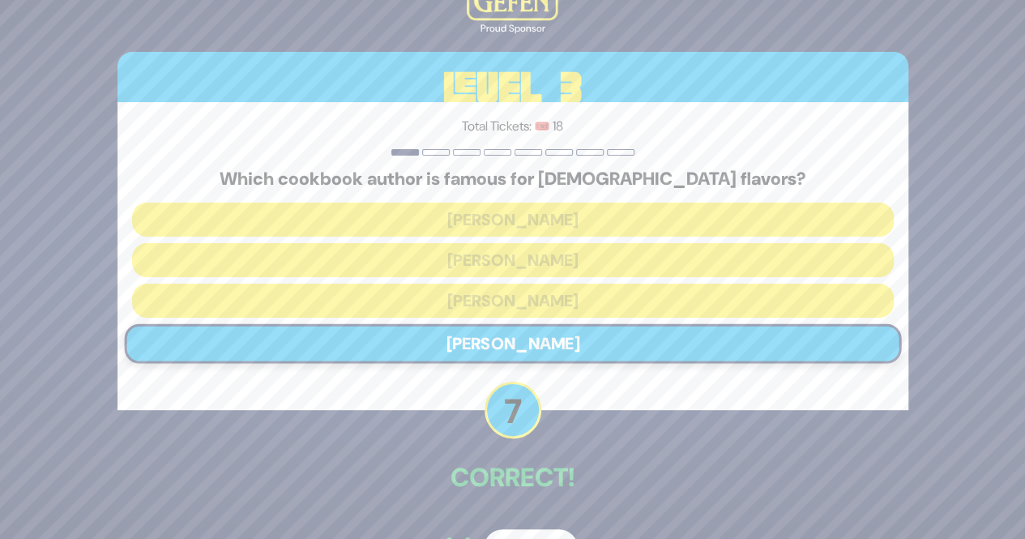
click at [507, 531] on button "Next" at bounding box center [531, 547] width 94 height 37
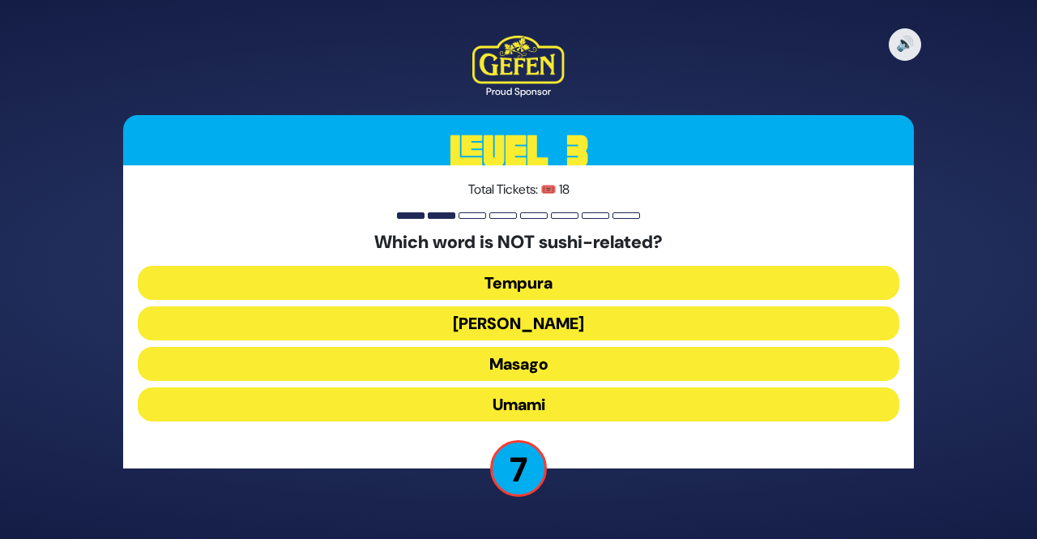
click at [590, 411] on button "Umami" at bounding box center [518, 404] width 761 height 34
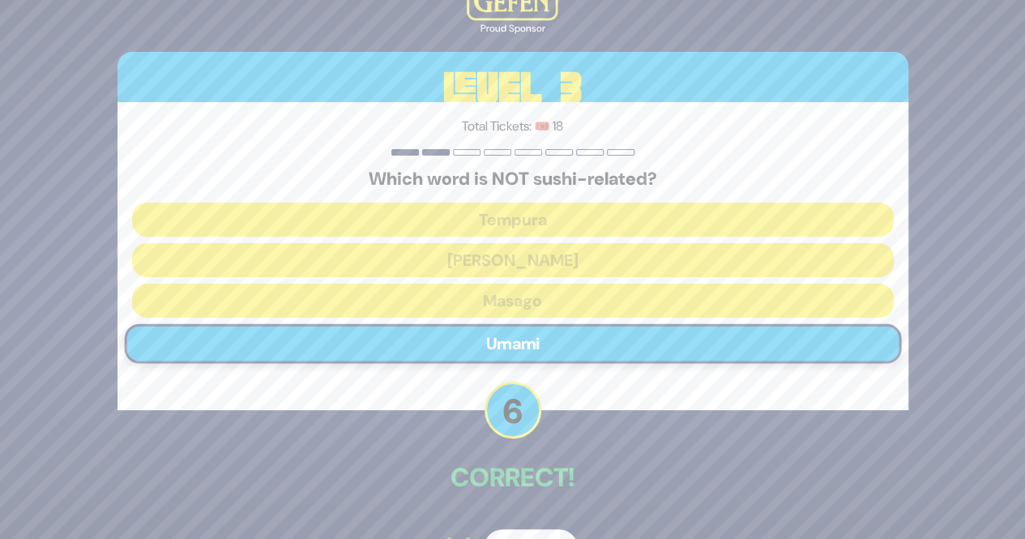
click at [538, 529] on button "Next" at bounding box center [531, 547] width 94 height 37
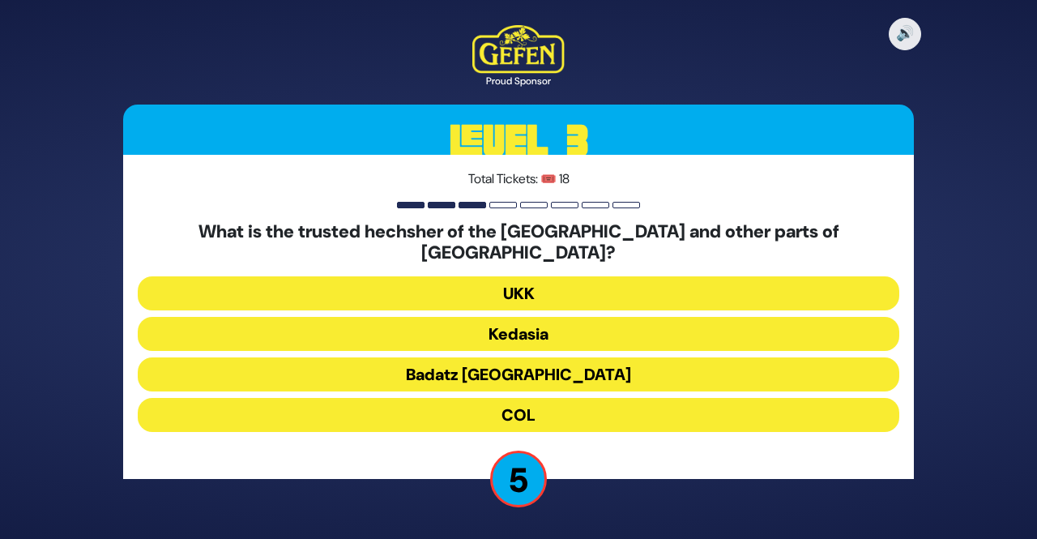
click at [569, 413] on button "COL" at bounding box center [518, 415] width 761 height 34
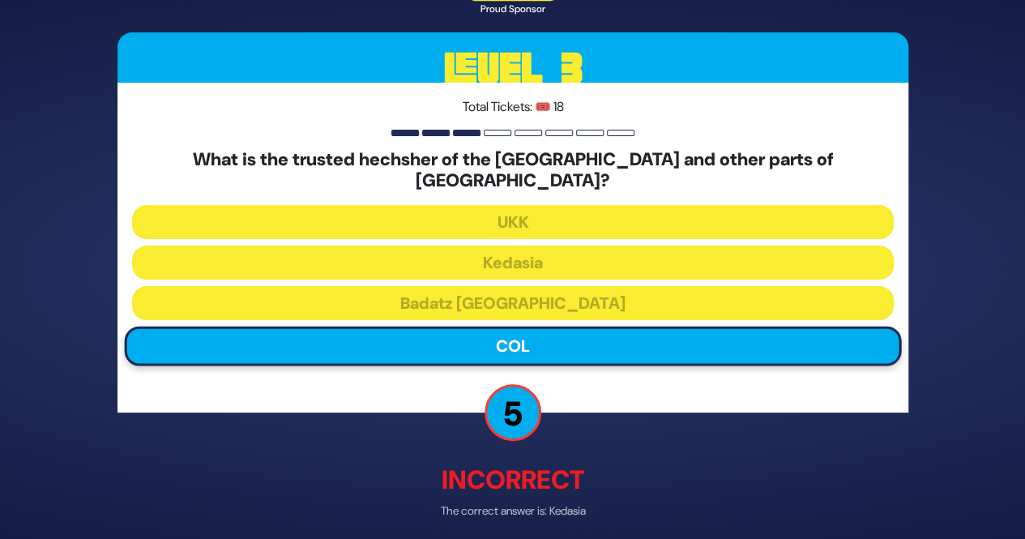
scroll to position [32, 0]
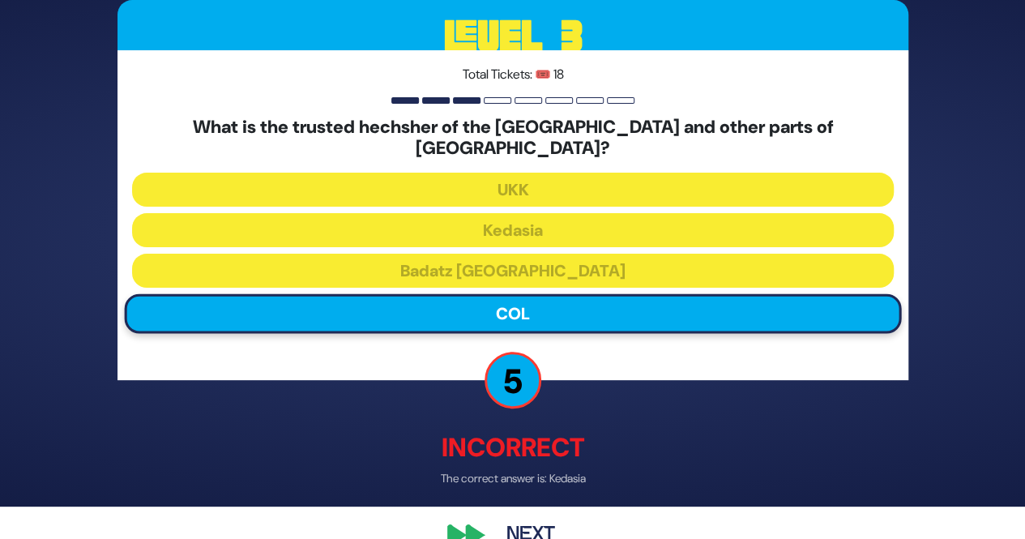
click at [539, 524] on button "Next" at bounding box center [531, 534] width 94 height 37
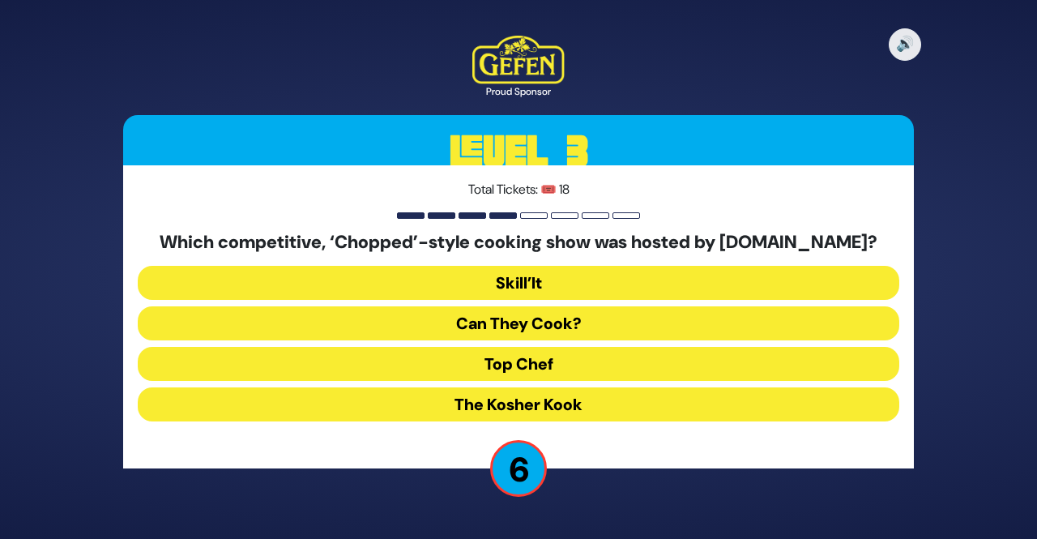
click at [646, 281] on button "Skill’It" at bounding box center [518, 283] width 761 height 34
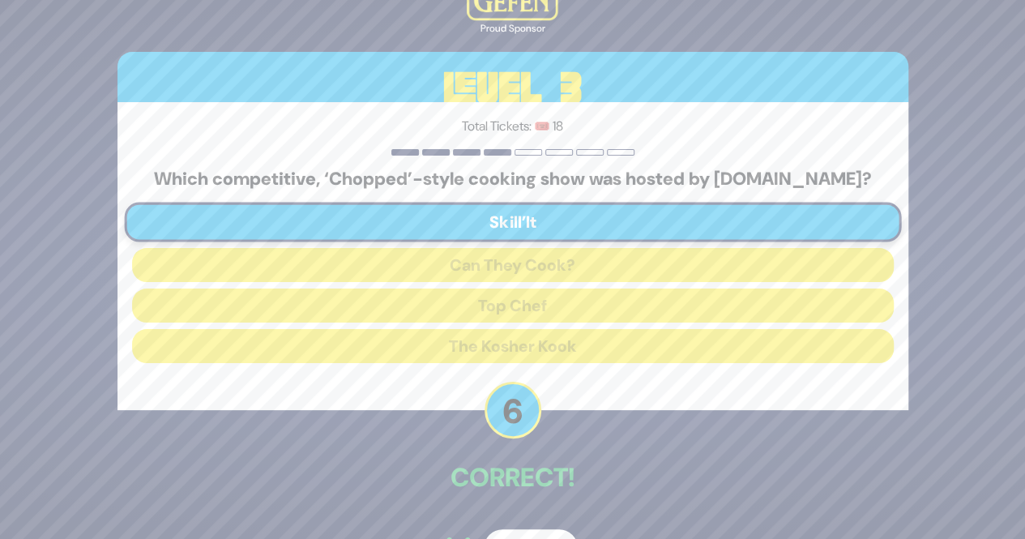
click at [535, 531] on button "Next" at bounding box center [531, 547] width 94 height 37
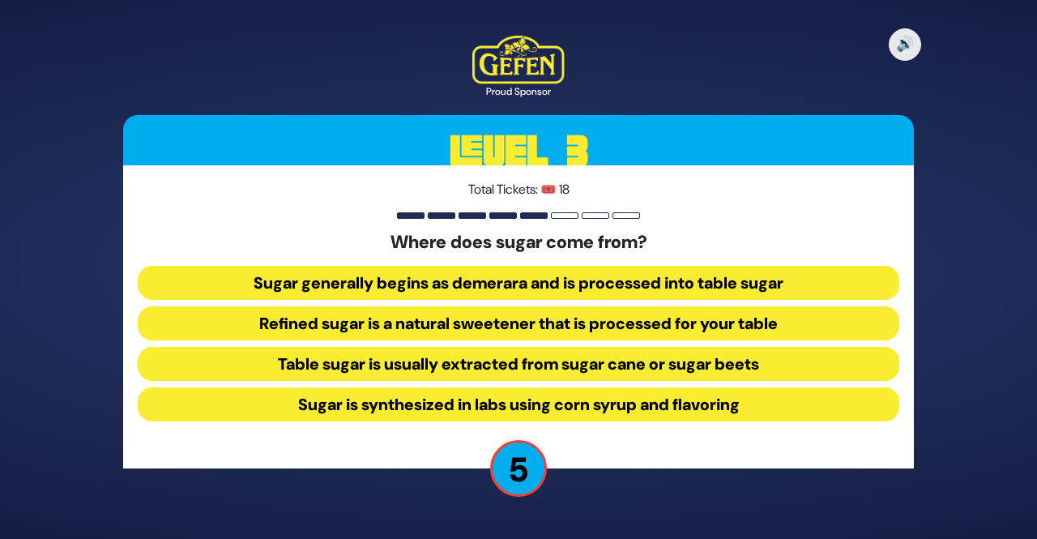
click at [548, 367] on button "Table sugar is usually extracted from sugar cane or sugar beets" at bounding box center [518, 364] width 761 height 34
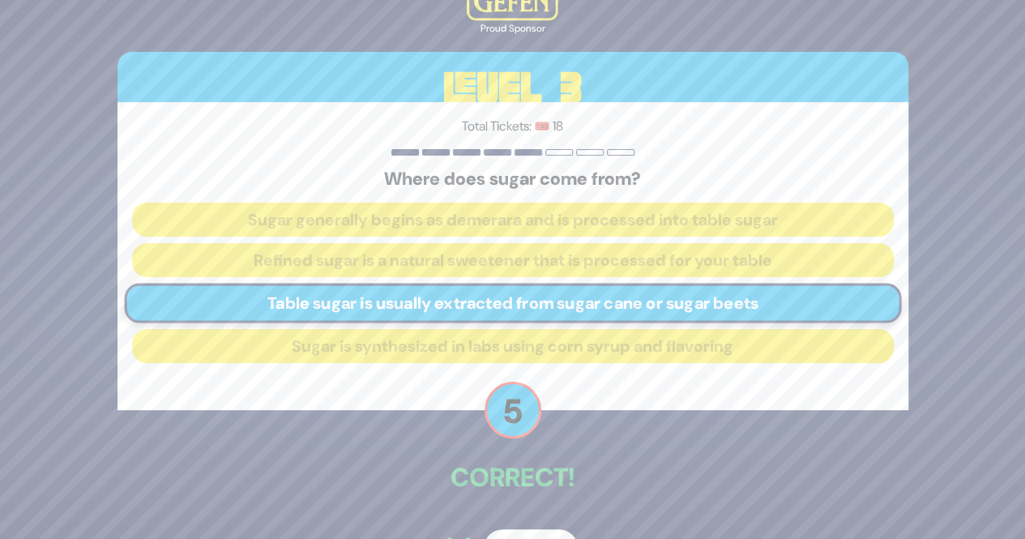
click at [525, 537] on button "Next" at bounding box center [531, 547] width 94 height 37
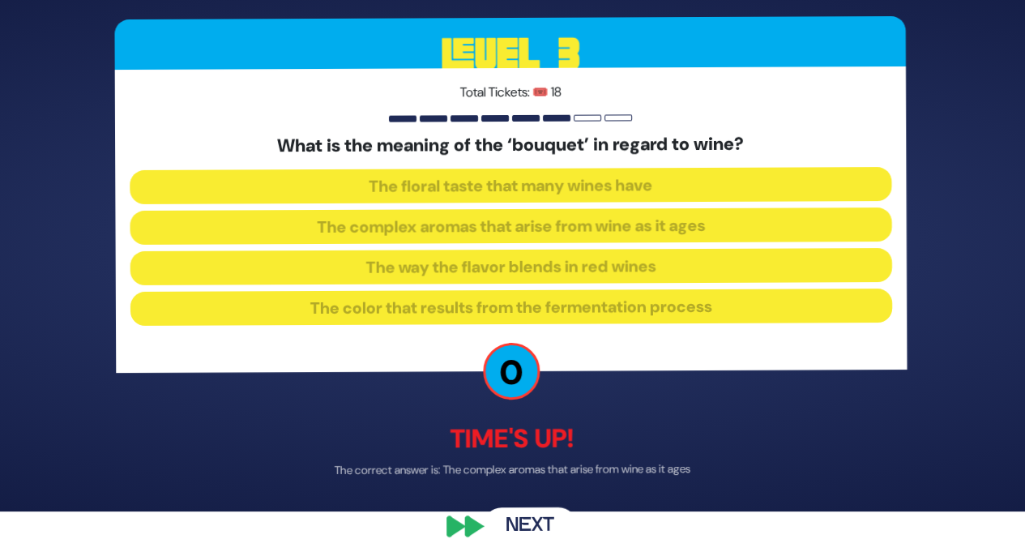
scroll to position [32, 0]
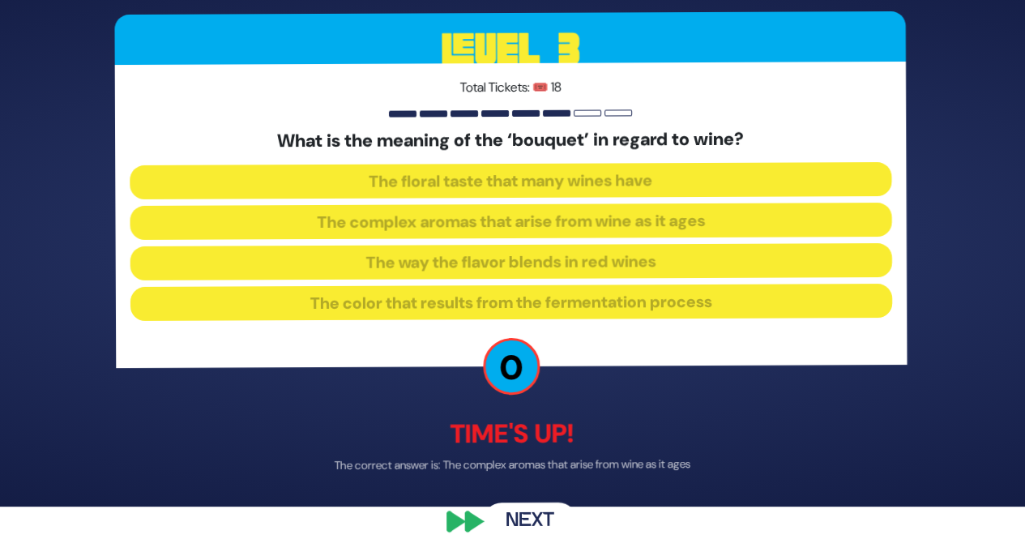
click at [523, 521] on button "Next" at bounding box center [531, 521] width 94 height 37
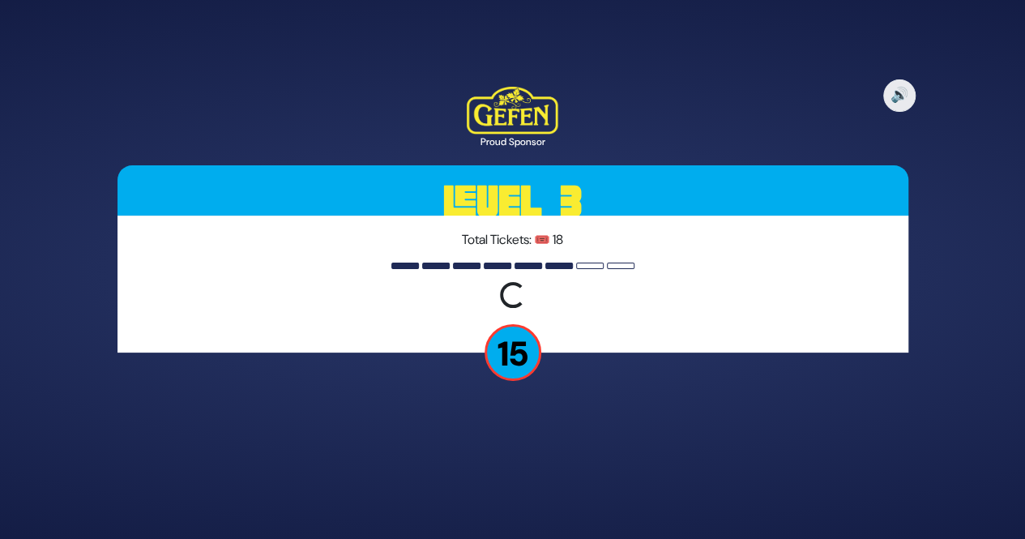
scroll to position [0, 0]
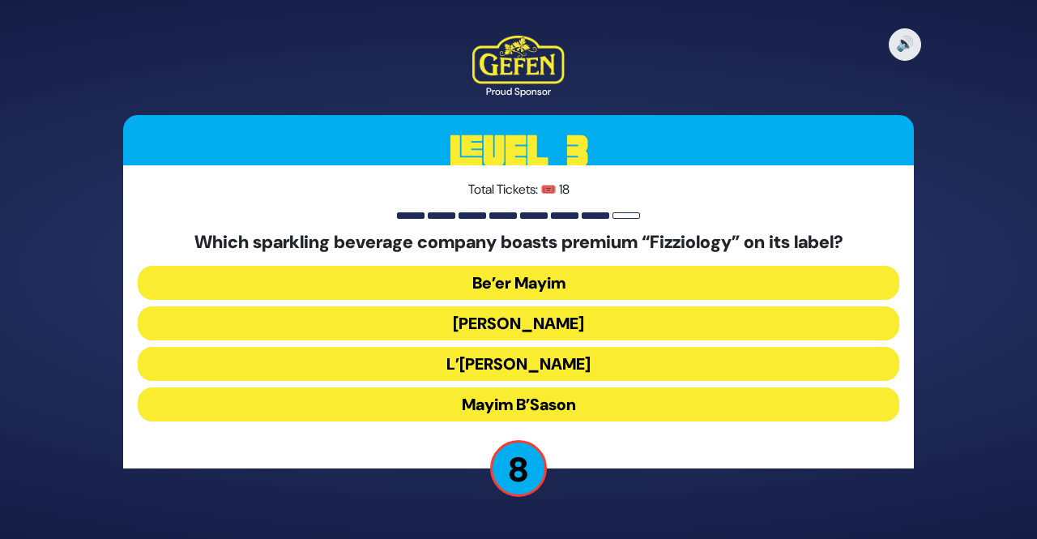
click at [595, 398] on button "Mayim B’Sason" at bounding box center [518, 404] width 761 height 34
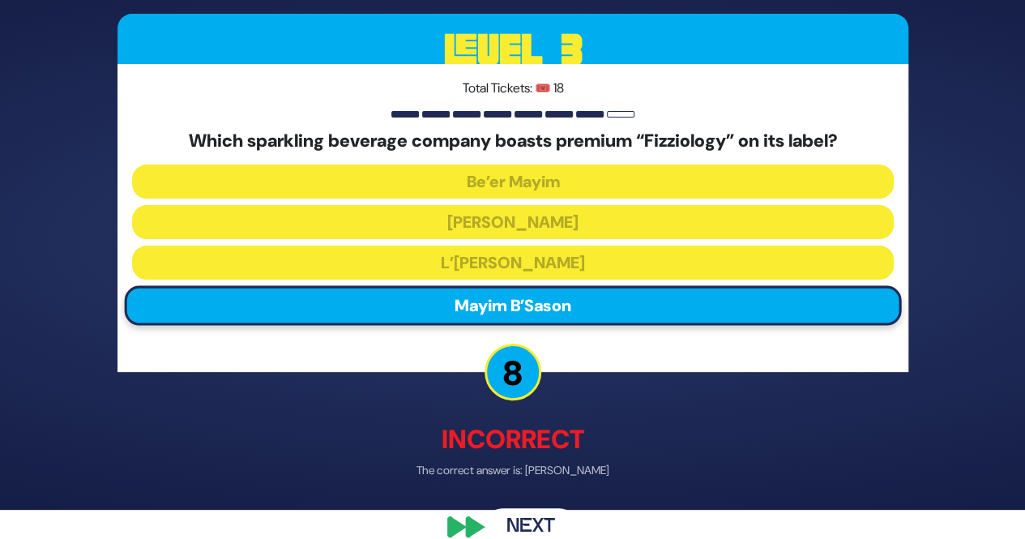
scroll to position [32, 0]
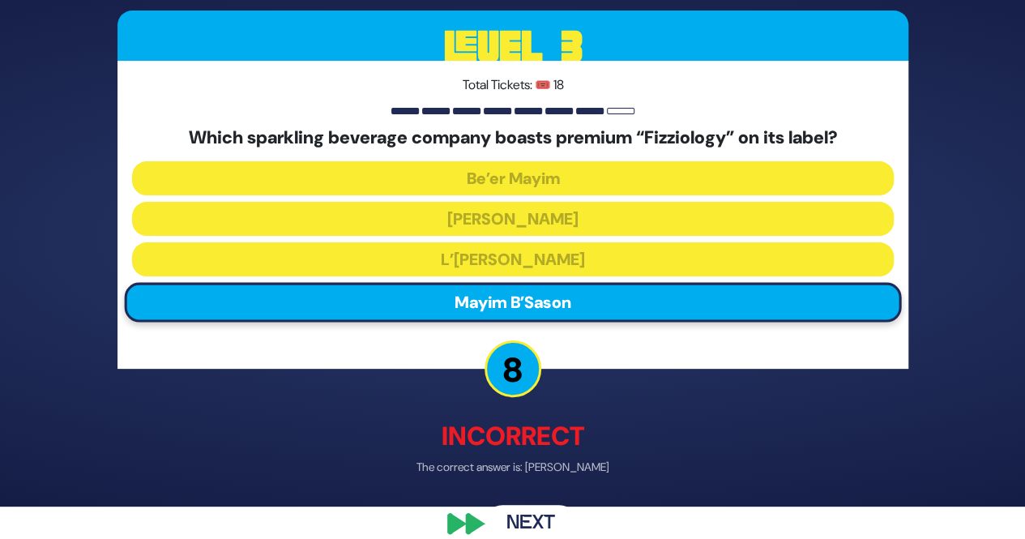
click at [517, 513] on button "Next" at bounding box center [531, 523] width 94 height 37
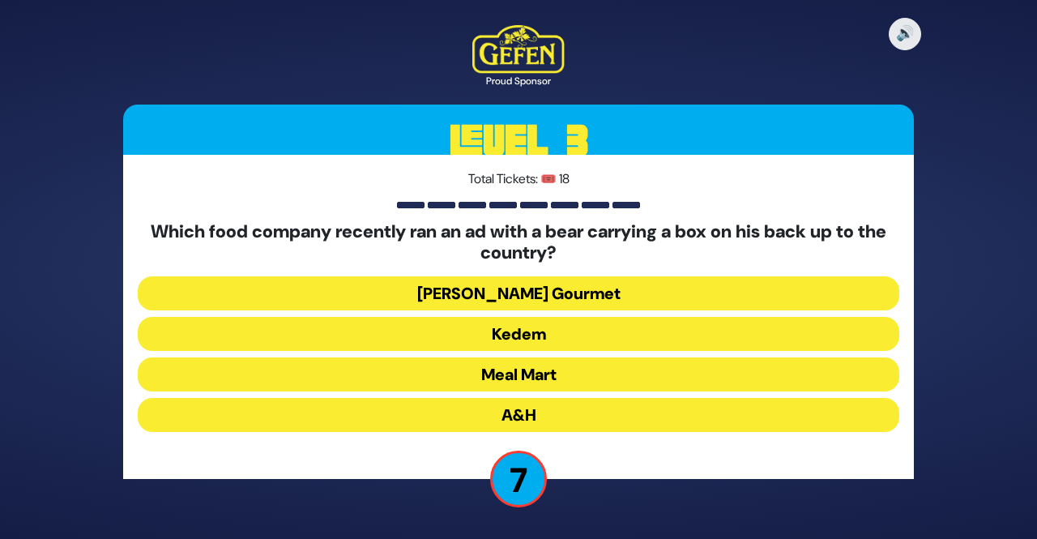
click at [639, 325] on button "Kedem" at bounding box center [518, 334] width 761 height 34
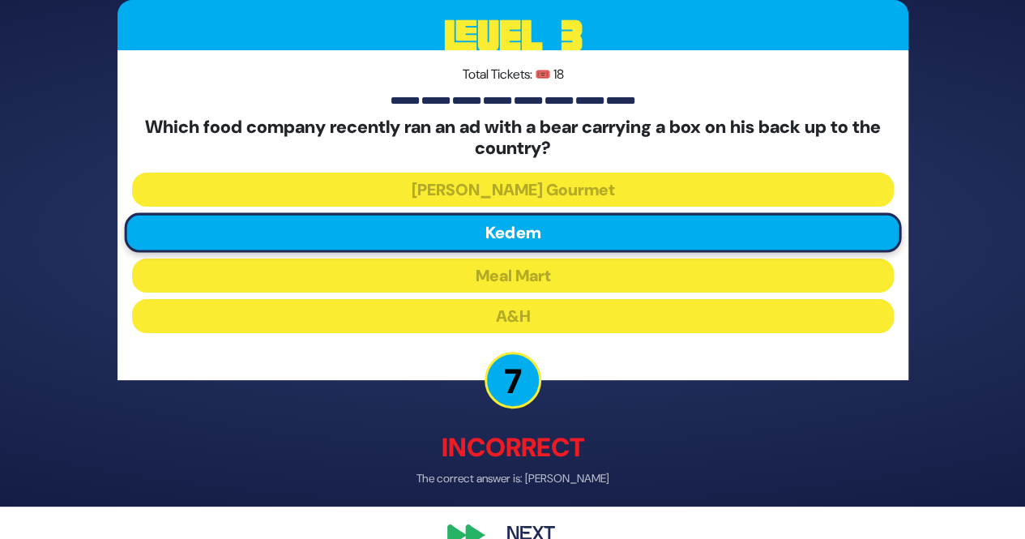
scroll to position [65, 0]
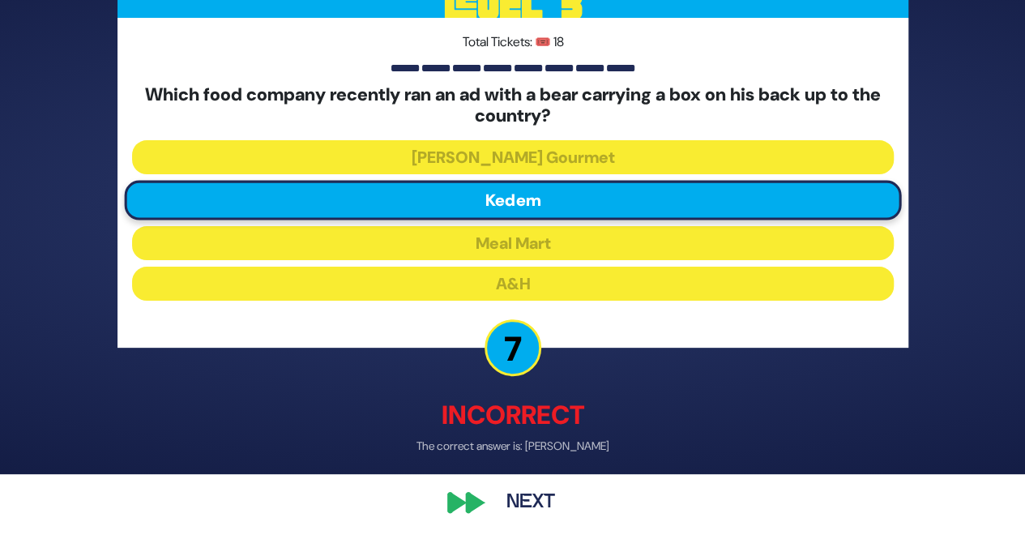
drag, startPoint x: 519, startPoint y: 522, endPoint x: 521, endPoint y: 509, distance: 13.9
click at [521, 509] on div "🔊 Proud Sponsor Level 3 Total Tickets: 🎟️ 18 Which food company recently ran an…" at bounding box center [512, 205] width 829 height 672
click at [521, 509] on button "Next" at bounding box center [531, 502] width 94 height 37
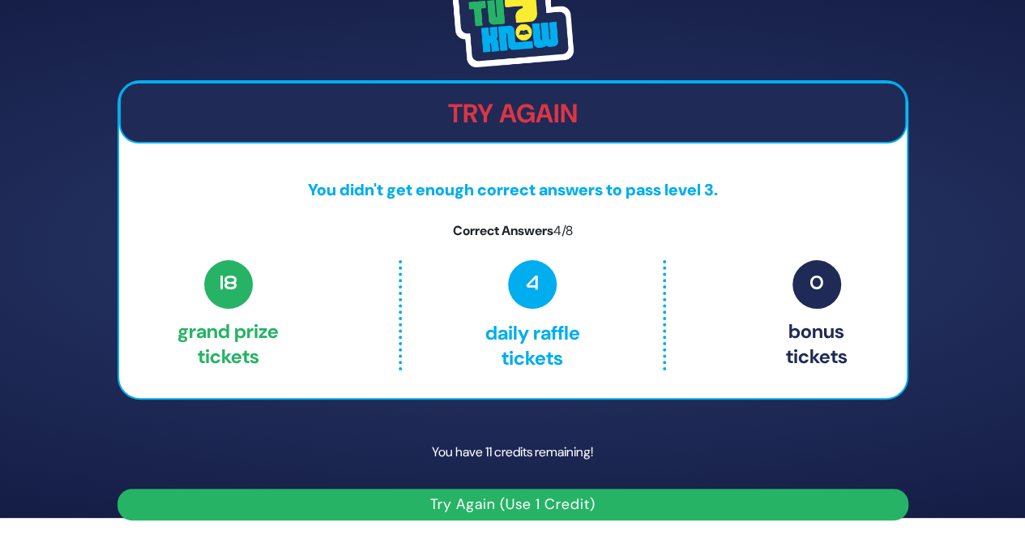
scroll to position [0, 0]
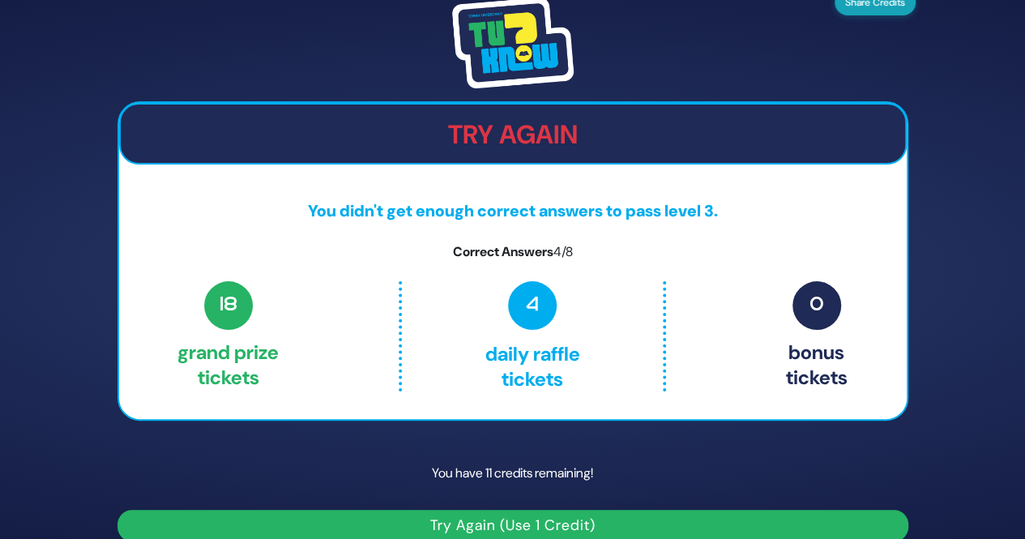
click at [842, 9] on button "Share Credits" at bounding box center [874, 2] width 81 height 26
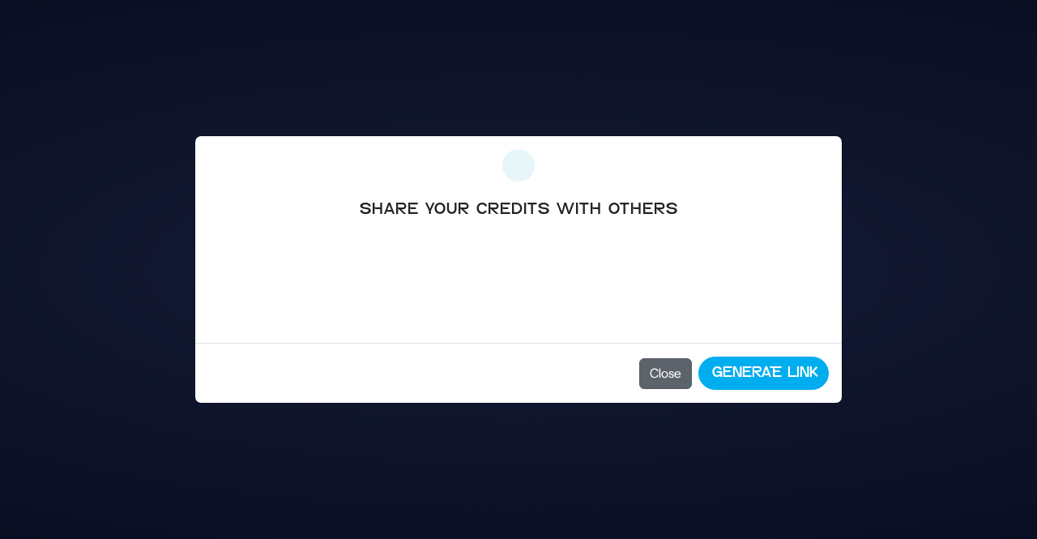
click at [687, 380] on button "Close" at bounding box center [665, 373] width 53 height 31
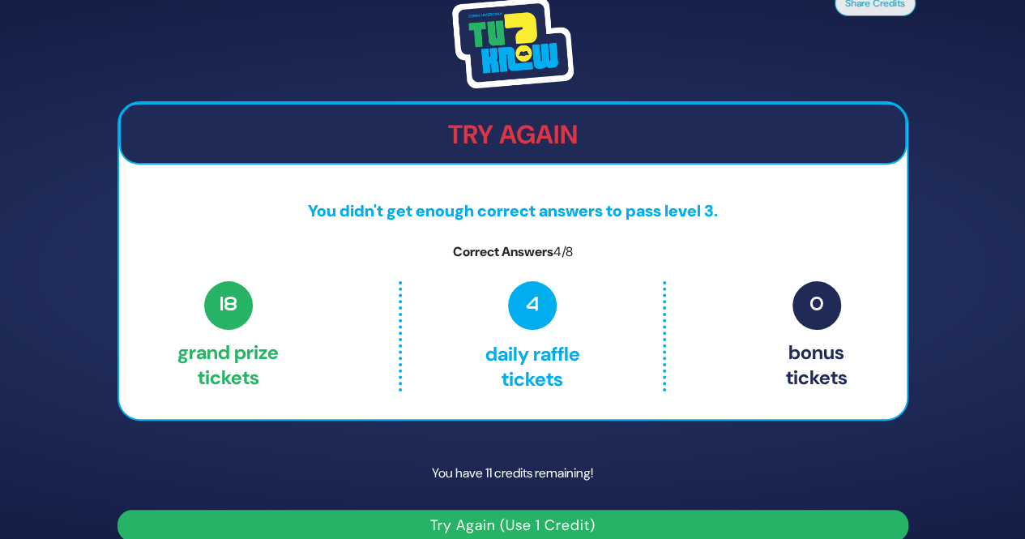
scroll to position [21, 0]
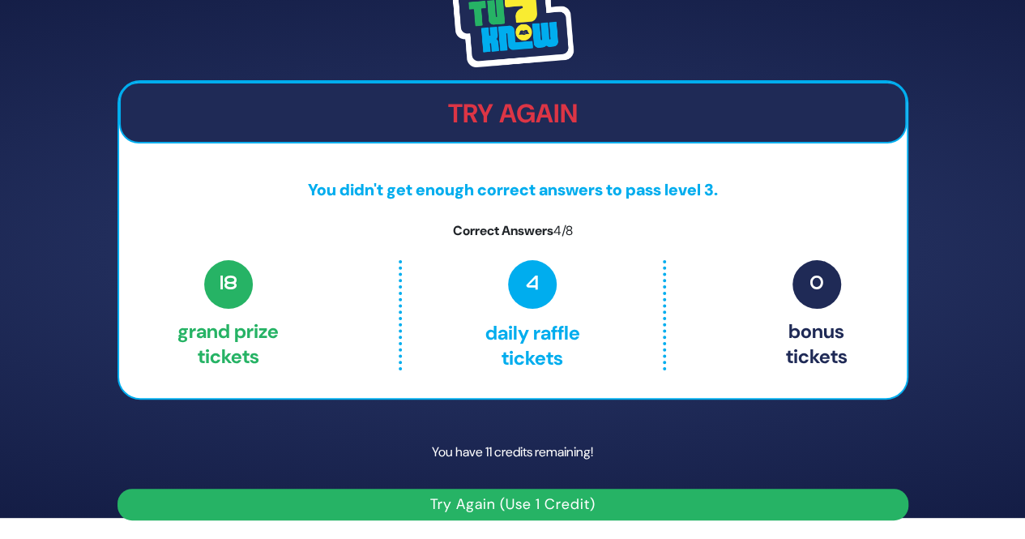
click at [652, 508] on button "Try Again (Use 1 Credit)" at bounding box center [512, 504] width 791 height 32
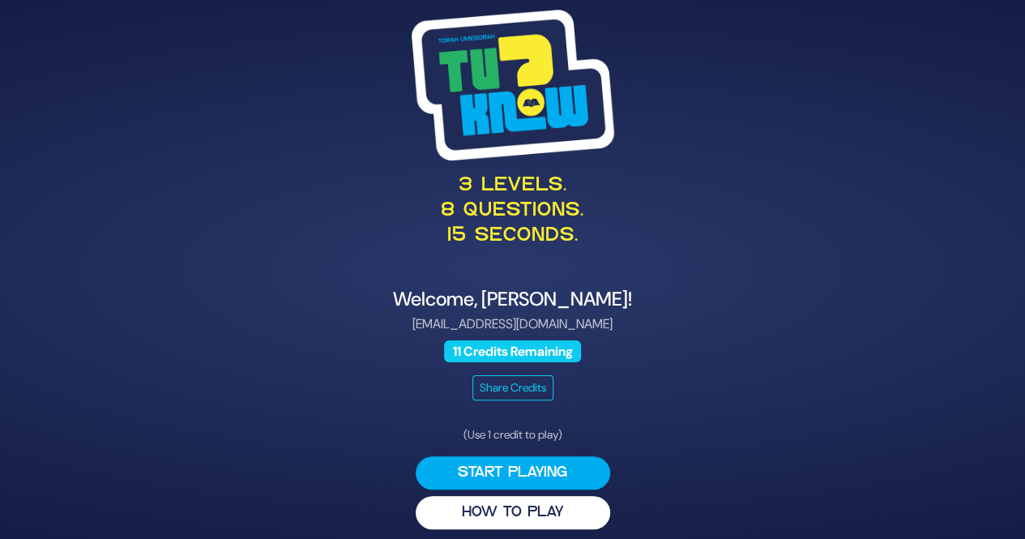
scroll to position [9, 0]
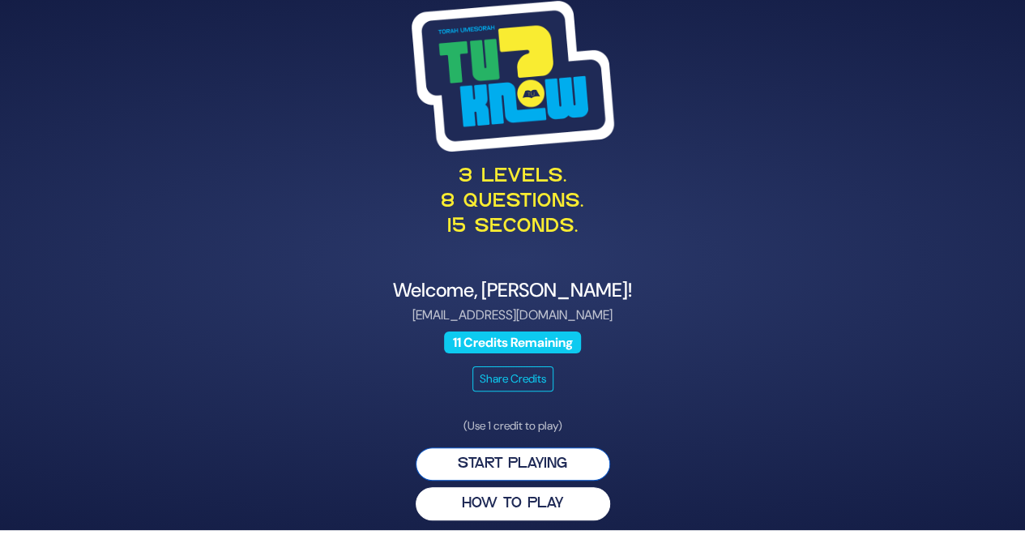
click at [463, 459] on button "Start Playing" at bounding box center [513, 463] width 194 height 33
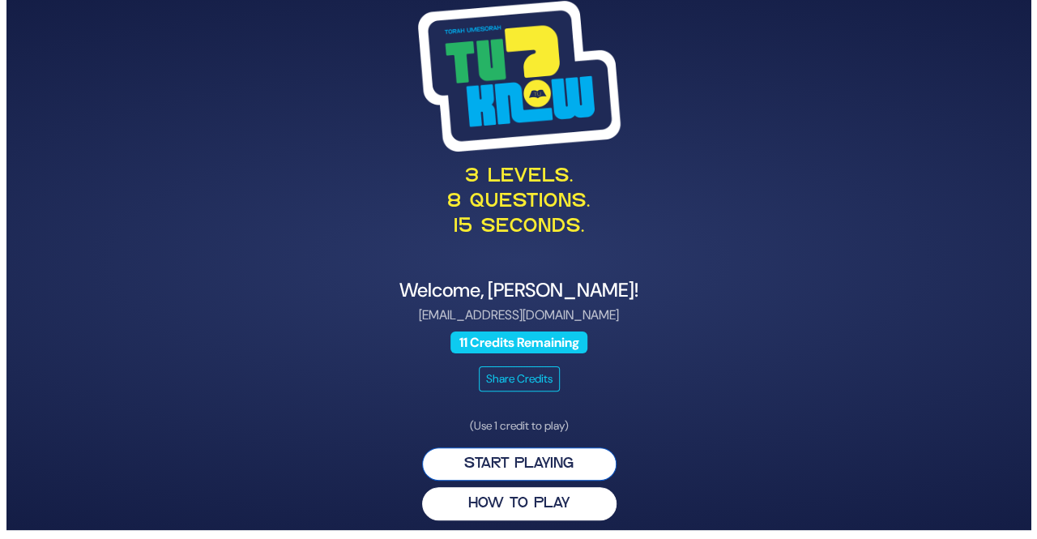
scroll to position [0, 0]
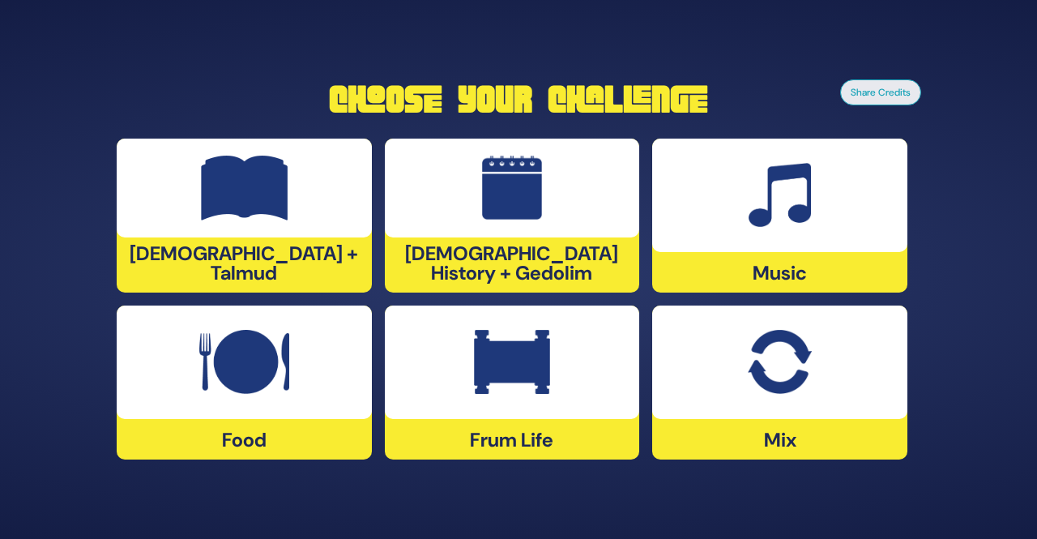
click at [463, 459] on div "Choose Your Challenge Tanach + Talmud Jewish History + Gedolim Music Food Frum …" at bounding box center [518, 269] width 829 height 405
